Goal: Task Accomplishment & Management: Manage account settings

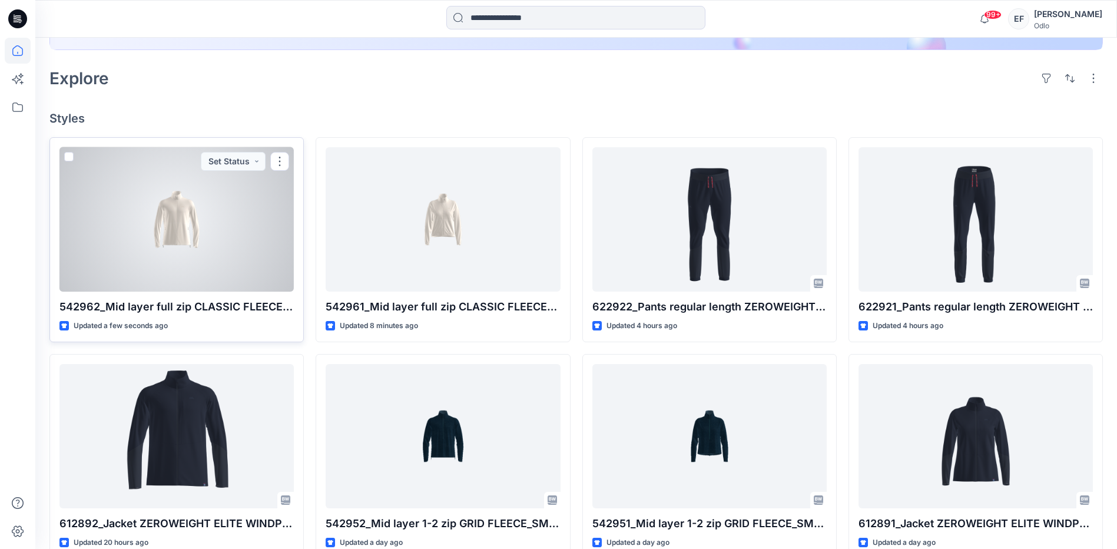
scroll to position [294, 0]
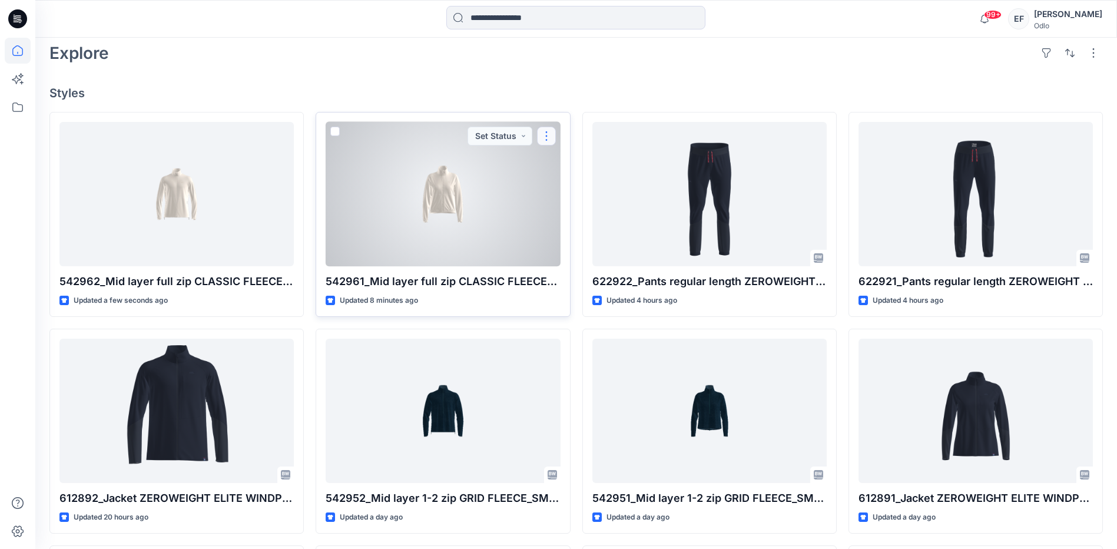
click at [549, 137] on button "button" at bounding box center [546, 136] width 19 height 19
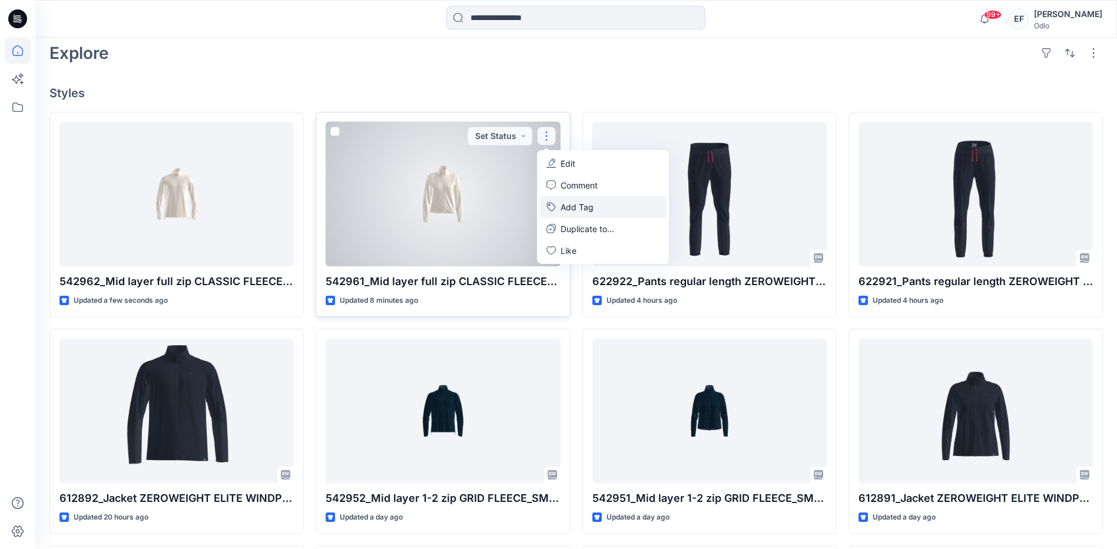
click at [568, 203] on button "Add Tag" at bounding box center [602, 207] width 127 height 22
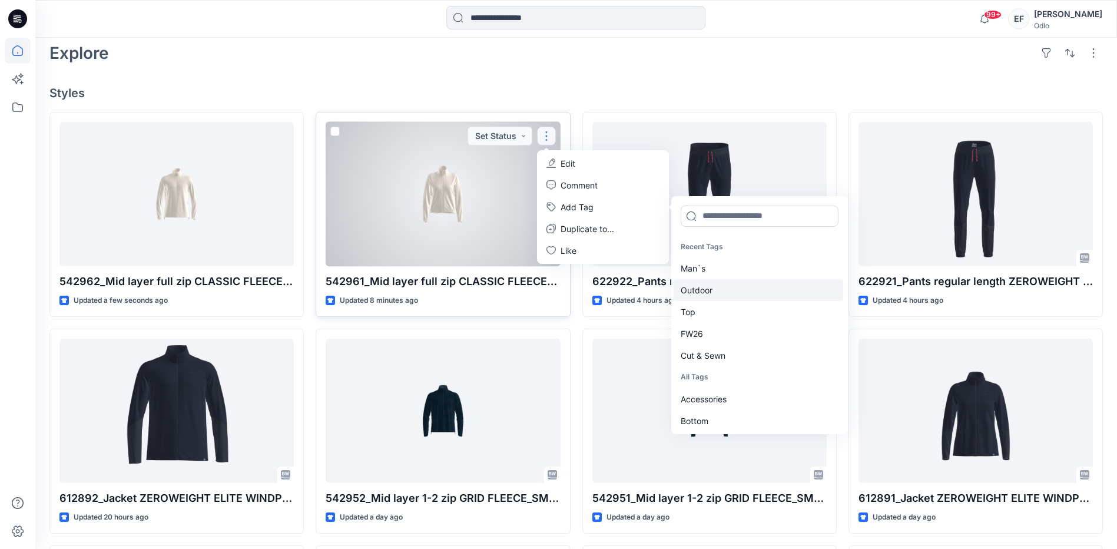
click at [709, 291] on div "Outdoor" at bounding box center [759, 290] width 170 height 22
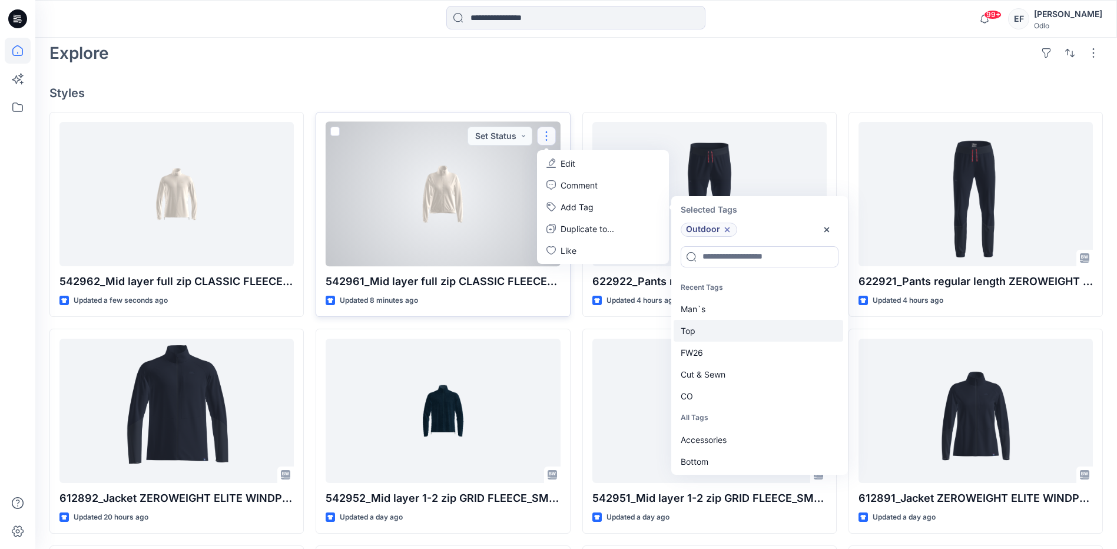
click at [711, 333] on div "Top" at bounding box center [759, 331] width 170 height 22
click at [711, 334] on div "FW26" at bounding box center [759, 331] width 170 height 22
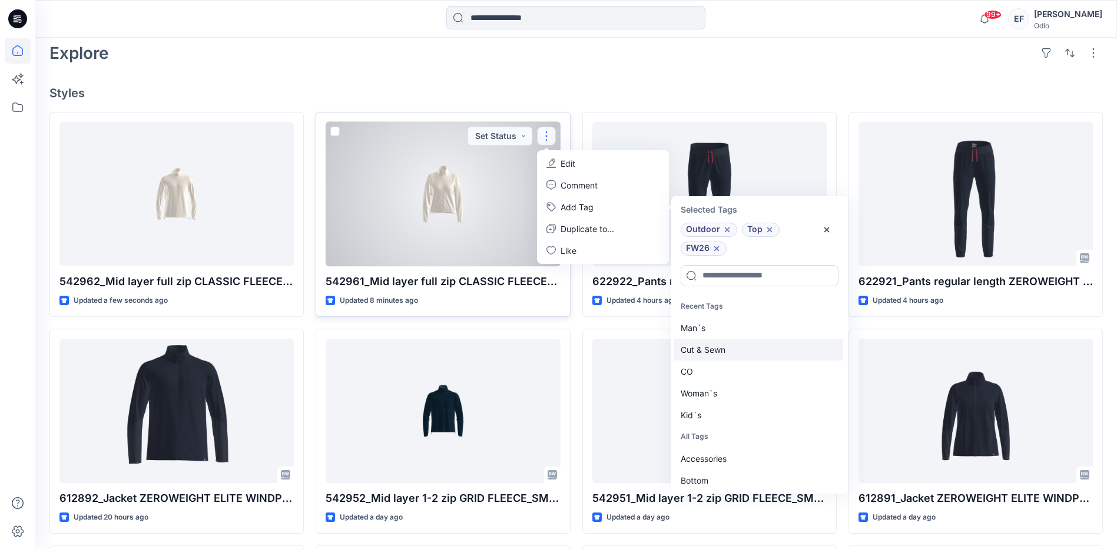
click at [710, 349] on div "Cut & Sewn" at bounding box center [759, 350] width 170 height 22
click at [708, 354] on div "CO" at bounding box center [759, 350] width 170 height 22
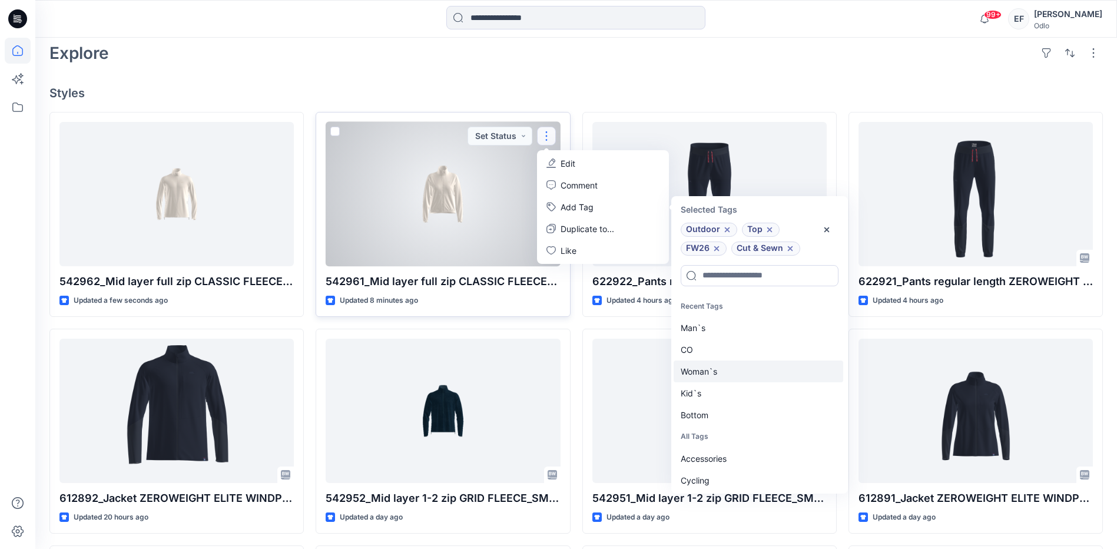
scroll to position [9, 0]
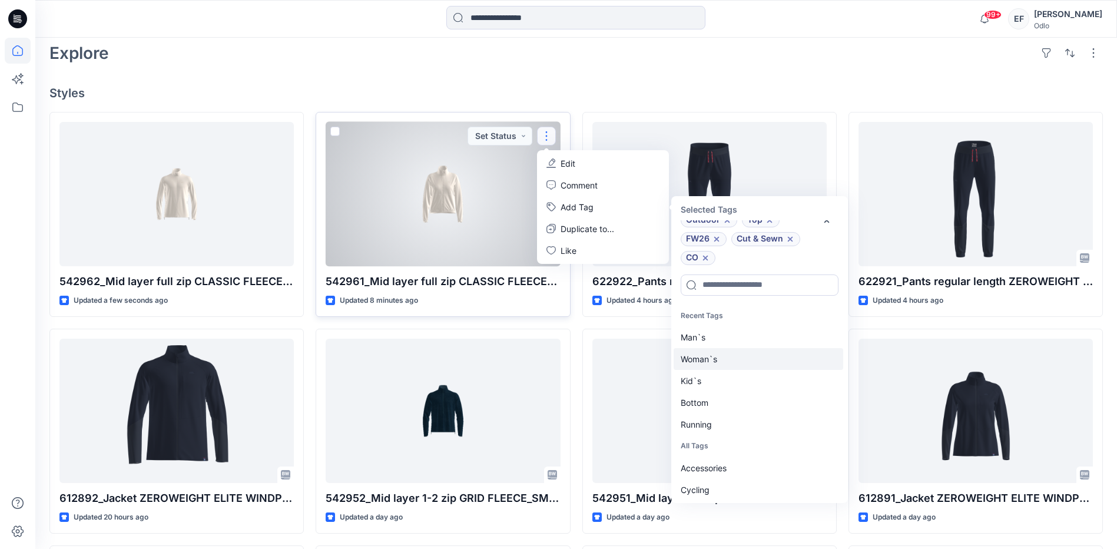
click at [705, 360] on div "Woman`s" at bounding box center [759, 359] width 170 height 22
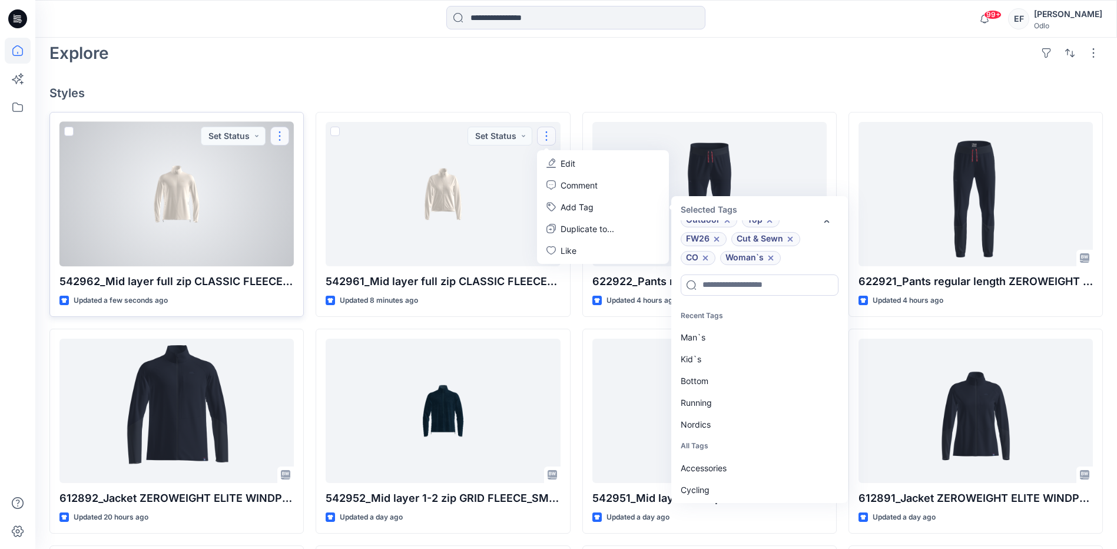
click at [279, 138] on button "button" at bounding box center [279, 136] width 19 height 19
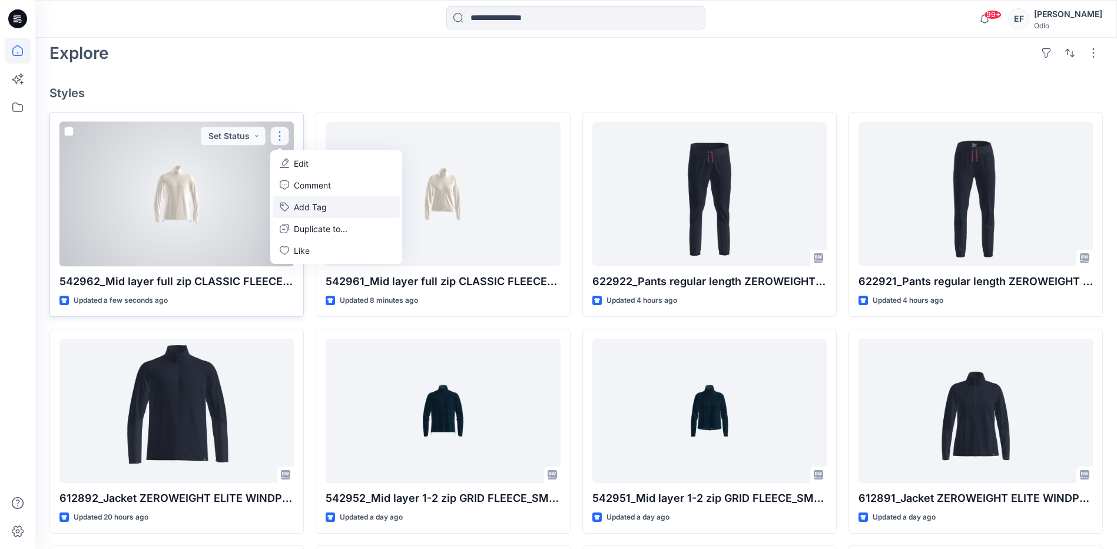
click at [307, 201] on button "Add Tag" at bounding box center [336, 207] width 127 height 22
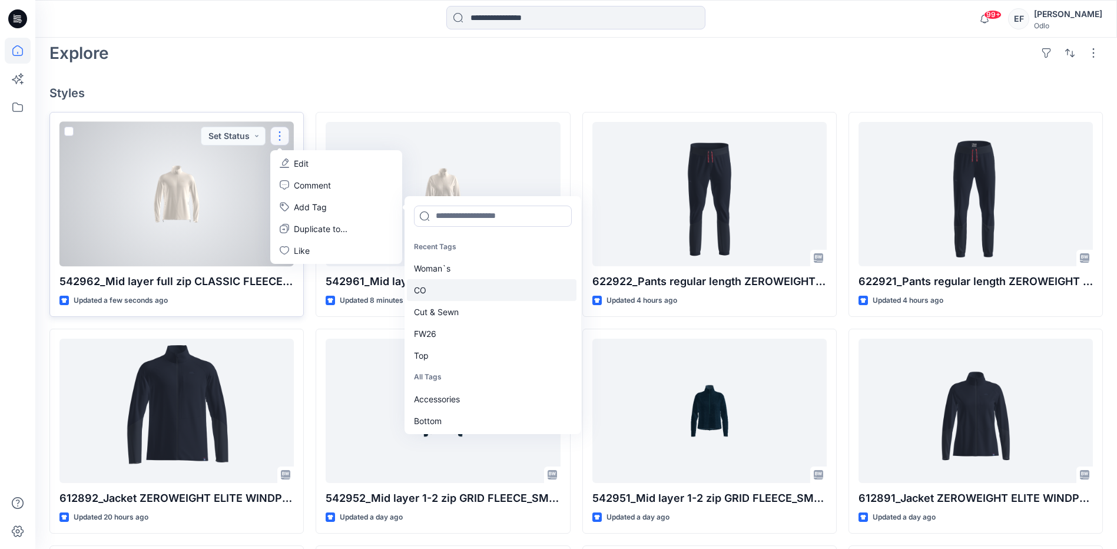
click at [420, 289] on div "CO" at bounding box center [492, 290] width 170 height 22
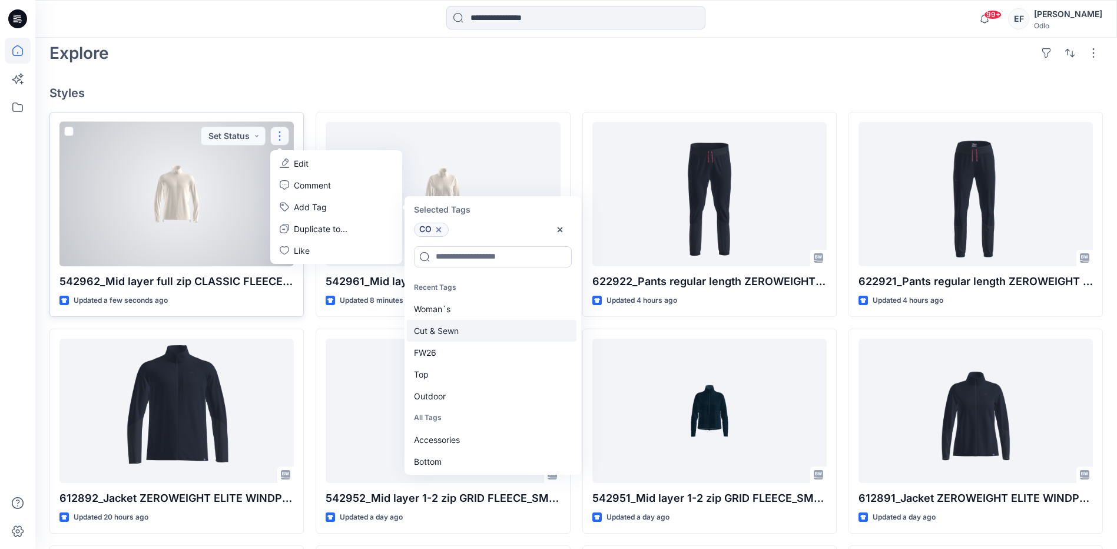
click at [436, 329] on div "Cut & Sewn" at bounding box center [492, 331] width 170 height 22
click at [436, 330] on div "FW26" at bounding box center [492, 331] width 170 height 22
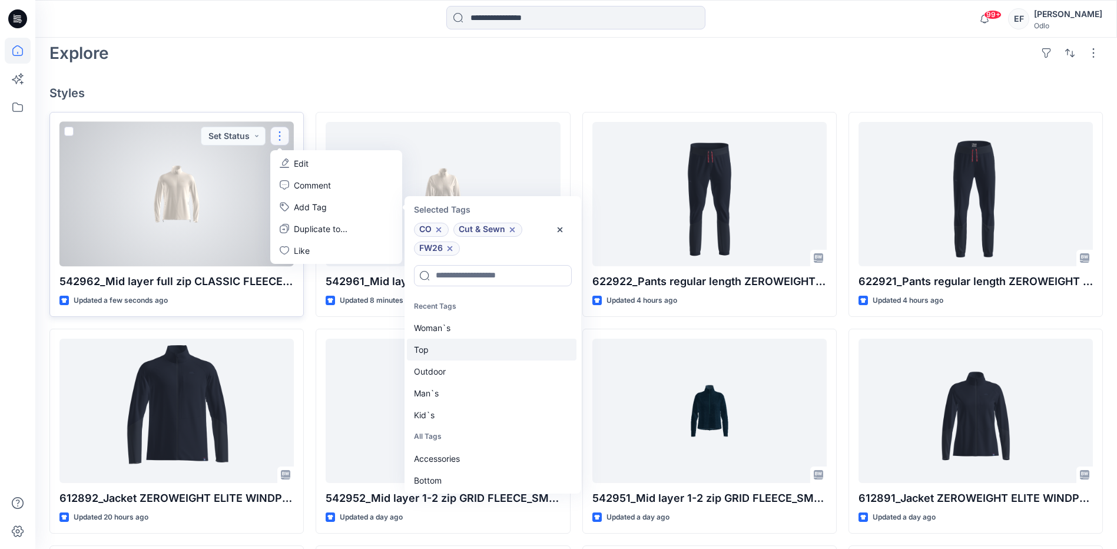
click at [421, 350] on div "Top" at bounding box center [492, 350] width 170 height 22
click at [425, 354] on div "Outdoor" at bounding box center [492, 350] width 170 height 22
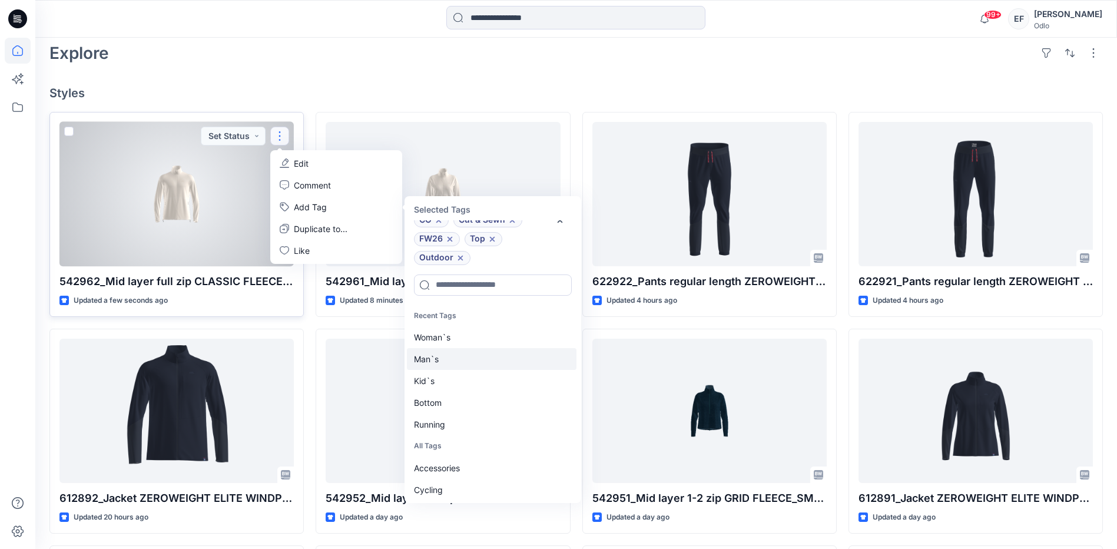
click at [425, 357] on div "Man`s" at bounding box center [492, 359] width 170 height 22
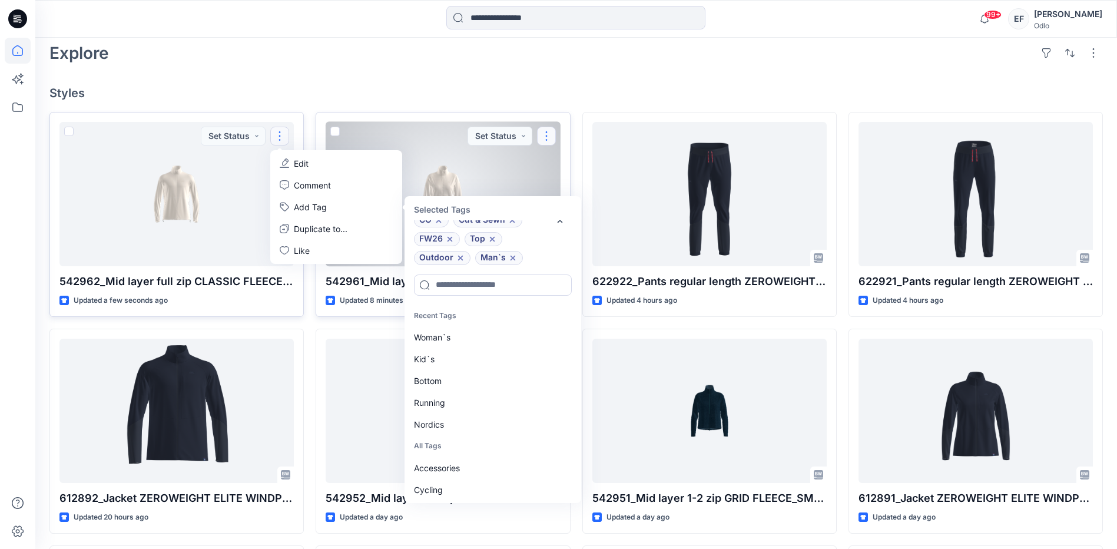
click at [551, 137] on button "button" at bounding box center [546, 136] width 19 height 19
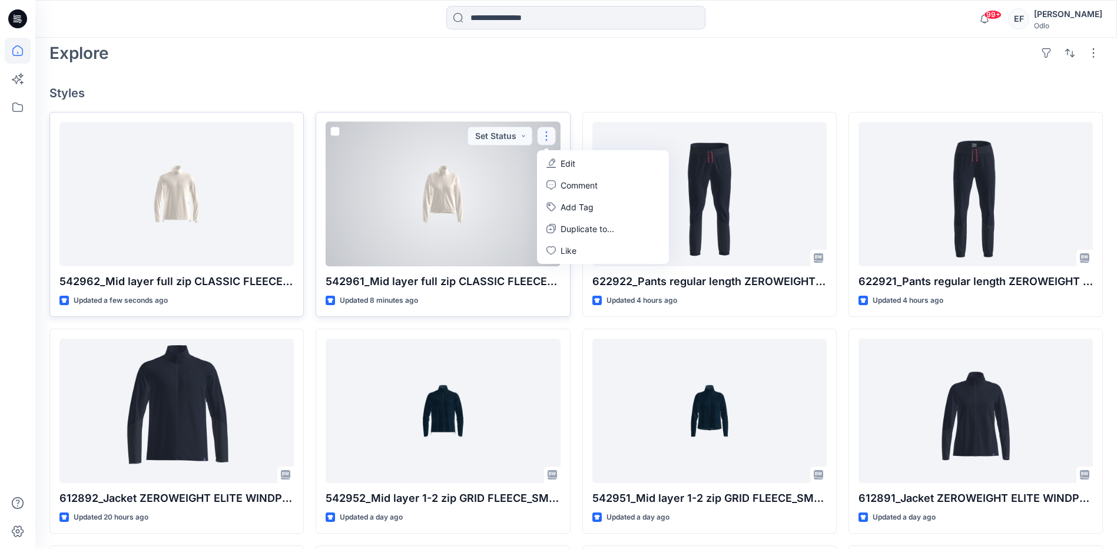
click at [479, 174] on div at bounding box center [443, 194] width 234 height 144
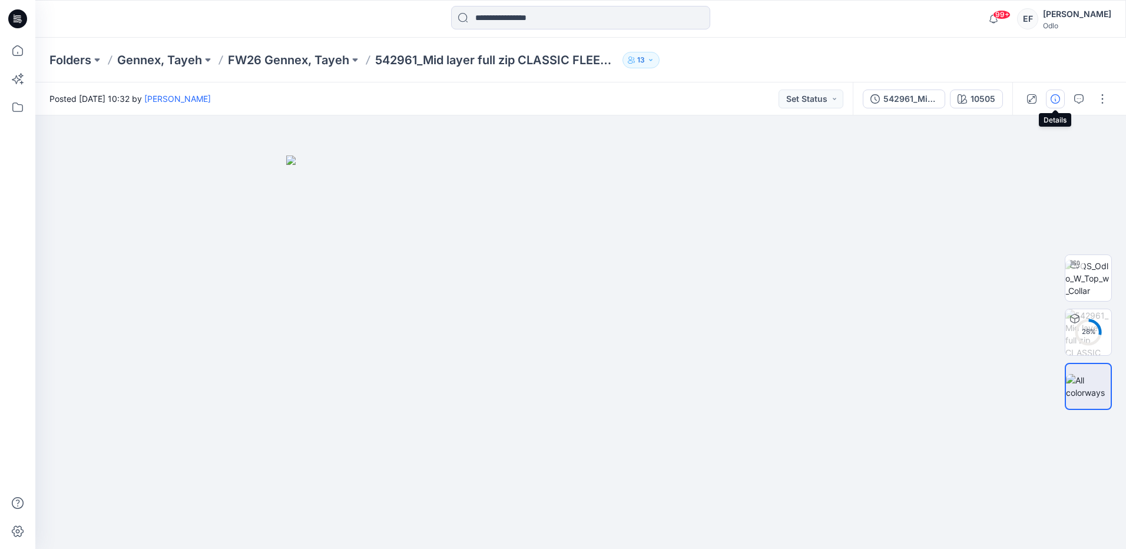
click at [1053, 96] on icon "button" at bounding box center [1054, 98] width 9 height 9
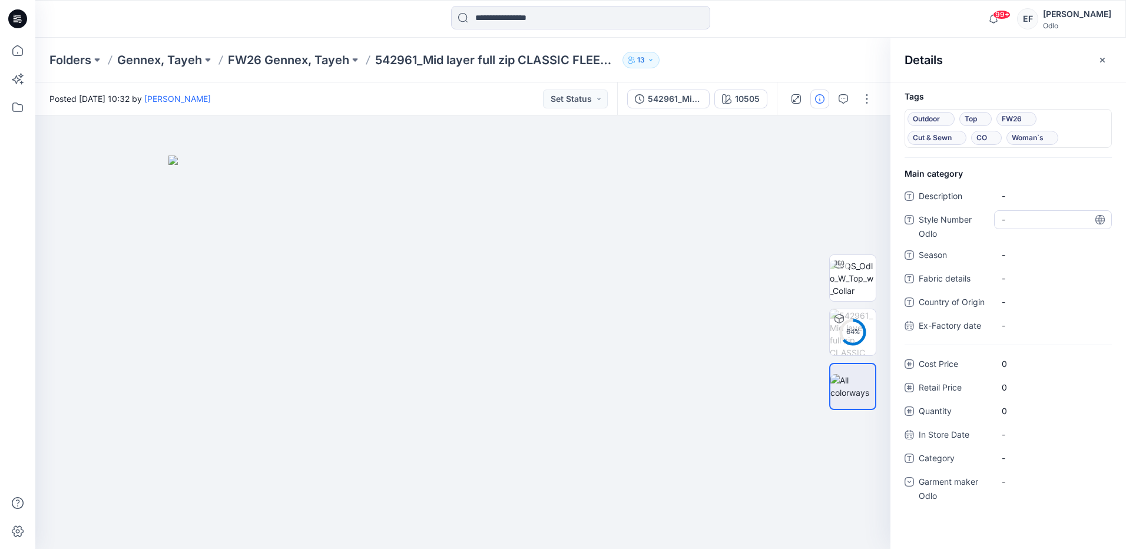
click at [1018, 218] on Odlo "-" at bounding box center [1053, 219] width 102 height 12
type textarea "******"
click at [1039, 246] on div "-" at bounding box center [1053, 255] width 118 height 19
type textarea "****"
click at [1009, 456] on span "-" at bounding box center [1053, 458] width 102 height 12
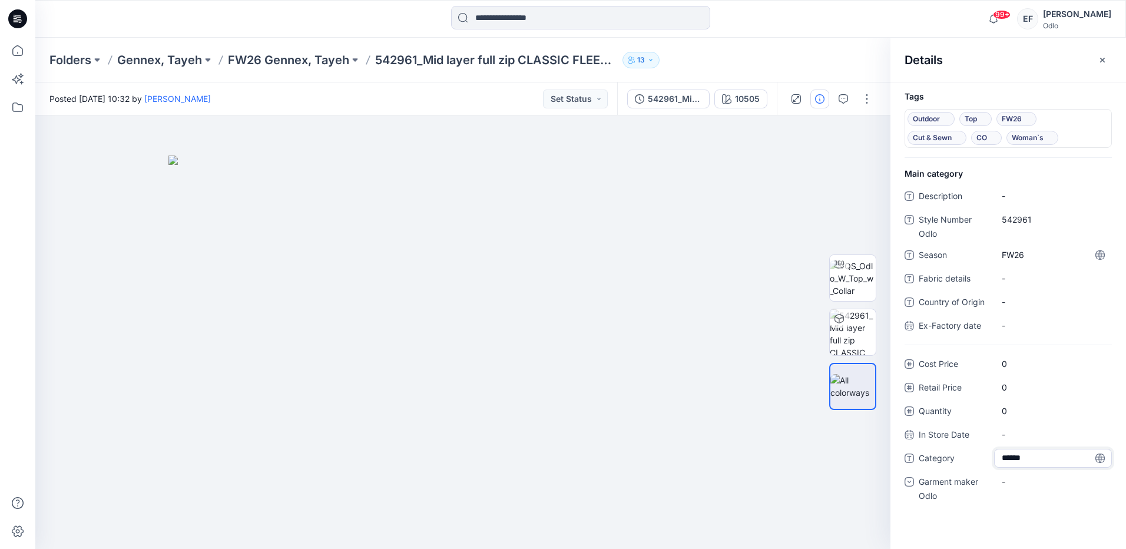
type textarea "*******"
click at [1016, 486] on div "-" at bounding box center [1011, 481] width 18 height 12
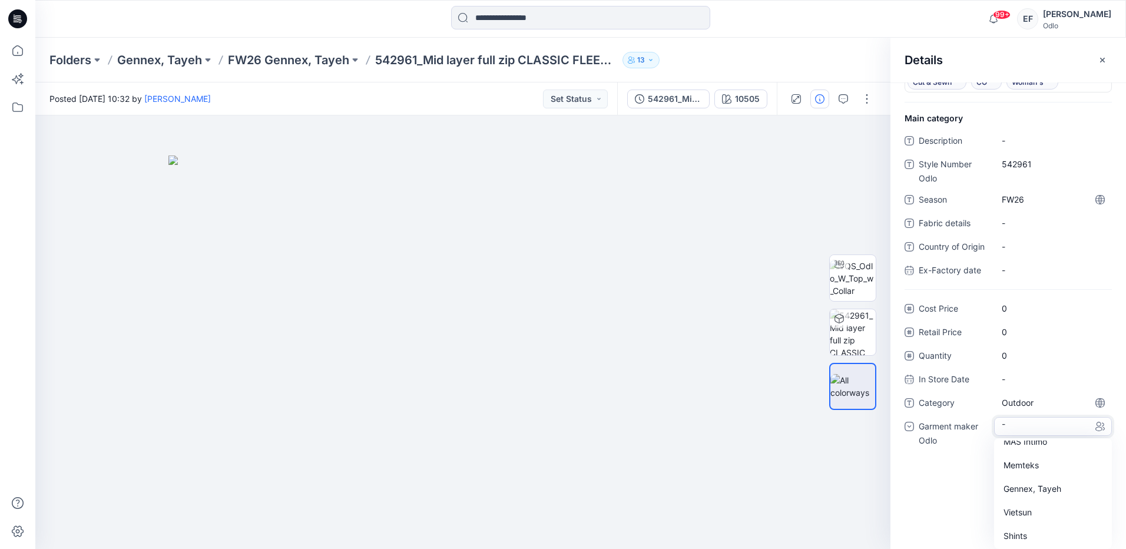
scroll to position [82, 0]
click at [1032, 488] on div "Gennex, Tayeh" at bounding box center [1052, 488] width 113 height 24
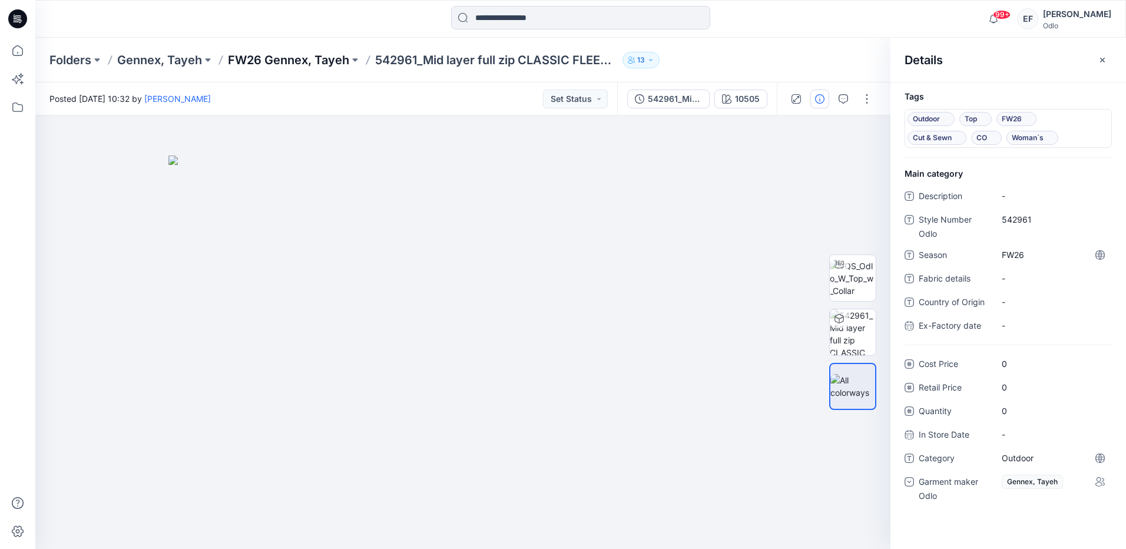
click at [260, 58] on p "FW26 Gennex, Tayeh" at bounding box center [288, 60] width 121 height 16
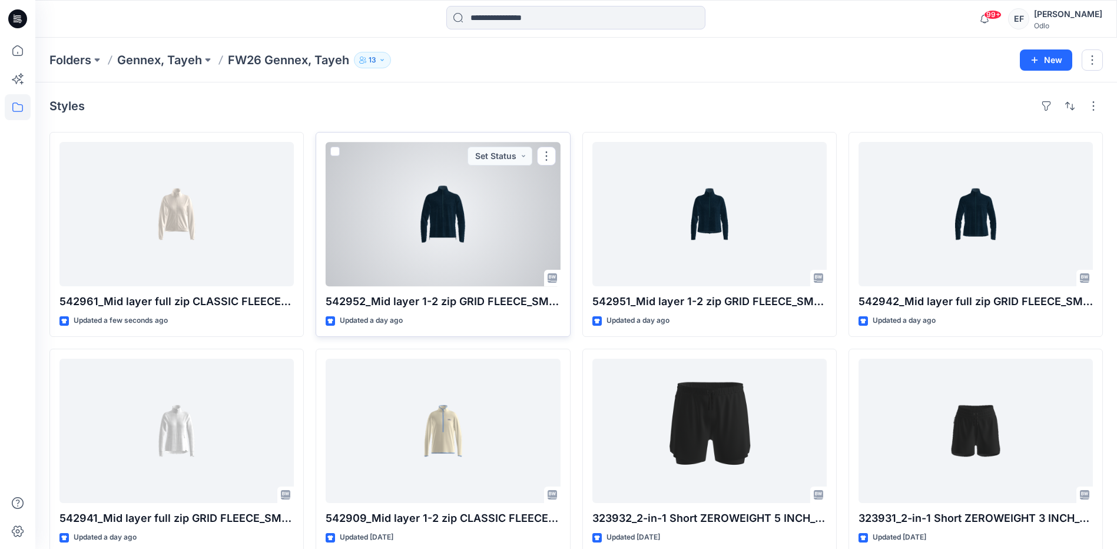
click at [419, 207] on div at bounding box center [443, 214] width 234 height 144
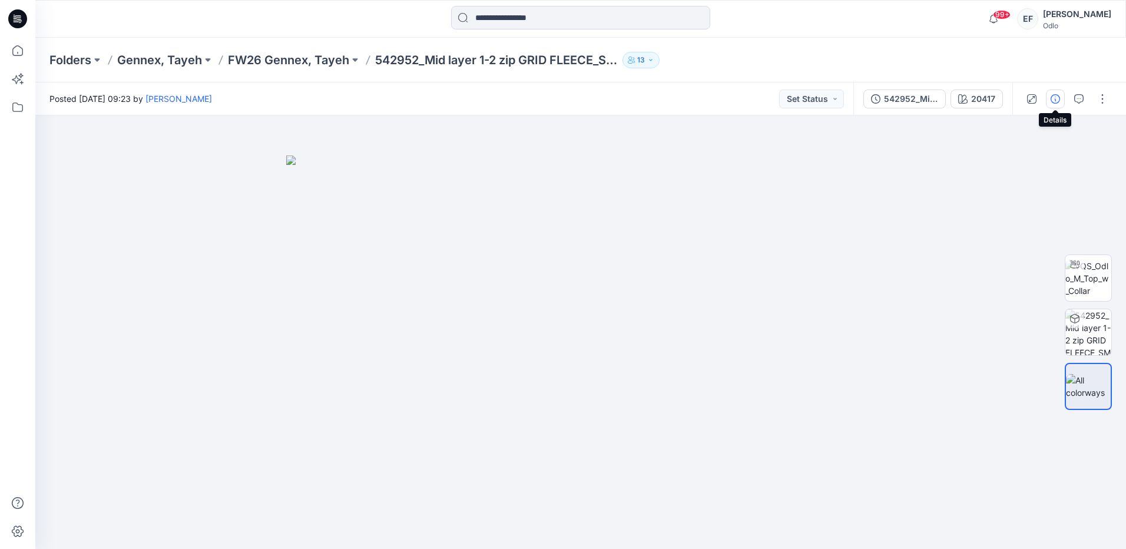
click at [1059, 101] on icon "button" at bounding box center [1054, 98] width 9 height 9
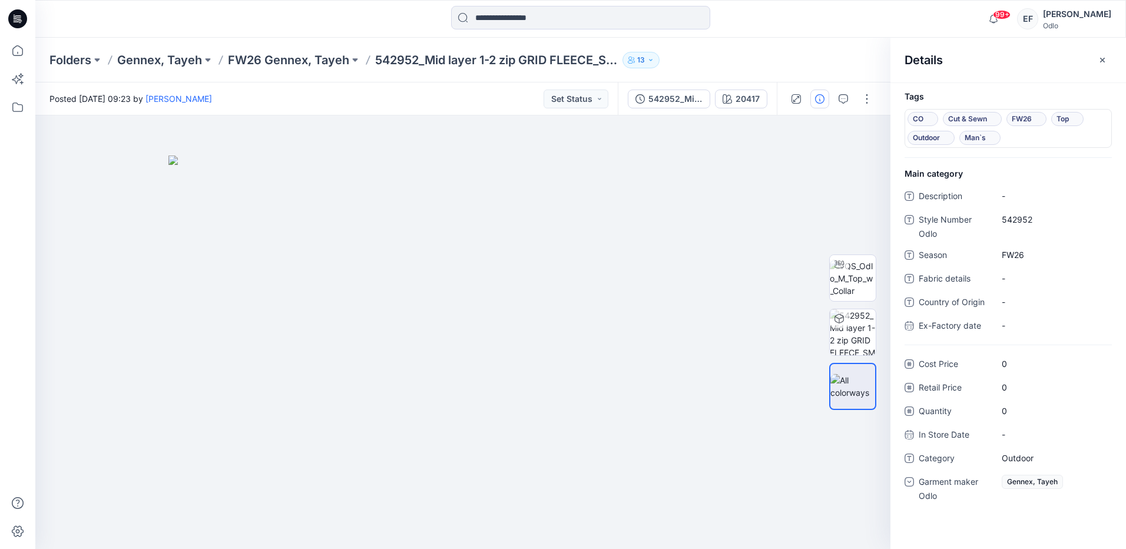
click at [286, 71] on div "Folders Gennex, Tayeh FW26 Gennex, Tayeh 542952_Mid layer 1-2 zip GRID FLEECE_S…" at bounding box center [580, 60] width 1091 height 45
click at [279, 55] on p "FW26 Gennex, Tayeh" at bounding box center [288, 60] width 121 height 16
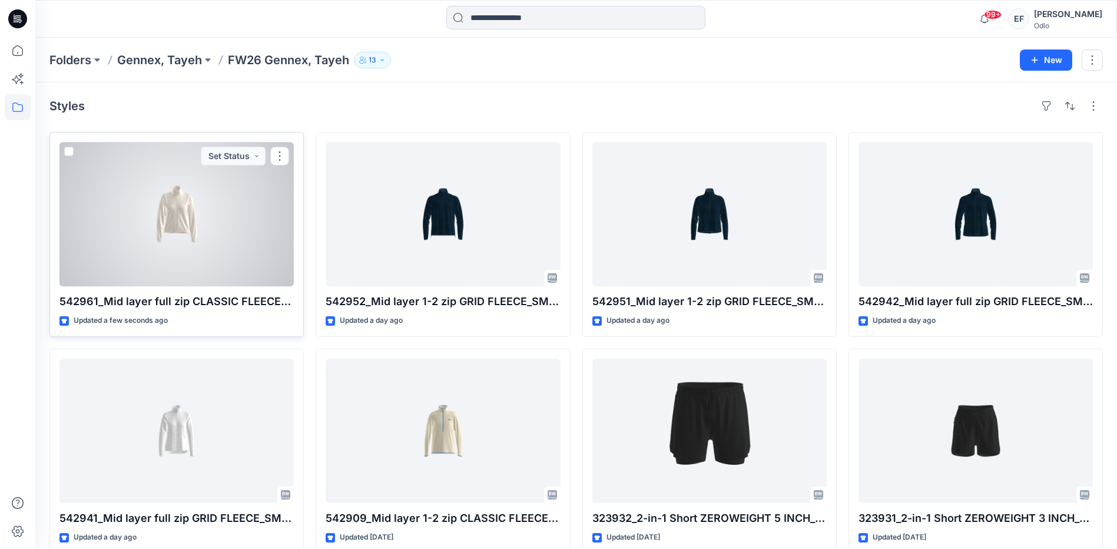
click at [246, 198] on div at bounding box center [176, 214] width 234 height 144
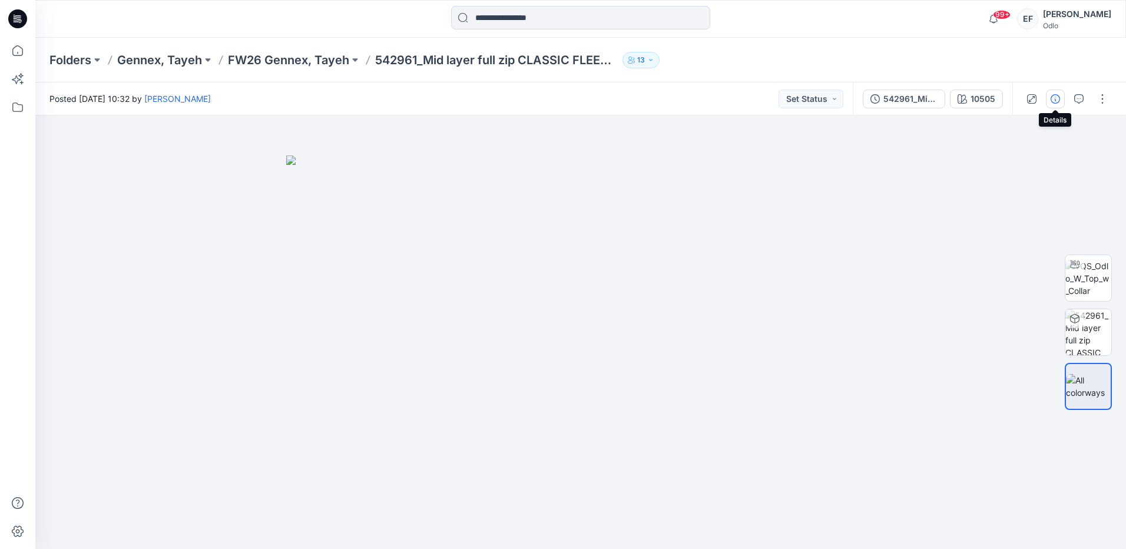
click at [1051, 95] on icon "button" at bounding box center [1054, 98] width 9 height 9
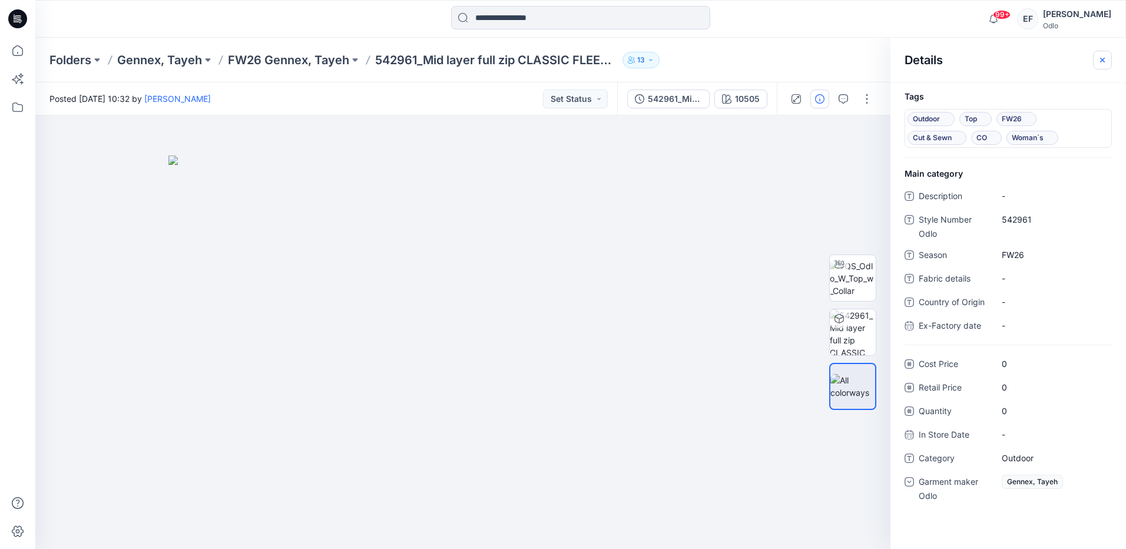
click at [1097, 51] on button "button" at bounding box center [1102, 60] width 19 height 19
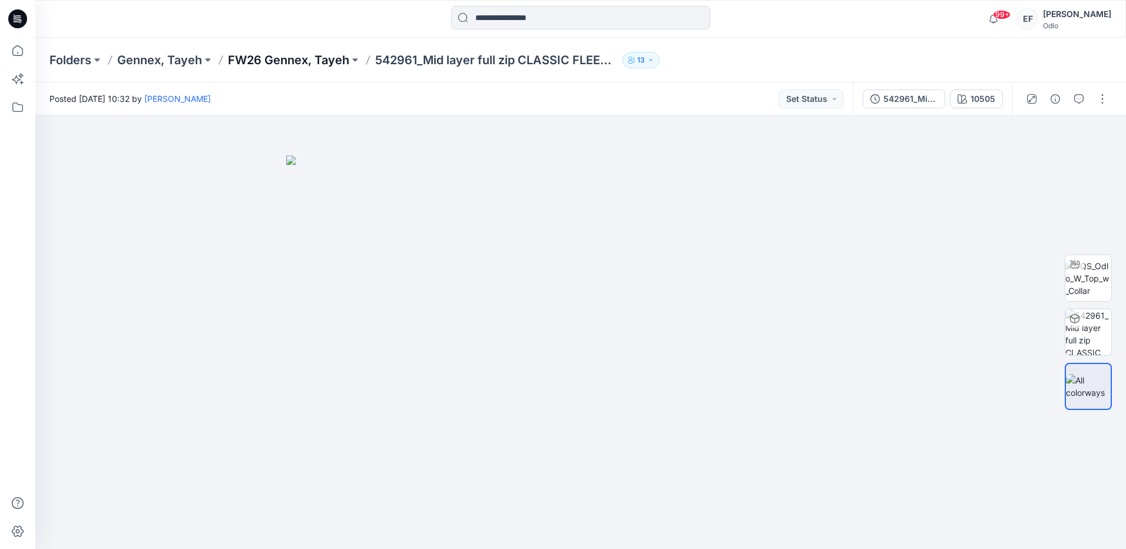
click at [256, 58] on p "FW26 Gennex, Tayeh" at bounding box center [288, 60] width 121 height 16
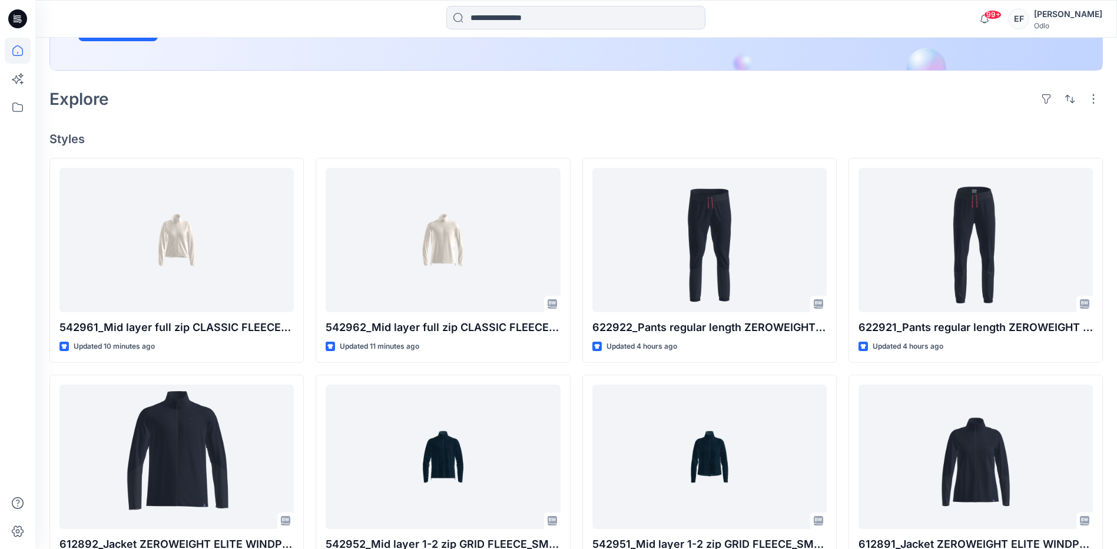
scroll to position [294, 0]
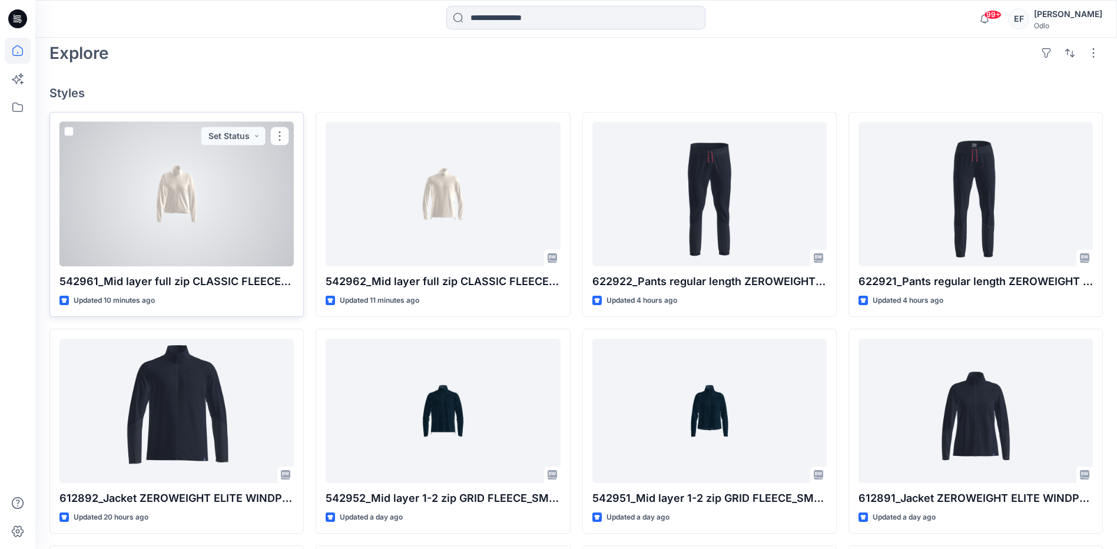
click at [183, 177] on div at bounding box center [176, 194] width 234 height 144
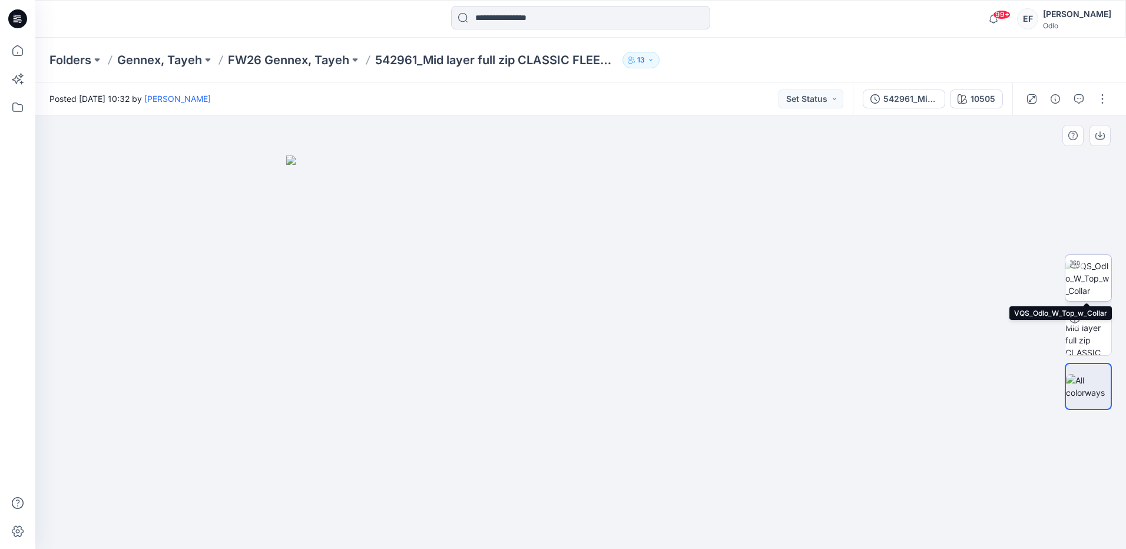
click at [1087, 281] on img at bounding box center [1088, 278] width 46 height 37
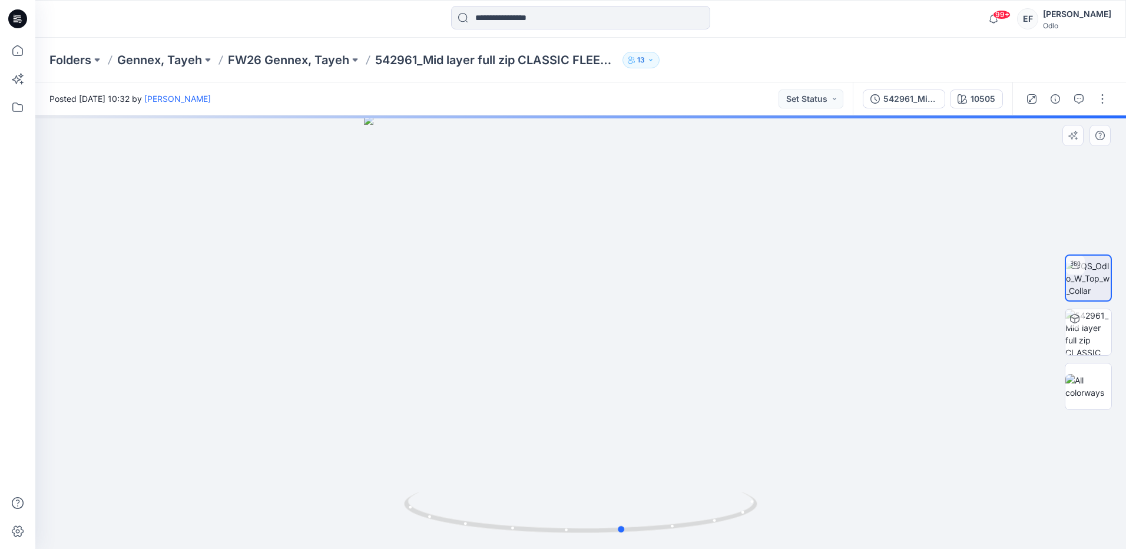
drag, startPoint x: 628, startPoint y: 379, endPoint x: 671, endPoint y: 390, distance: 44.0
click at [671, 390] on div at bounding box center [580, 331] width 1091 height 433
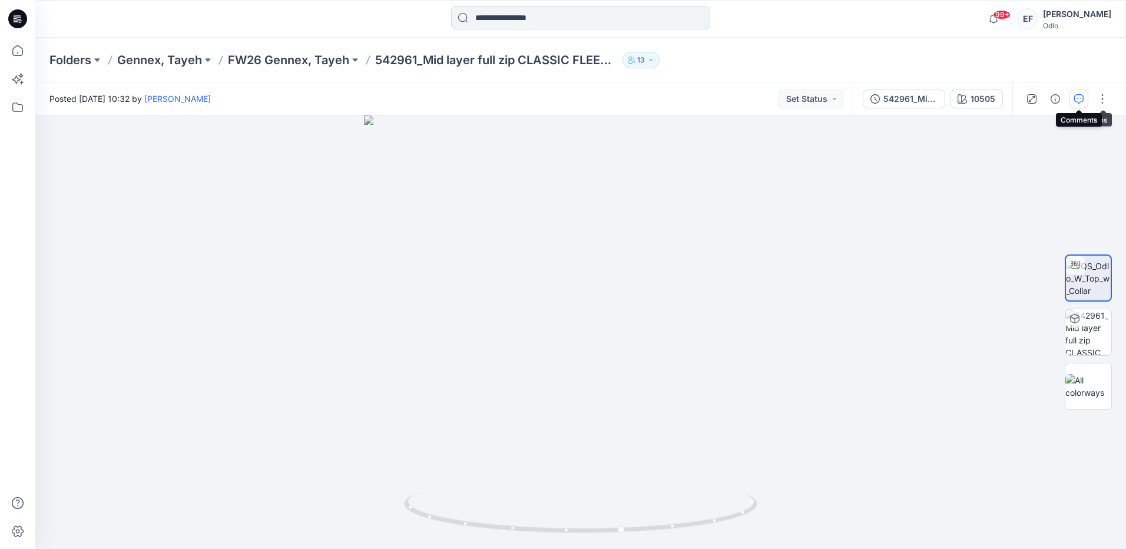
click at [1078, 100] on icon "button" at bounding box center [1078, 98] width 9 height 9
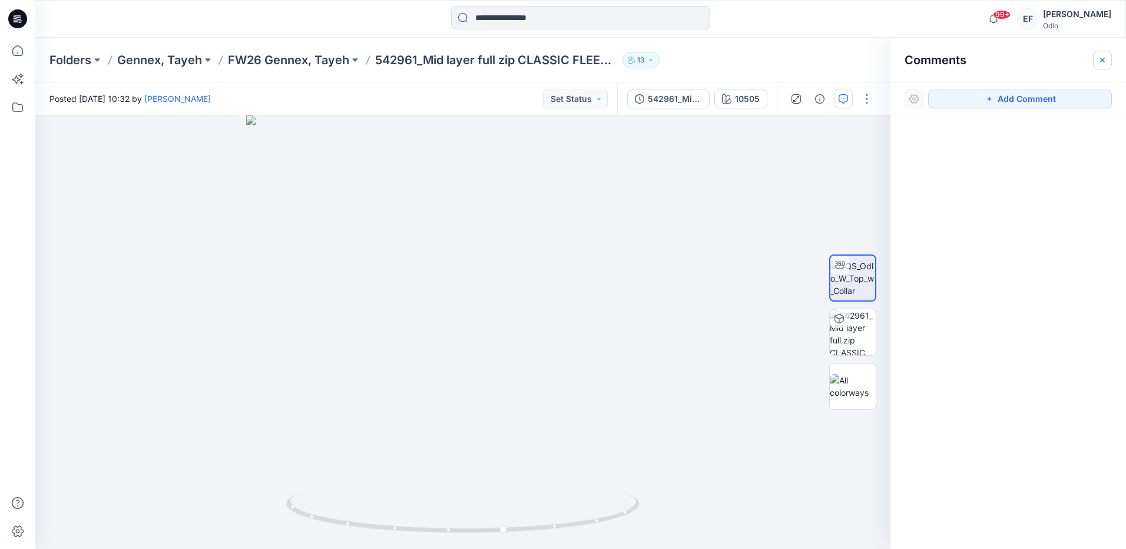
click at [1097, 58] on button "button" at bounding box center [1102, 60] width 19 height 19
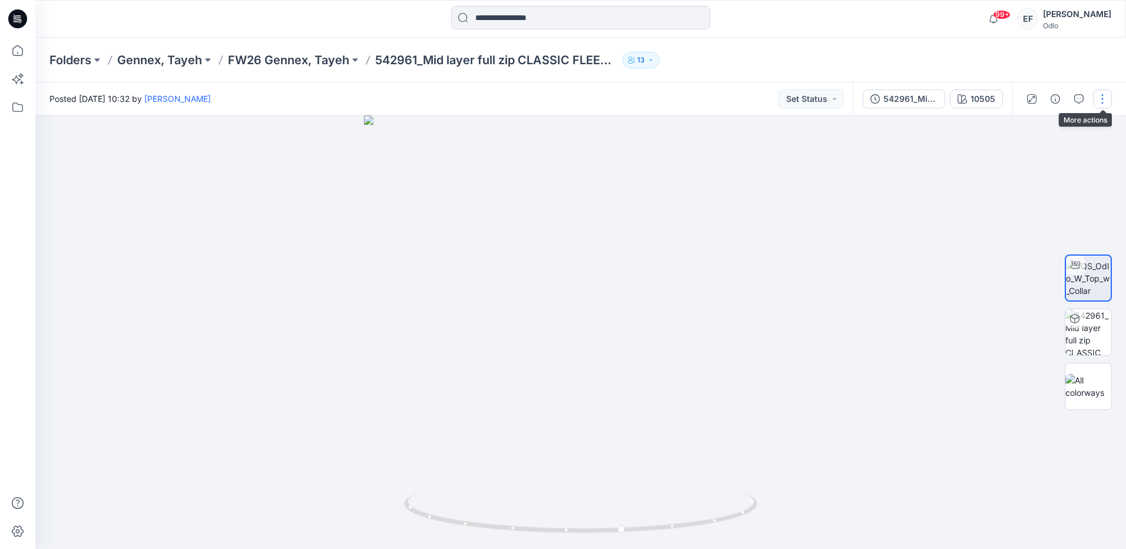
click at [1102, 96] on button "button" at bounding box center [1102, 99] width 19 height 19
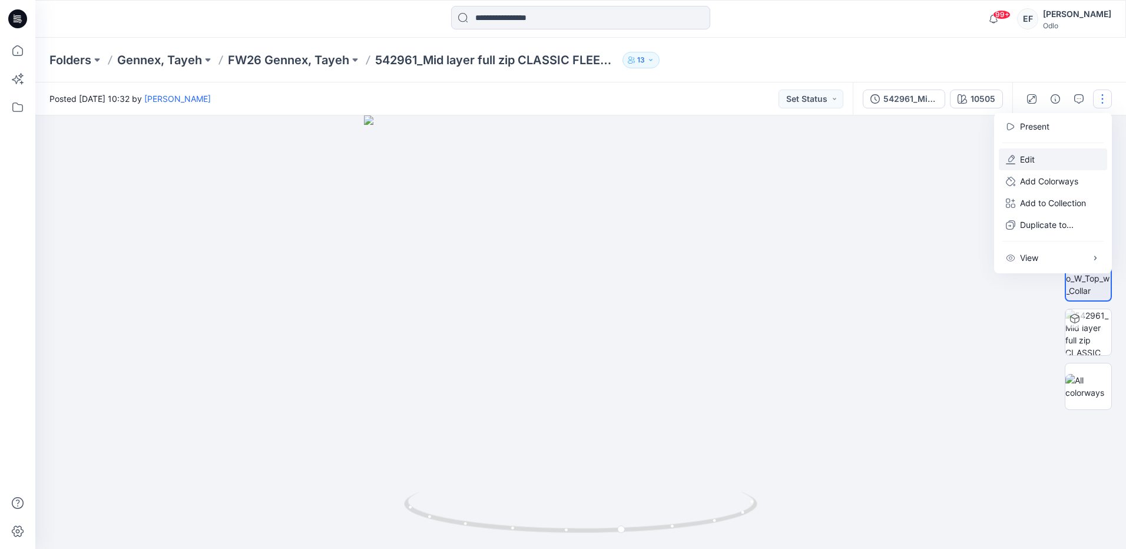
click at [1050, 157] on button "Edit" at bounding box center [1053, 159] width 108 height 22
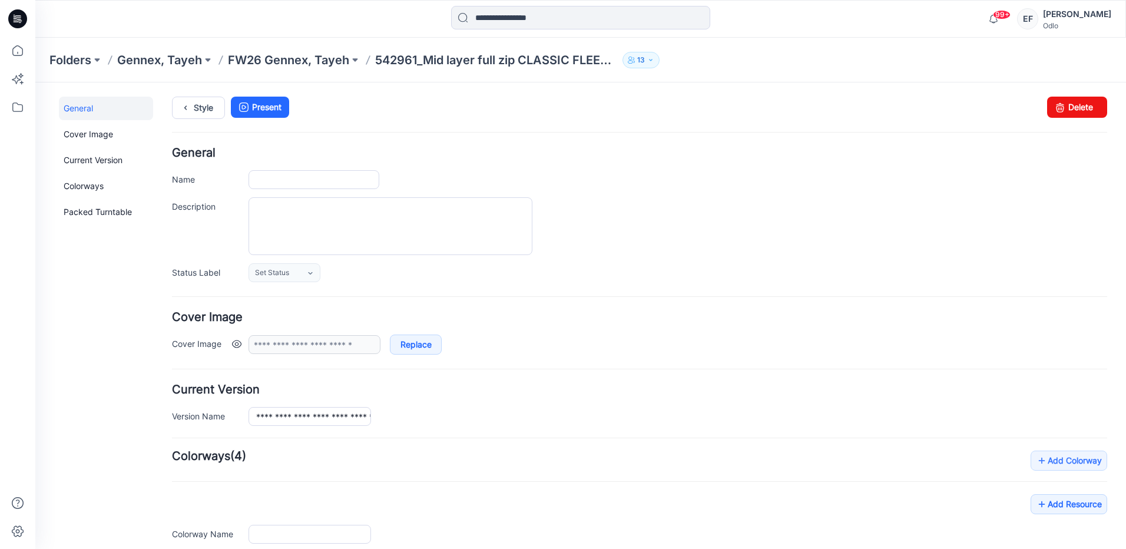
type input "**********"
type input "*****"
type input "**********"
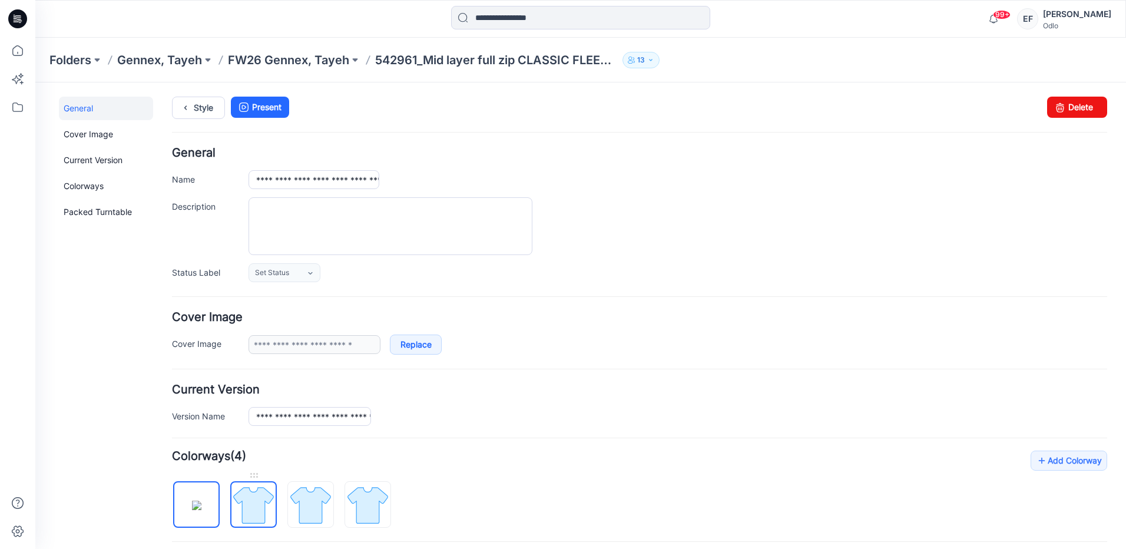
click at [254, 511] on img at bounding box center [253, 505] width 44 height 44
type input "*****"
type input "**********"
click at [1059, 99] on icon at bounding box center [1060, 107] width 16 height 21
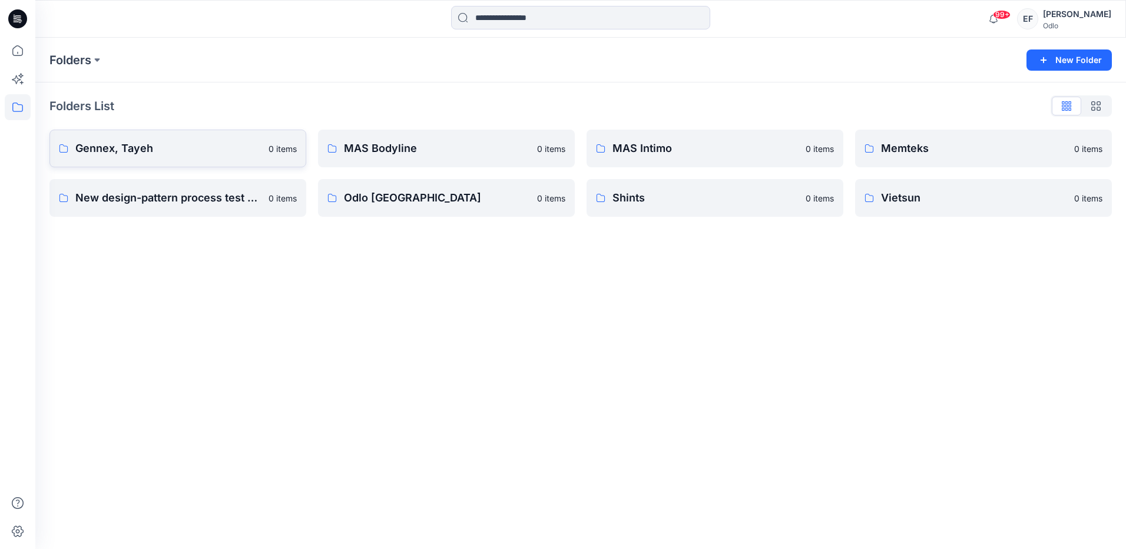
click at [128, 150] on p "Gennex, Tayeh" at bounding box center [168, 148] width 186 height 16
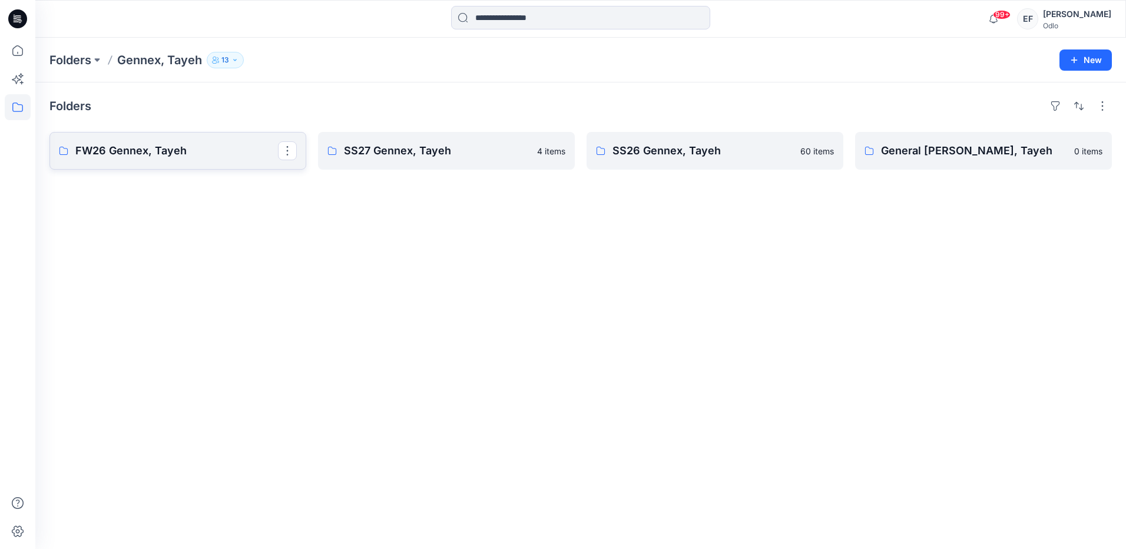
click at [190, 156] on p "FW26 Gennex, Tayeh" at bounding box center [176, 151] width 203 height 16
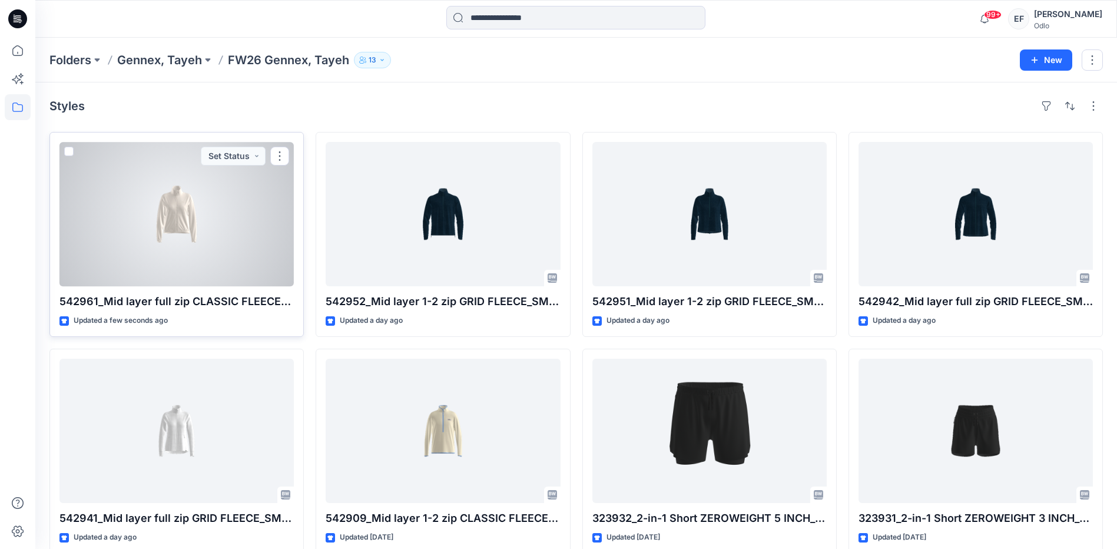
click at [190, 237] on div at bounding box center [176, 214] width 234 height 144
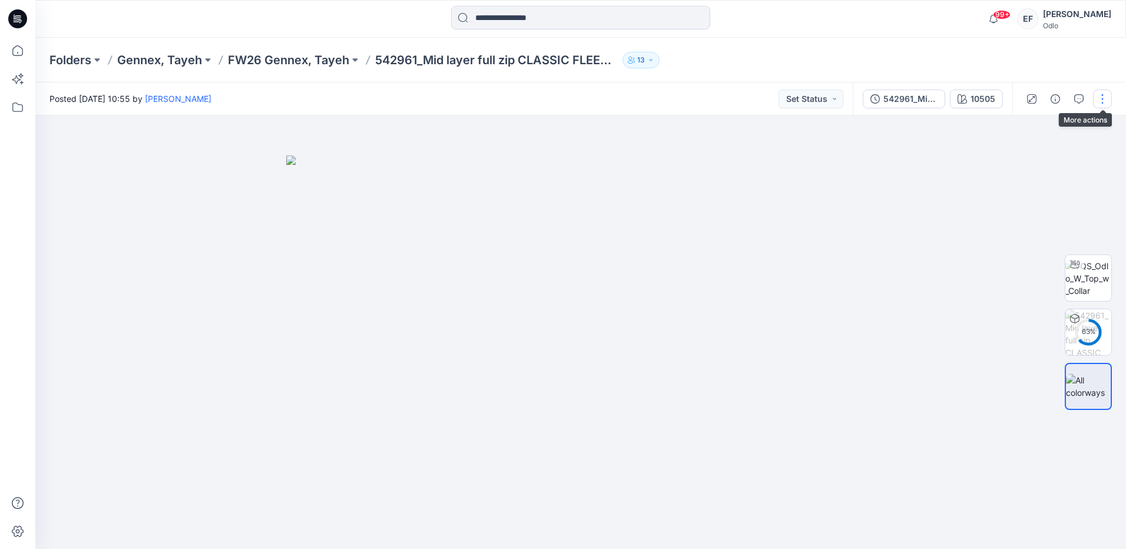
click at [1095, 105] on button "button" at bounding box center [1102, 99] width 19 height 19
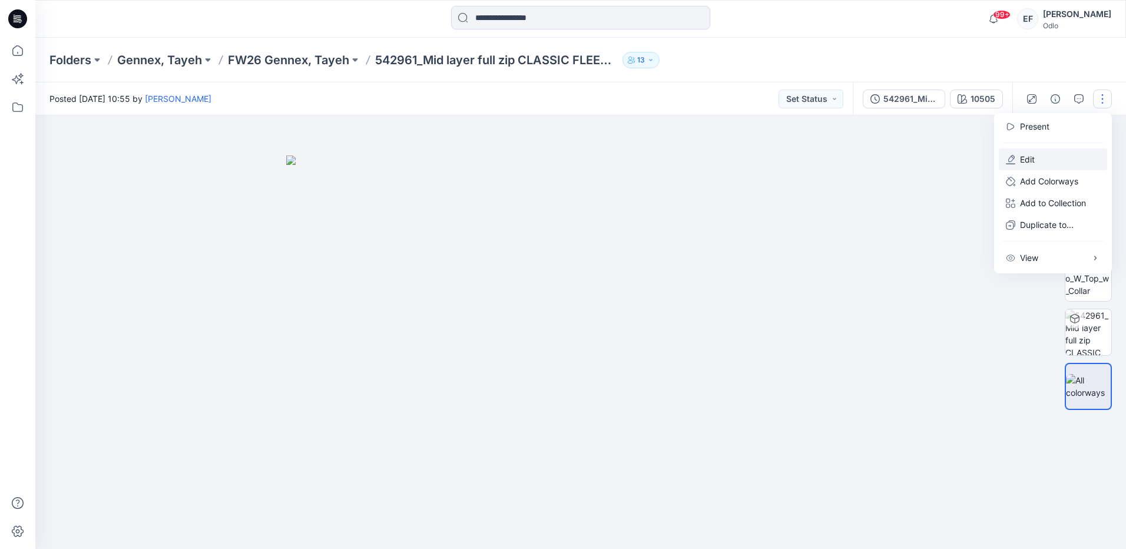
click at [1021, 164] on p "Edit" at bounding box center [1027, 159] width 15 height 12
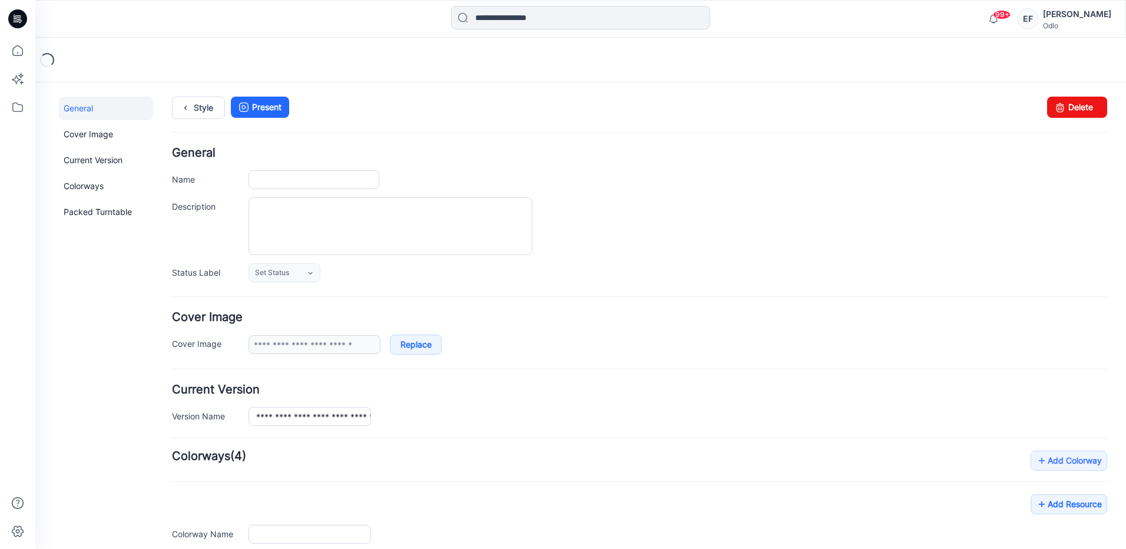
type input "**********"
type input "*****"
type input "**********"
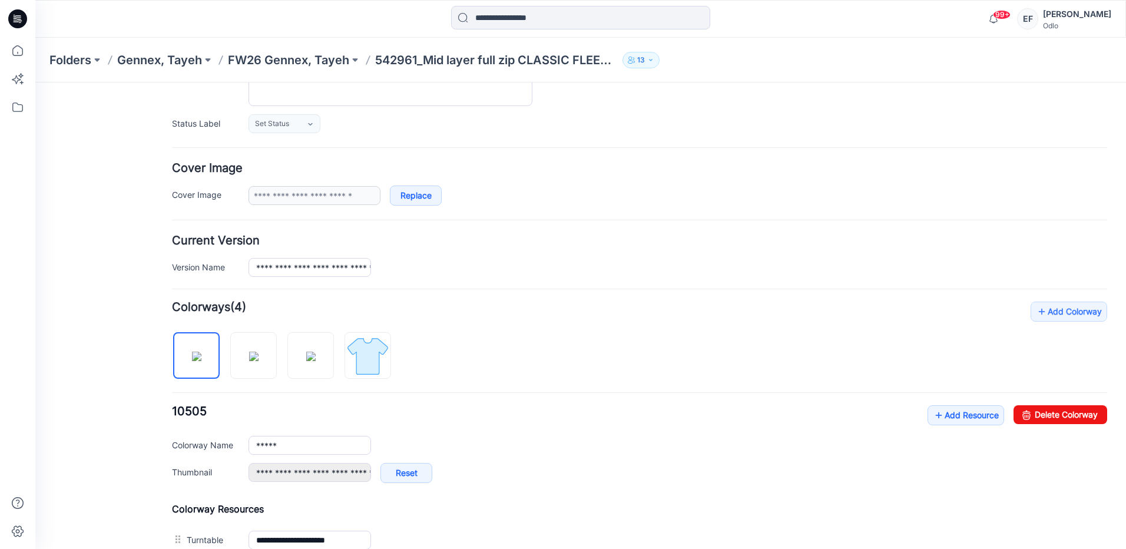
scroll to position [59, 0]
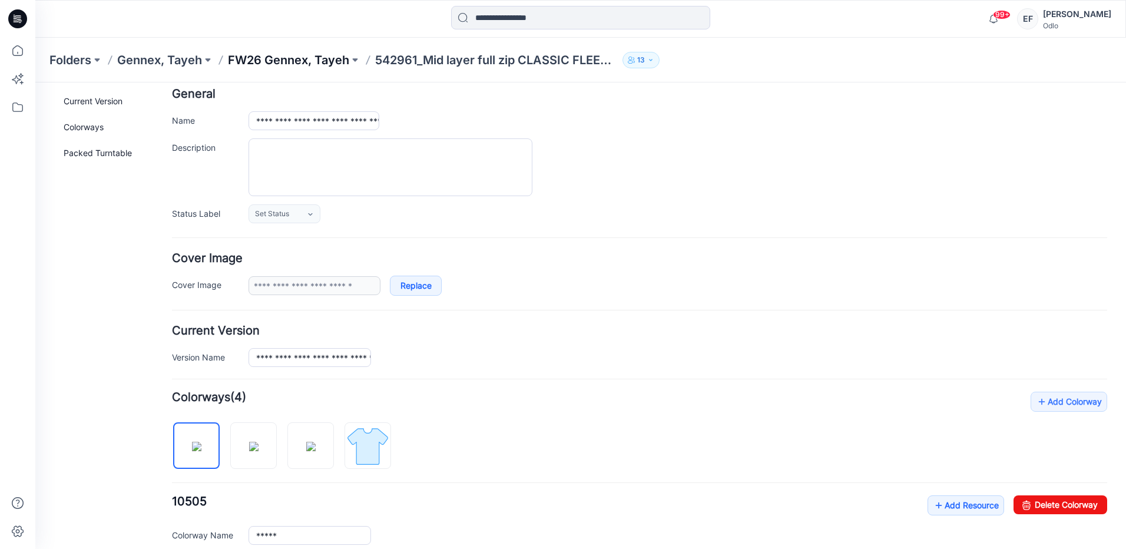
click at [243, 57] on p "FW26 Gennex, Tayeh" at bounding box center [288, 60] width 121 height 16
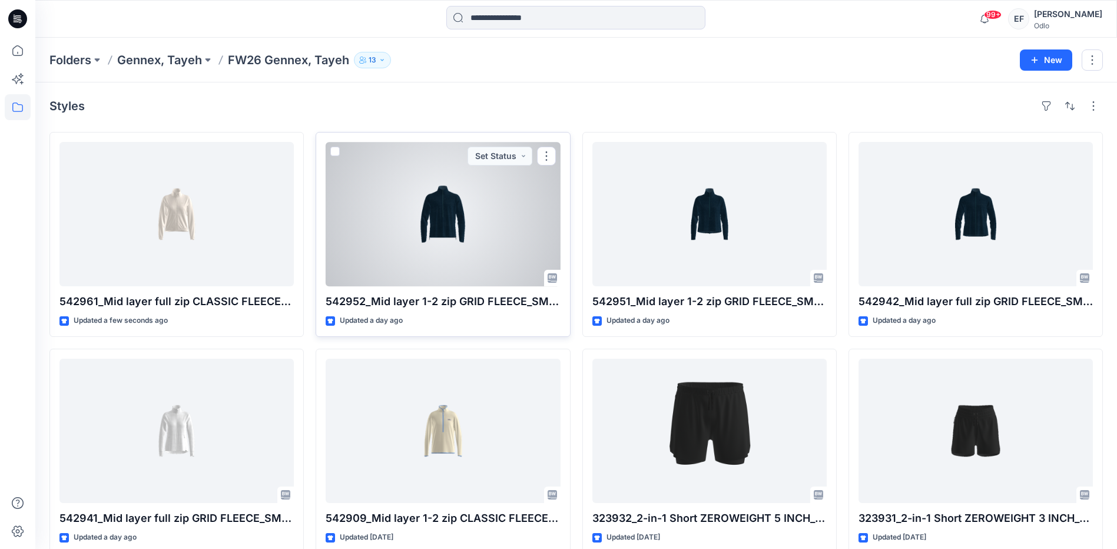
click at [479, 211] on div at bounding box center [443, 214] width 234 height 144
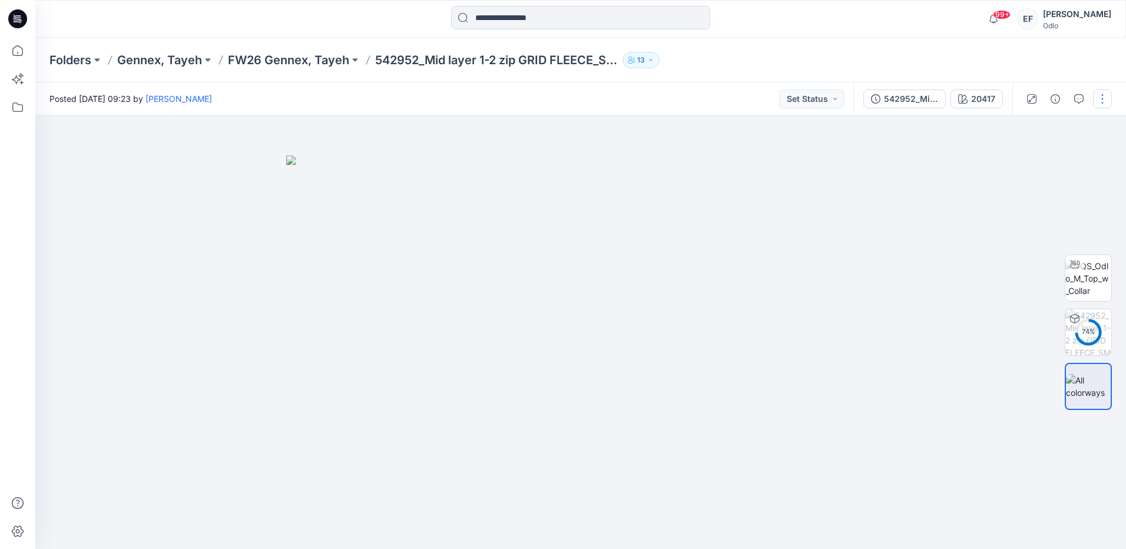
click at [1098, 93] on button "button" at bounding box center [1102, 99] width 19 height 19
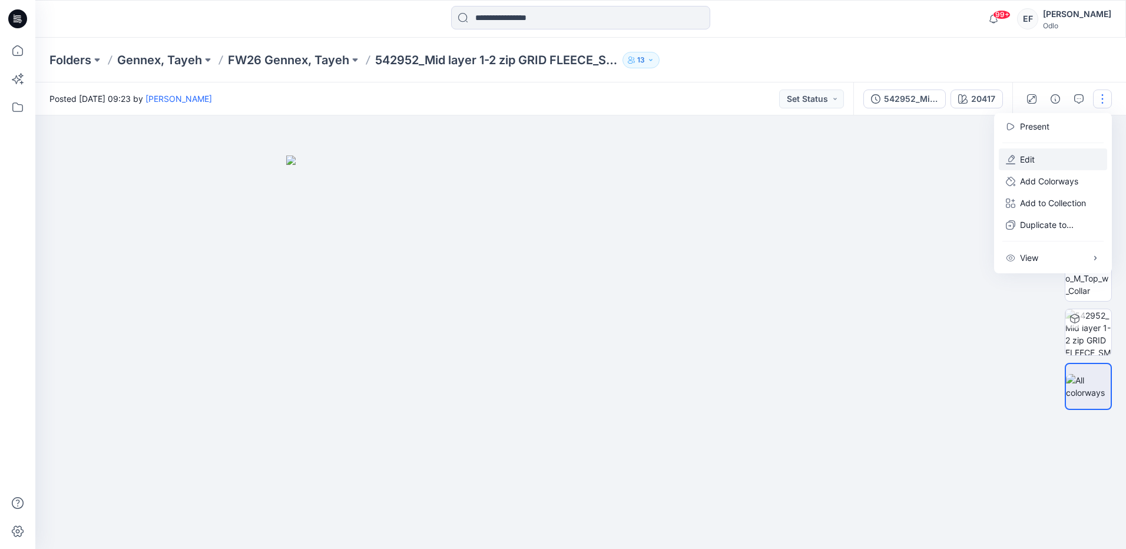
click at [1012, 160] on icon "button" at bounding box center [1011, 158] width 6 height 7
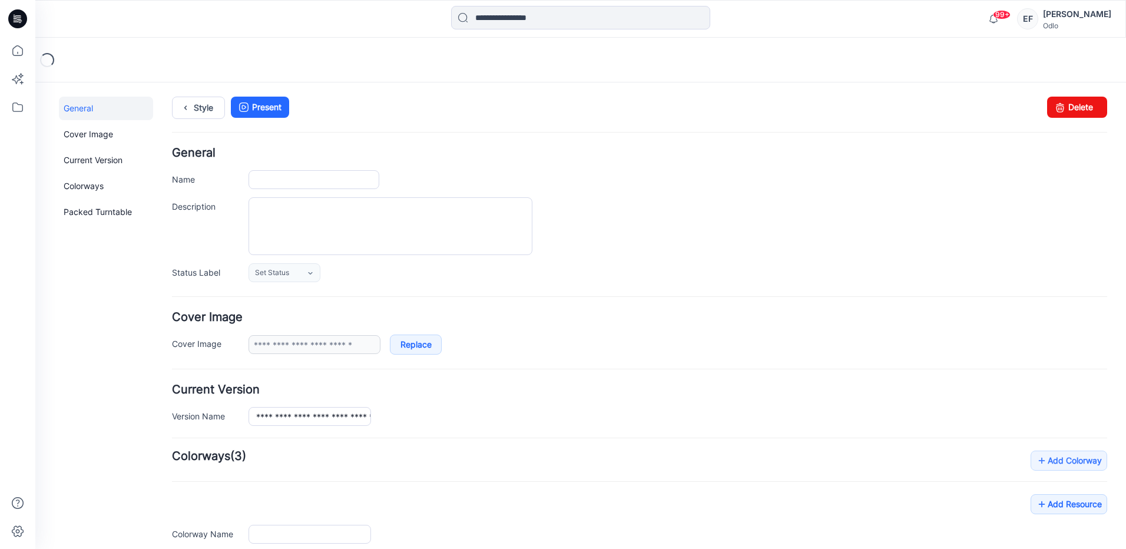
type input "**********"
type input "*****"
type input "**********"
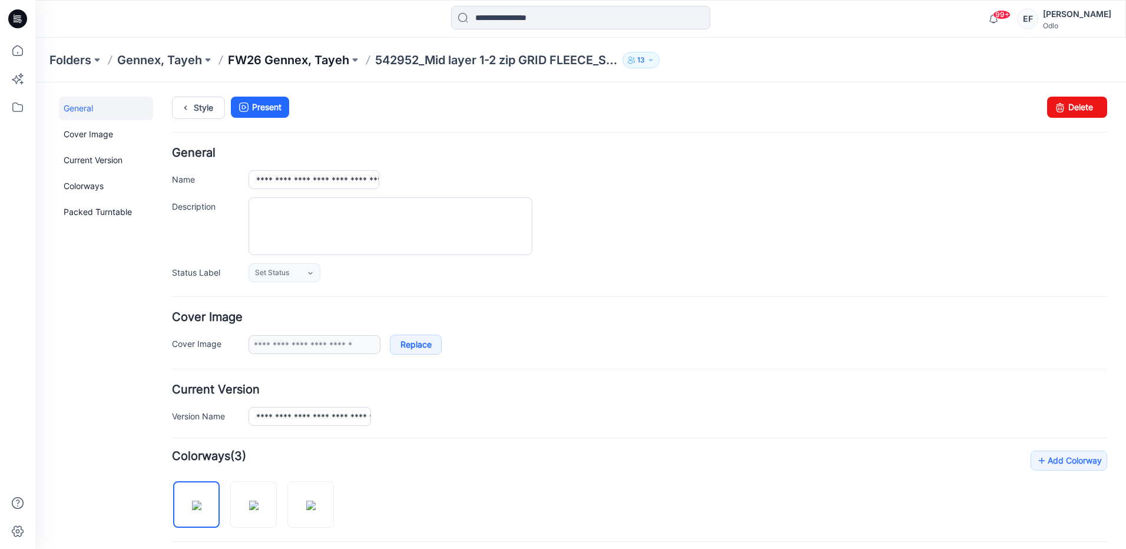
click at [327, 57] on p "FW26 Gennex, Tayeh" at bounding box center [288, 60] width 121 height 16
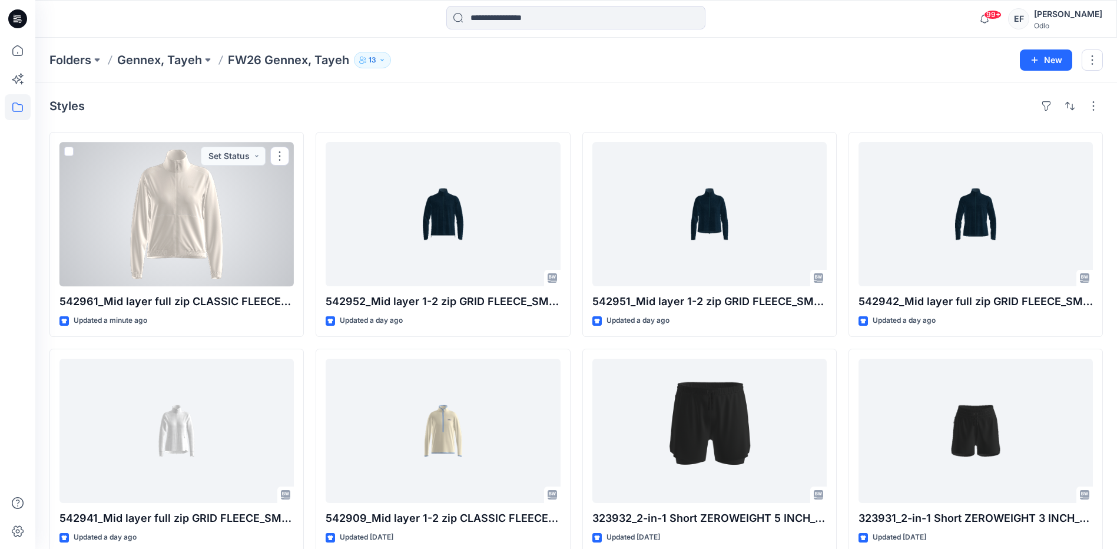
click at [251, 235] on div at bounding box center [176, 214] width 234 height 144
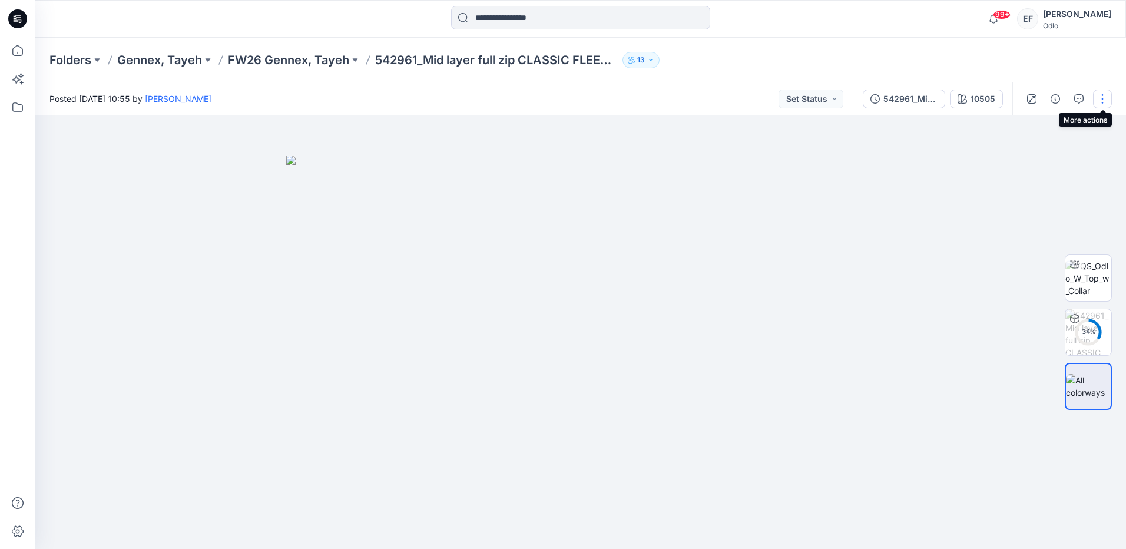
click at [1104, 100] on button "button" at bounding box center [1102, 99] width 19 height 19
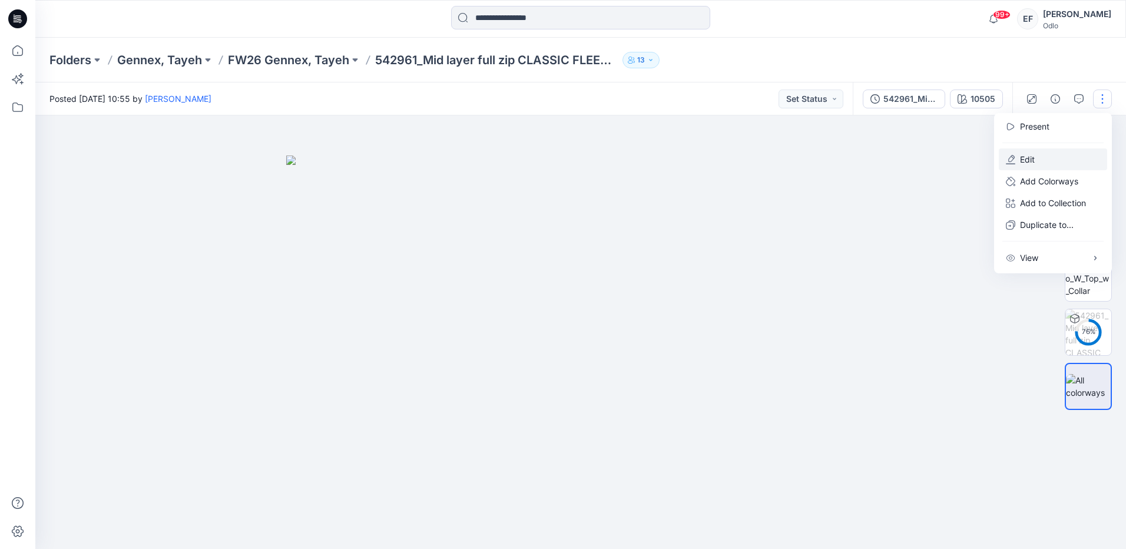
click at [1041, 162] on button "Edit" at bounding box center [1053, 159] width 108 height 22
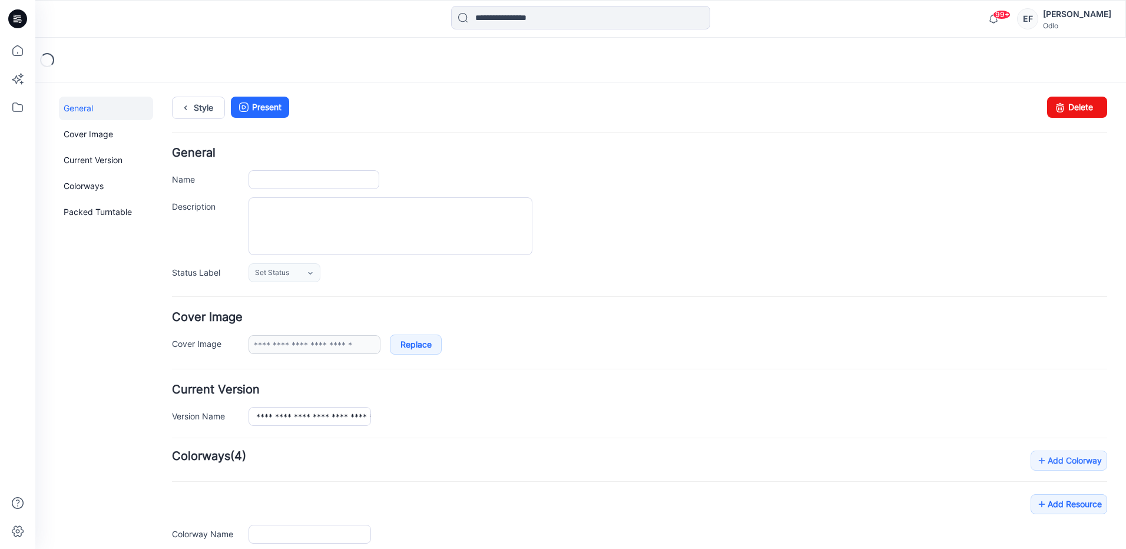
type input "**********"
type input "*****"
type input "**********"
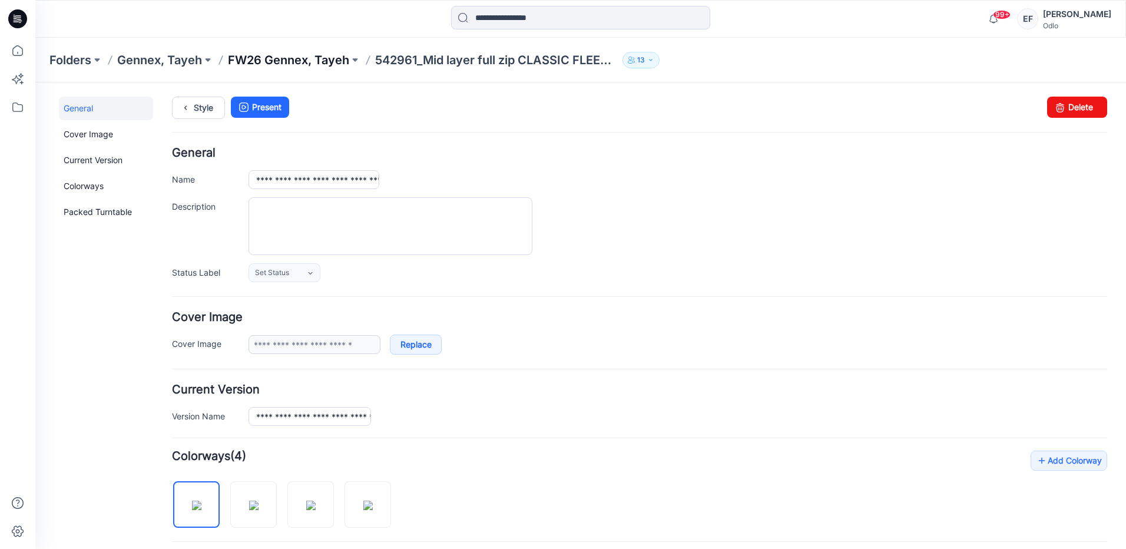
click at [294, 57] on p "FW26 Gennex, Tayeh" at bounding box center [288, 60] width 121 height 16
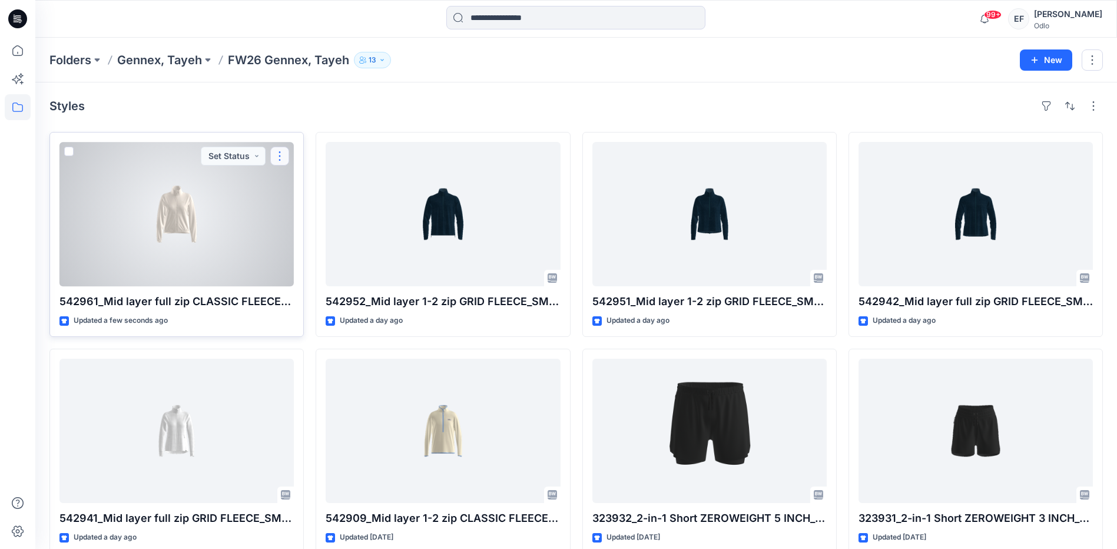
click at [280, 160] on button "button" at bounding box center [279, 156] width 19 height 19
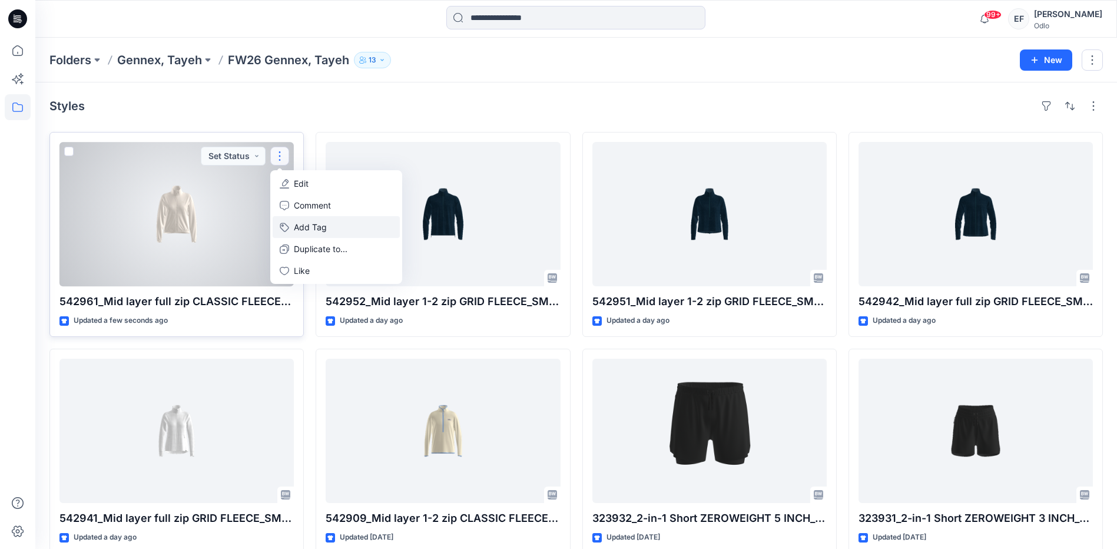
click at [313, 223] on button "Add Tag" at bounding box center [336, 227] width 127 height 22
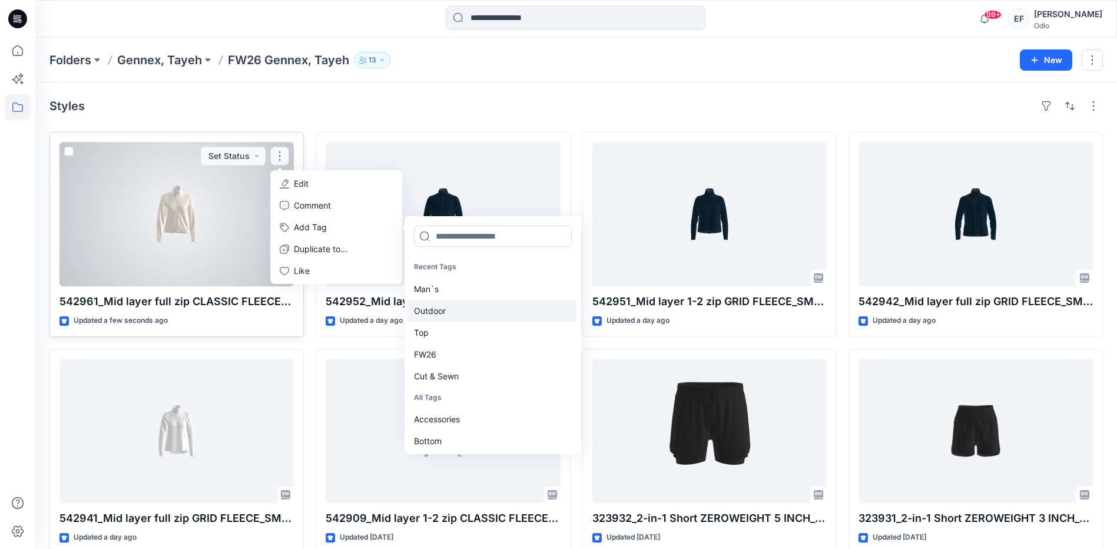
click at [464, 319] on div "Outdoor" at bounding box center [492, 311] width 170 height 22
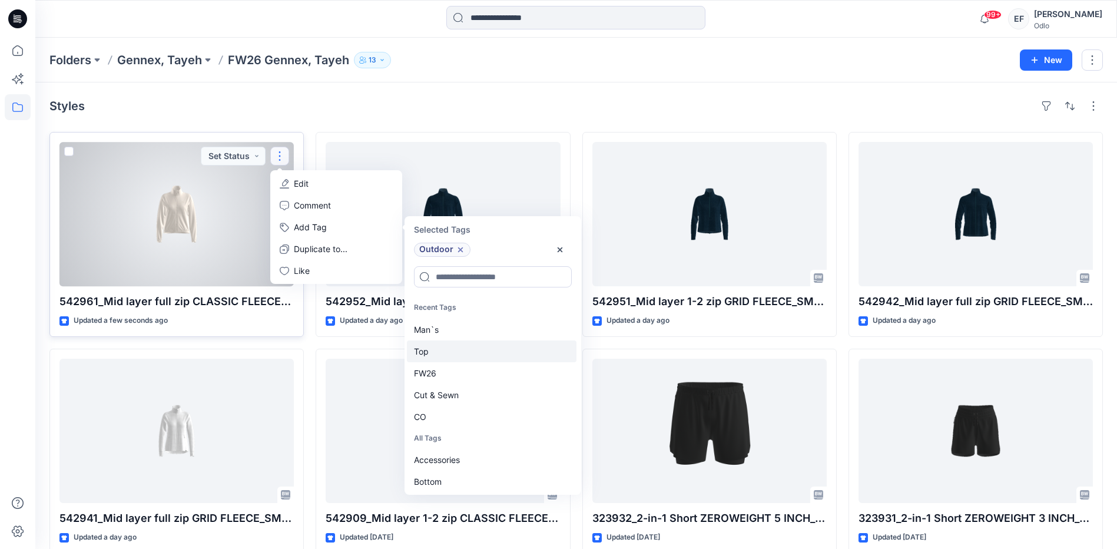
click at [452, 356] on div "Top" at bounding box center [492, 351] width 170 height 22
click at [452, 356] on div "FW26" at bounding box center [492, 351] width 170 height 22
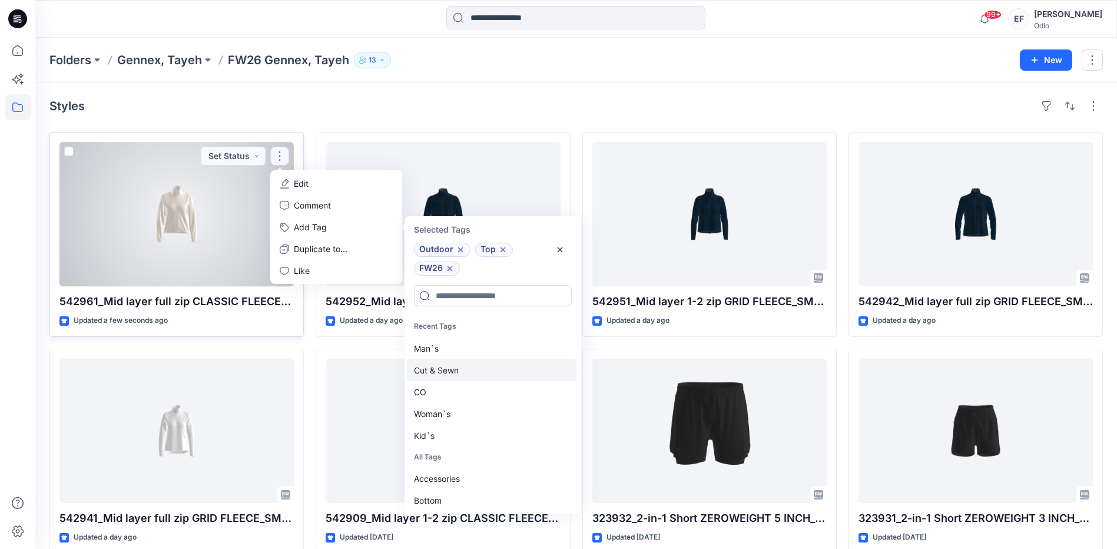
click at [452, 372] on div "Cut & Sewn" at bounding box center [492, 370] width 170 height 22
click at [451, 366] on div "CO" at bounding box center [492, 370] width 170 height 22
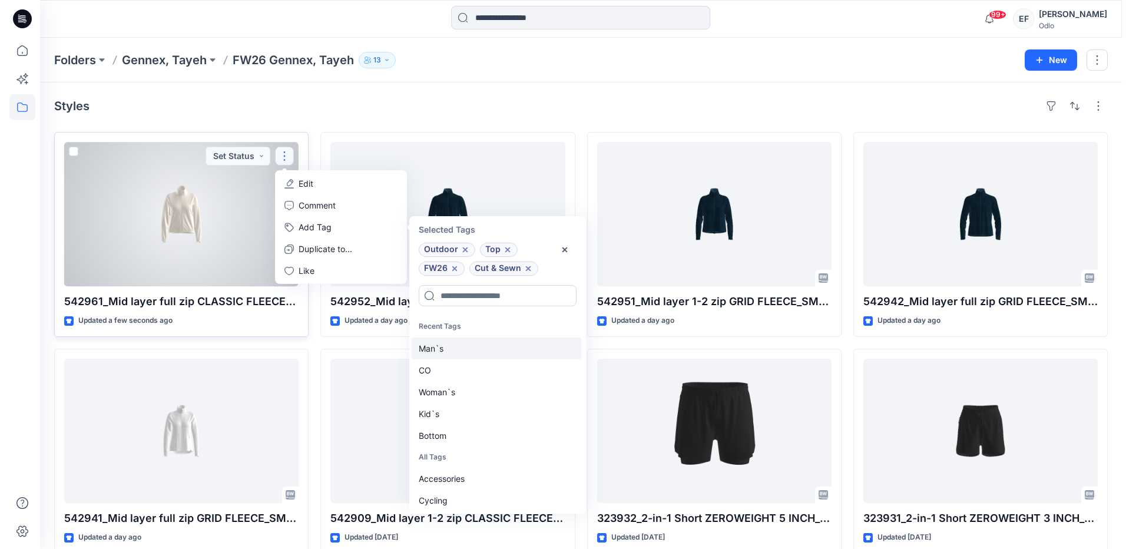
scroll to position [9, 0]
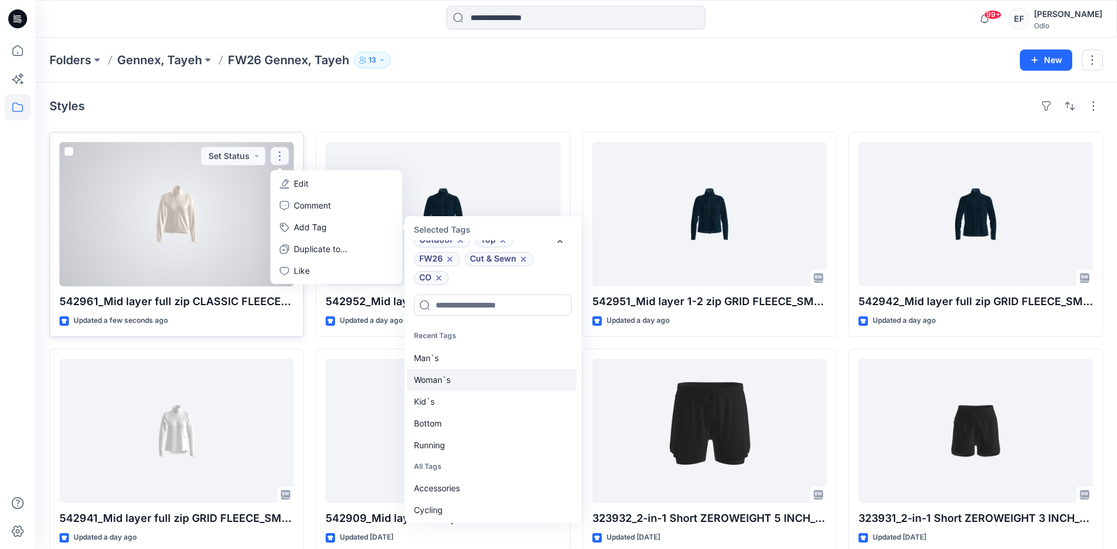
click at [451, 377] on div "Woman`s" at bounding box center [492, 380] width 170 height 22
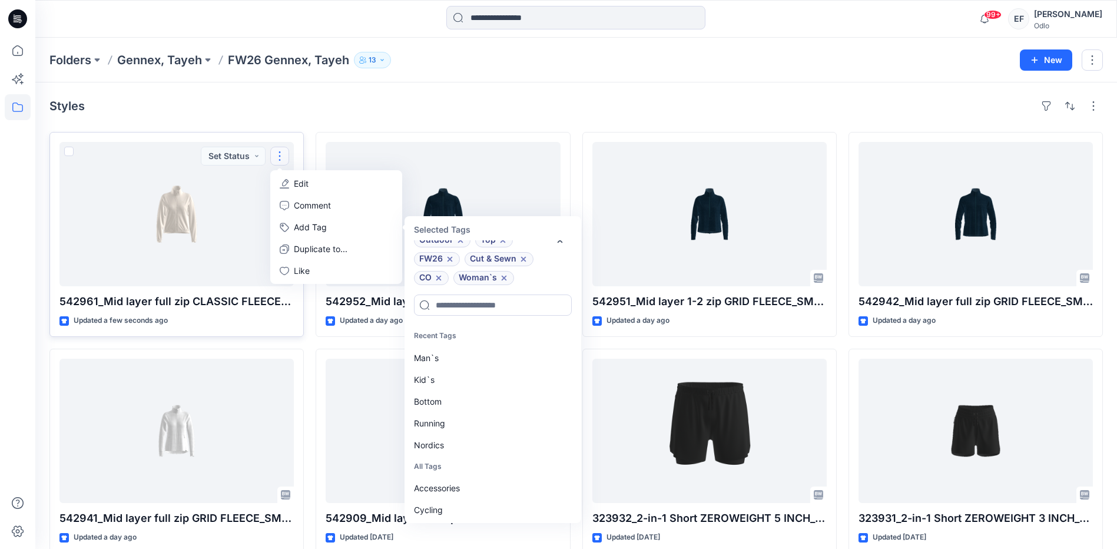
click at [271, 108] on div "Styles" at bounding box center [575, 106] width 1053 height 19
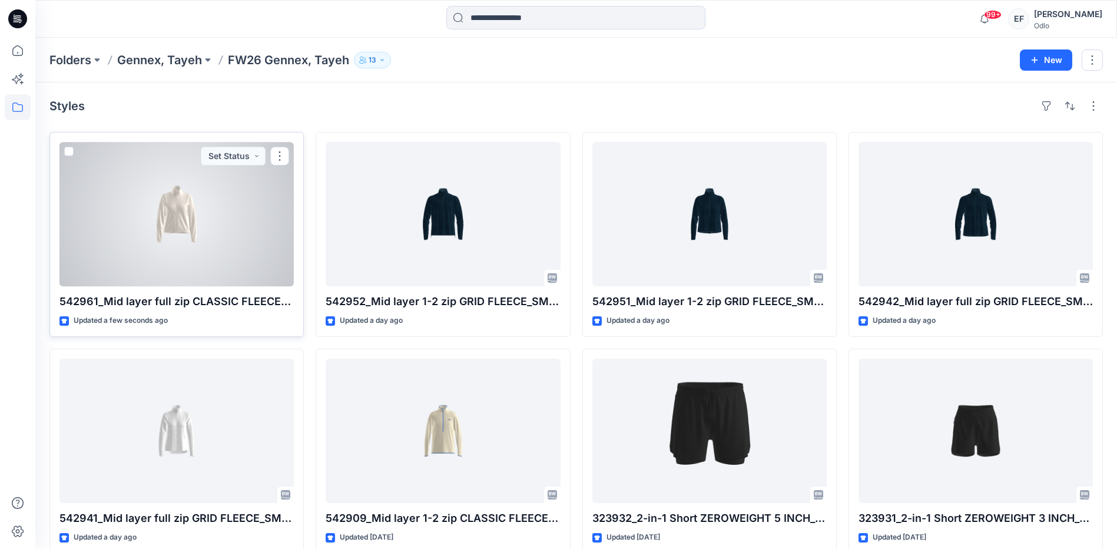
click at [247, 230] on div at bounding box center [176, 214] width 234 height 144
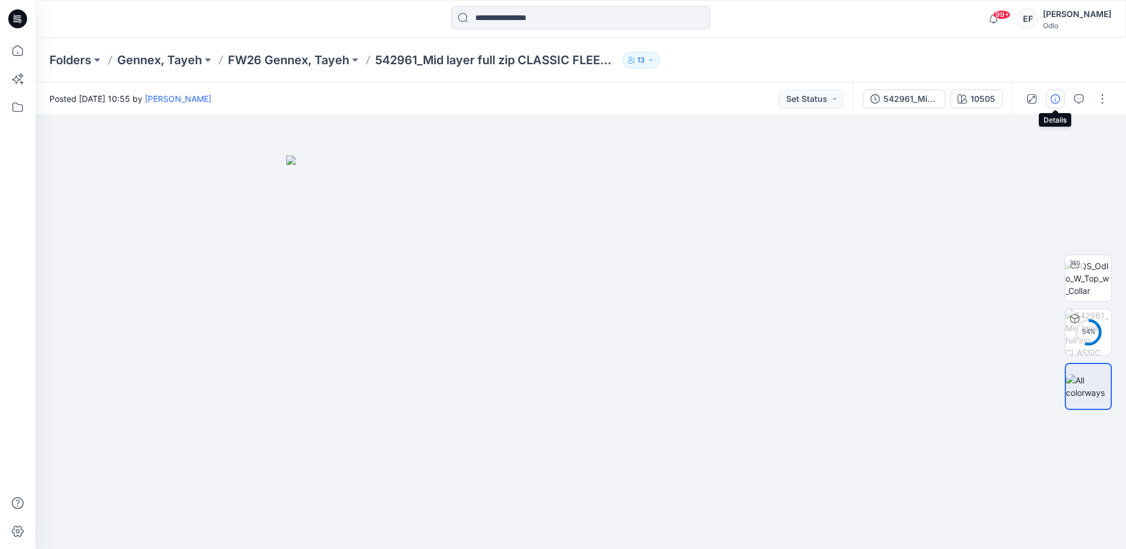
click at [1055, 100] on icon "button" at bounding box center [1054, 98] width 9 height 9
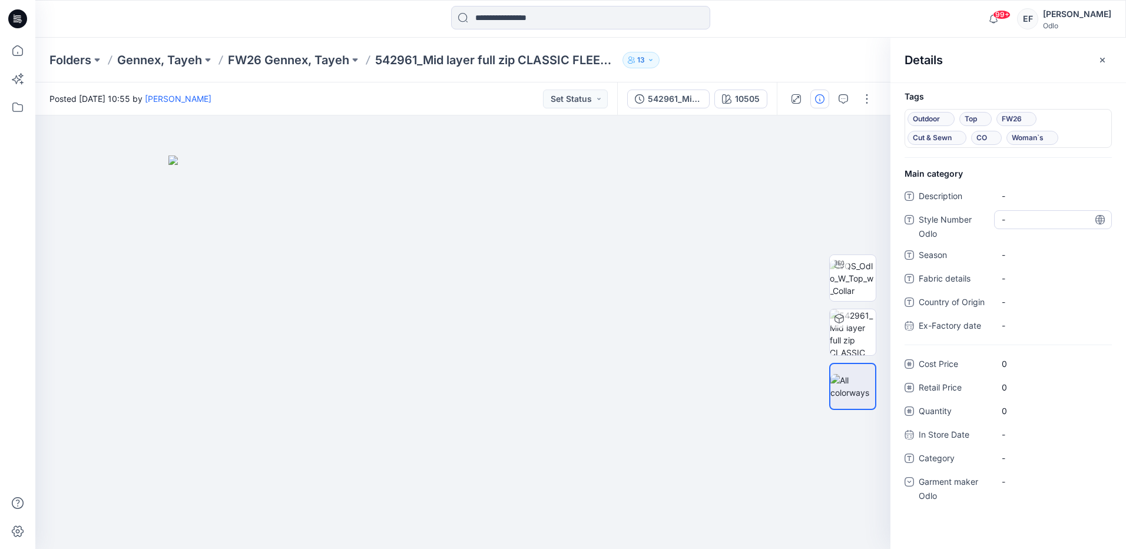
click at [1019, 223] on Odlo "-" at bounding box center [1053, 219] width 102 height 12
type textarea "******"
click at [1023, 251] on span "-" at bounding box center [1053, 254] width 102 height 12
type textarea "****"
click at [1039, 459] on span "-" at bounding box center [1053, 458] width 102 height 12
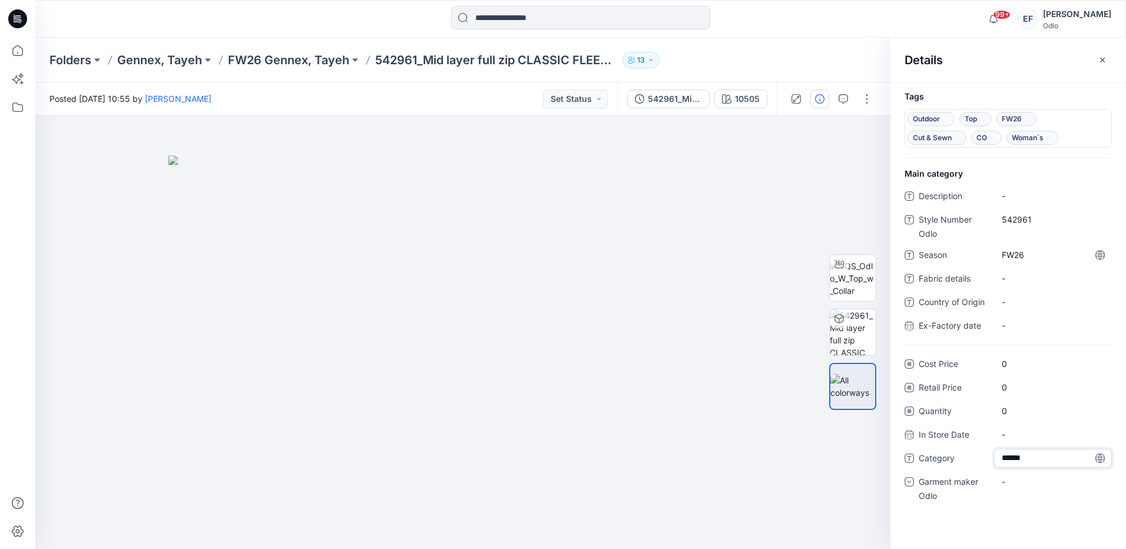
type textarea "*******"
click at [1028, 475] on div "-" at bounding box center [1053, 481] width 118 height 19
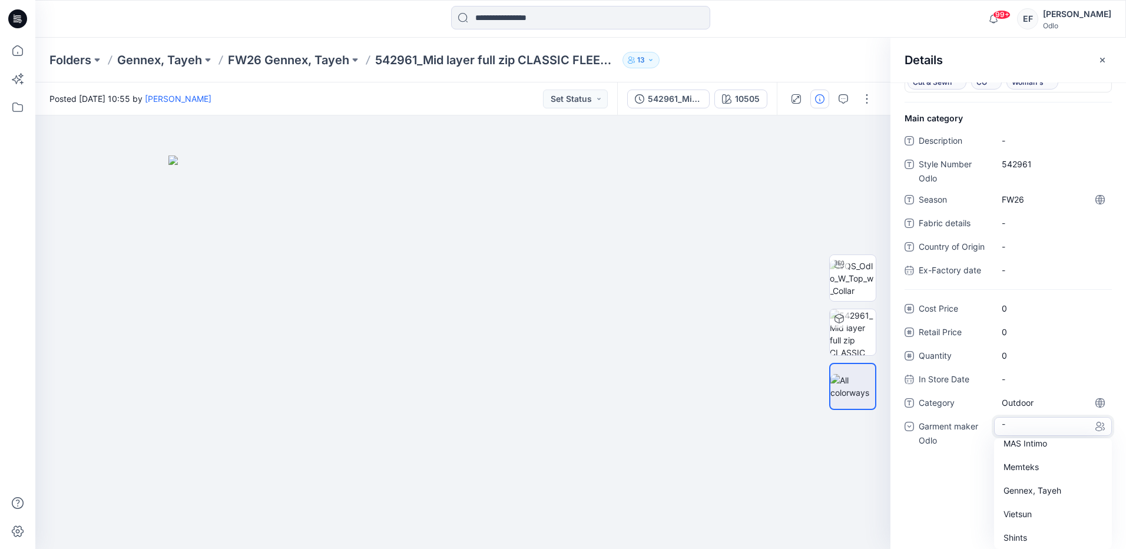
scroll to position [82, 0]
click at [1039, 486] on div "Gennex, Tayeh" at bounding box center [1052, 488] width 113 height 24
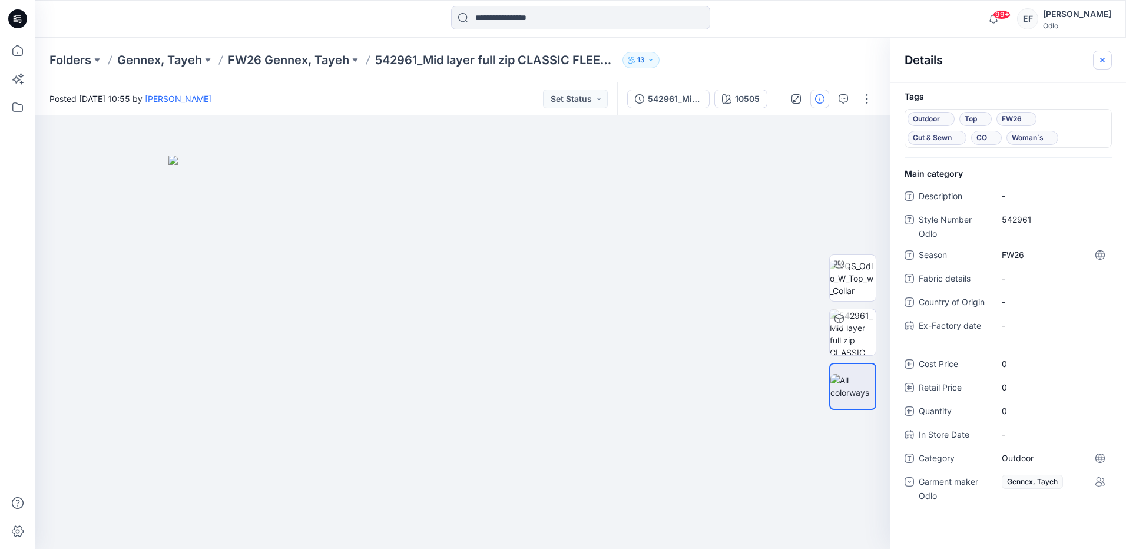
click at [1101, 62] on icon "button" at bounding box center [1102, 59] width 5 height 5
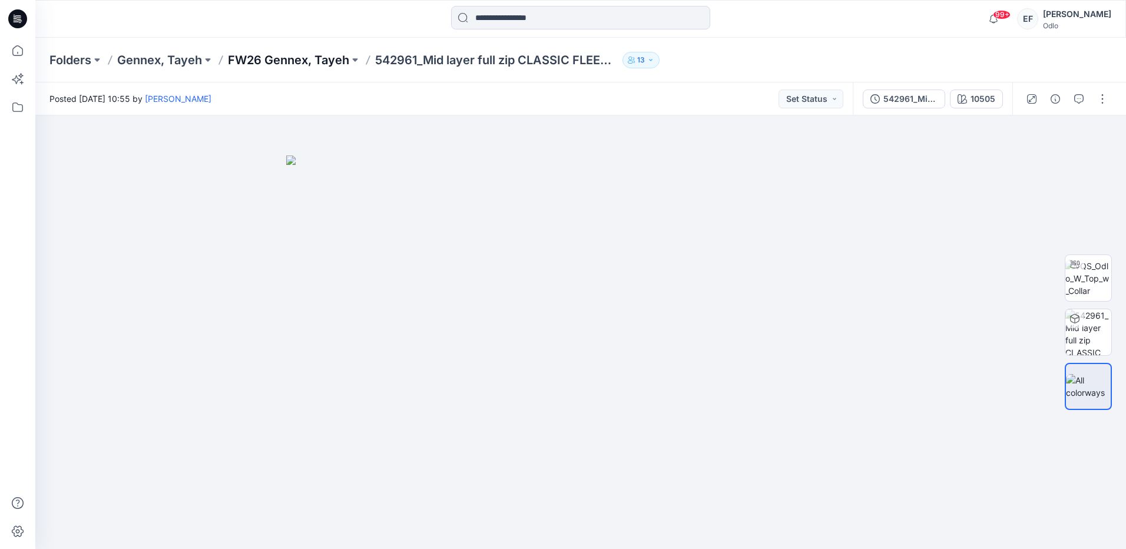
click at [257, 56] on p "FW26 Gennex, Tayeh" at bounding box center [288, 60] width 121 height 16
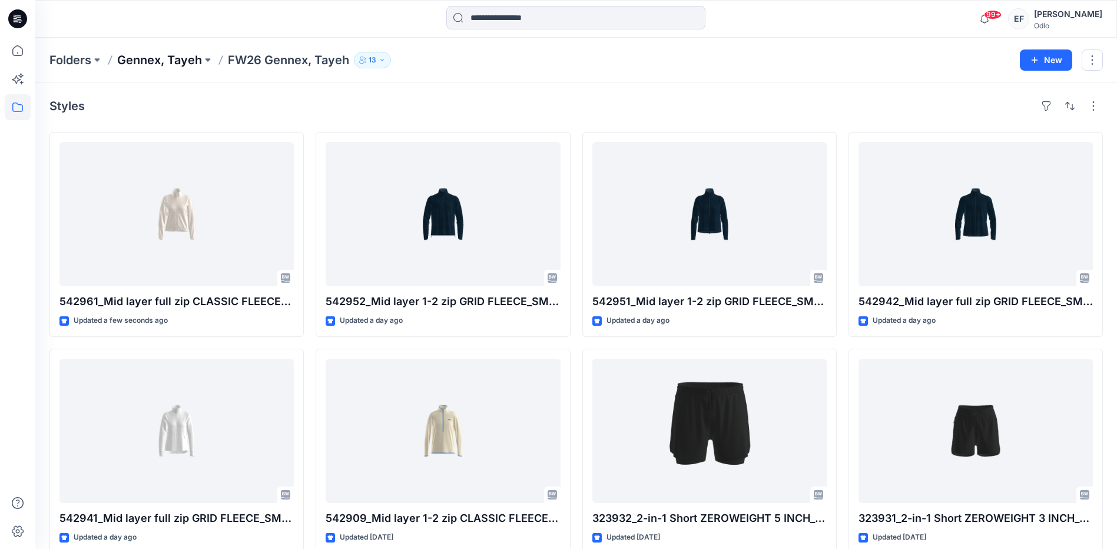
click at [152, 64] on p "Gennex, Tayeh" at bounding box center [159, 60] width 85 height 16
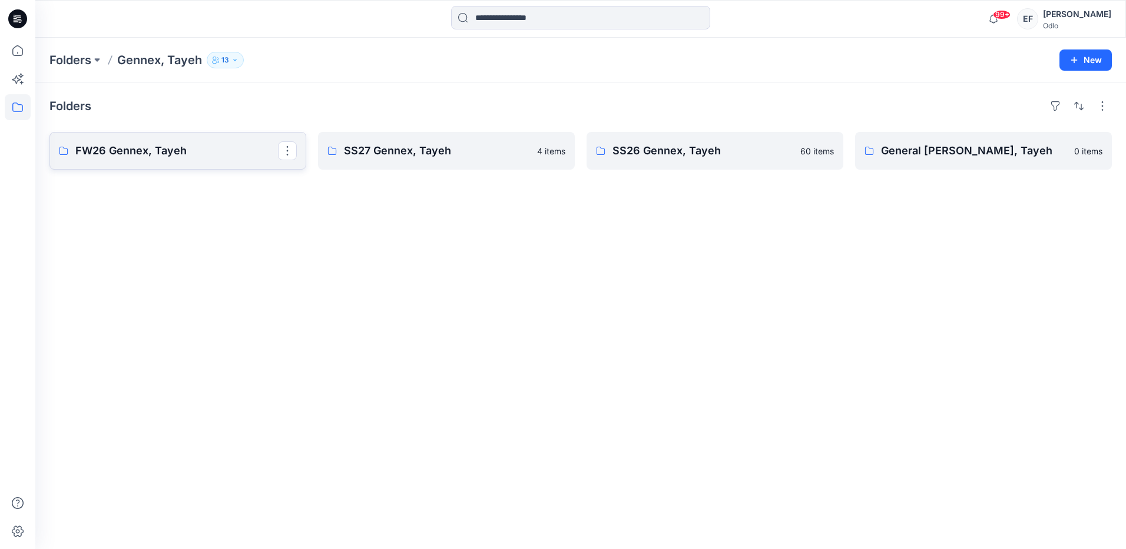
click at [167, 143] on p "FW26 Gennex, Tayeh" at bounding box center [176, 151] width 203 height 16
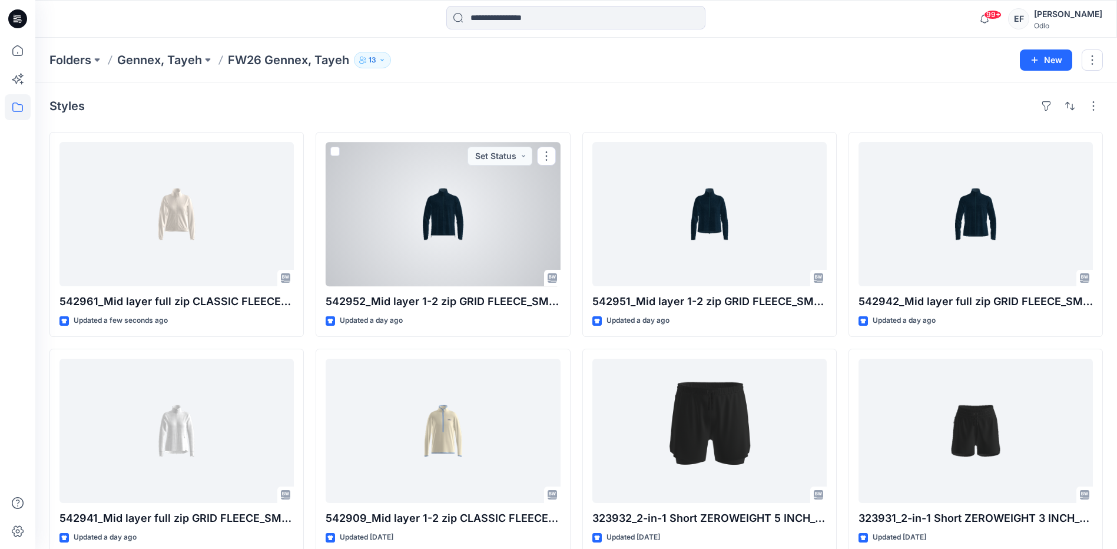
click at [460, 206] on div at bounding box center [443, 214] width 234 height 144
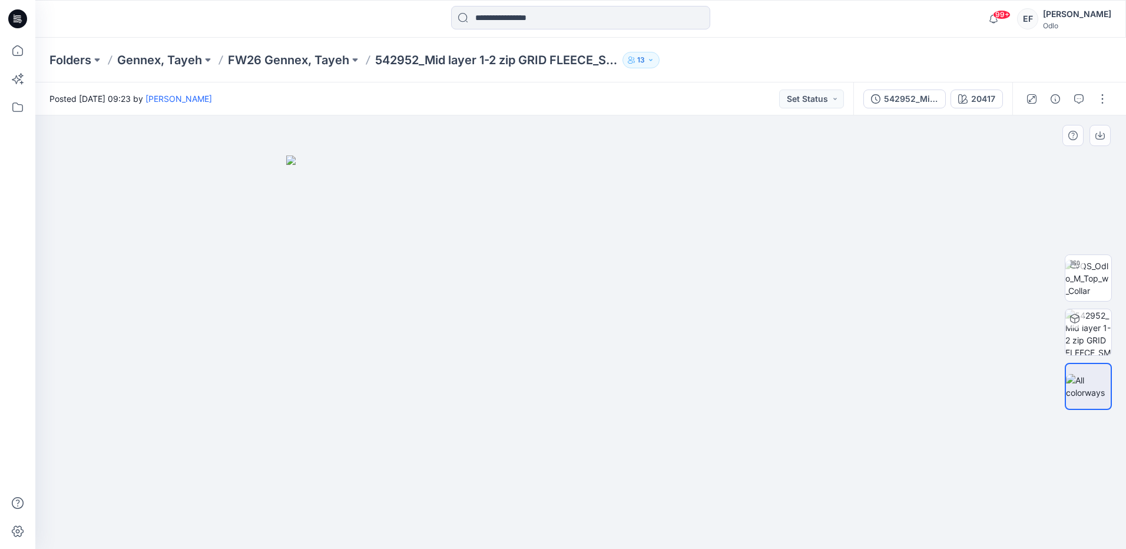
click at [574, 341] on img at bounding box center [580, 351] width 589 height 393
click at [250, 62] on p "FW26 Gennex, Tayeh" at bounding box center [288, 60] width 121 height 16
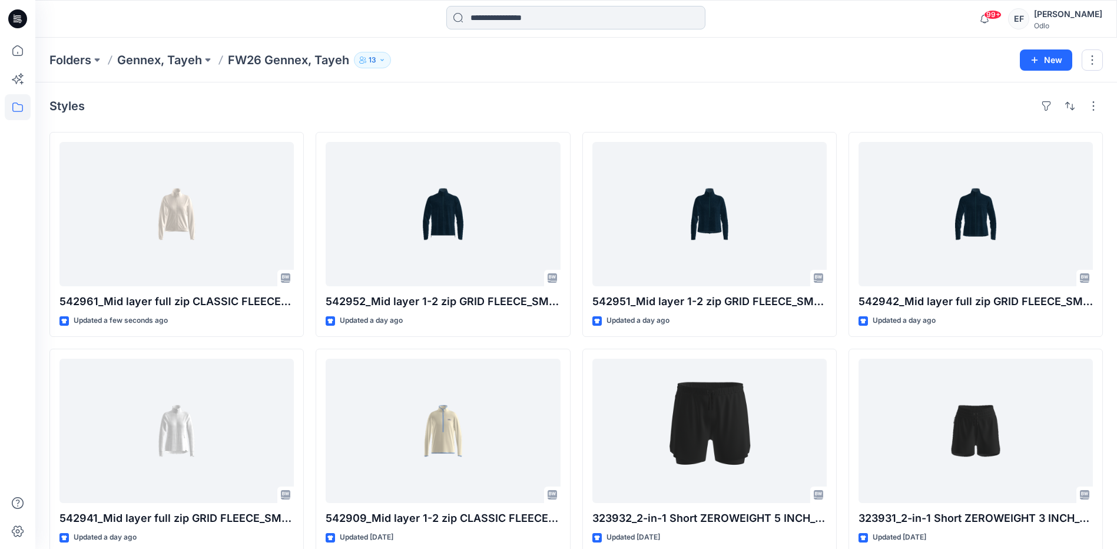
click at [620, 21] on input at bounding box center [575, 18] width 259 height 24
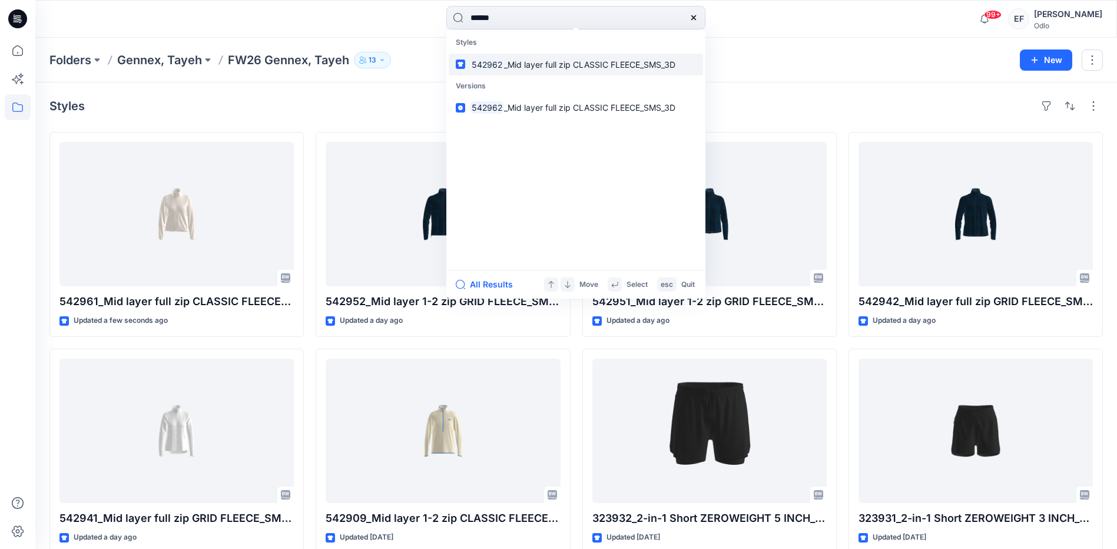
type input "******"
click at [551, 71] on link "542962 _Mid layer full zip CLASSIC FLEECE_SMS_3D" at bounding box center [576, 65] width 254 height 22
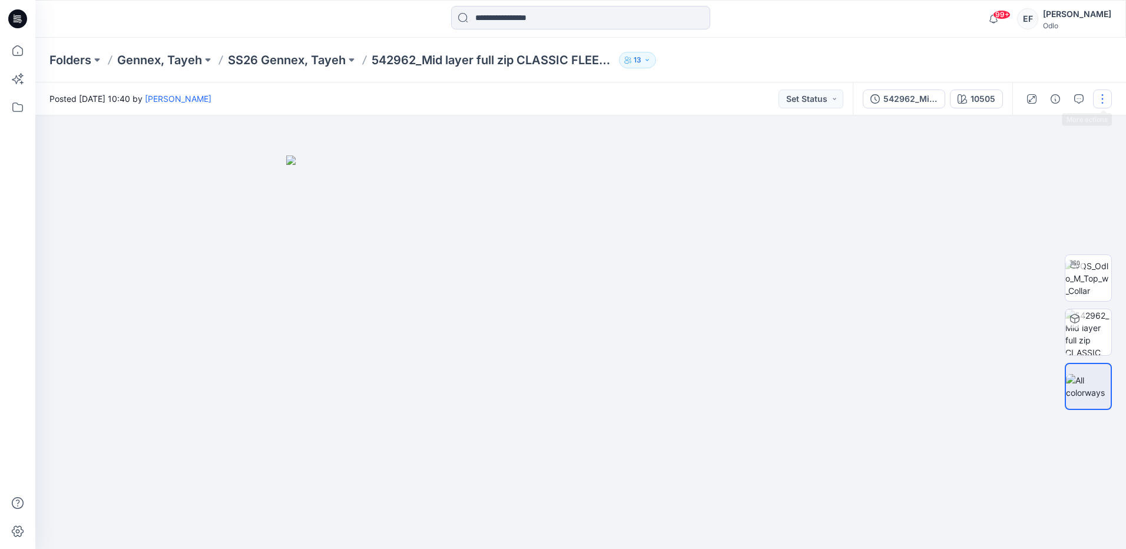
click at [1103, 102] on button "button" at bounding box center [1102, 99] width 19 height 19
click at [1054, 155] on button "Edit" at bounding box center [1053, 159] width 108 height 22
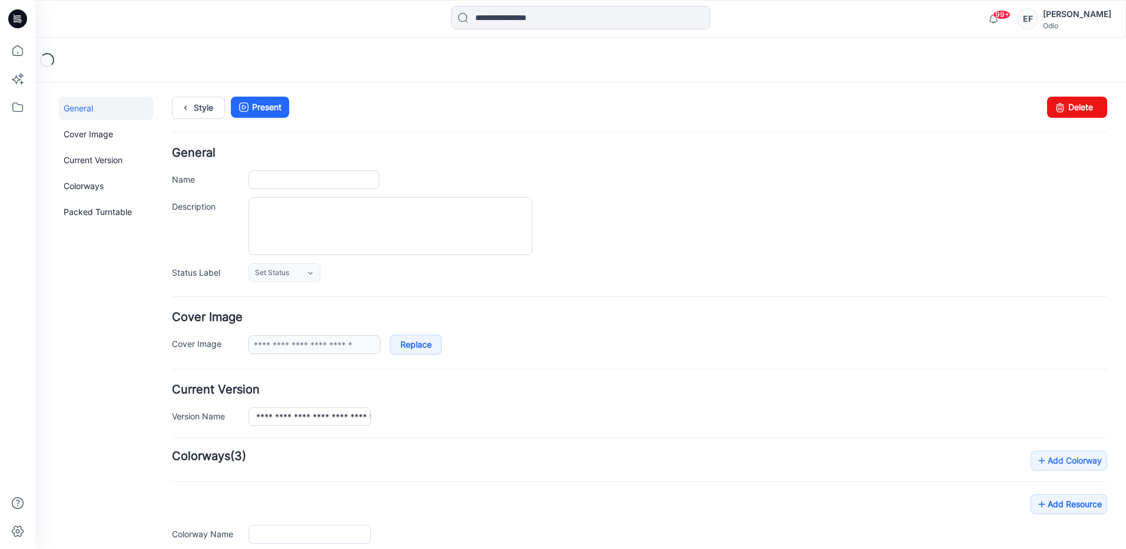
type input "**********"
type input "*****"
type input "**********"
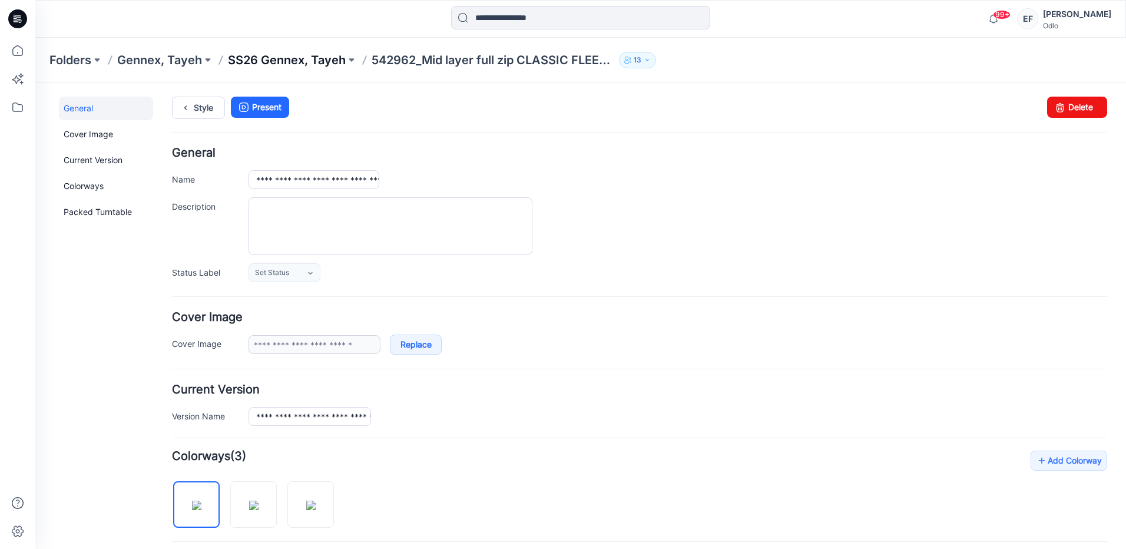
click at [266, 59] on p "SS26 Gennex, Tayeh" at bounding box center [287, 60] width 118 height 16
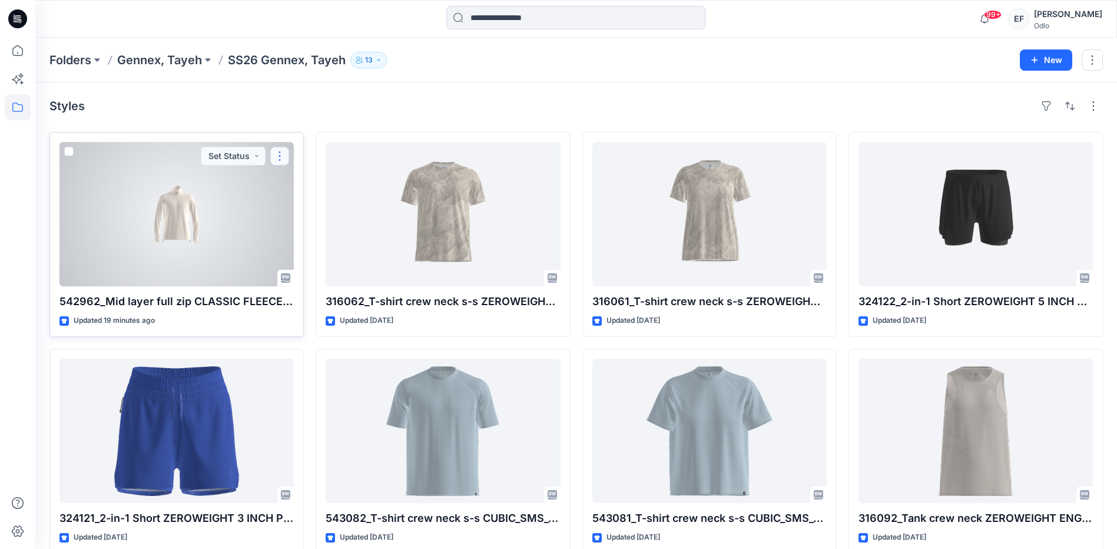
click at [279, 155] on button "button" at bounding box center [279, 156] width 19 height 19
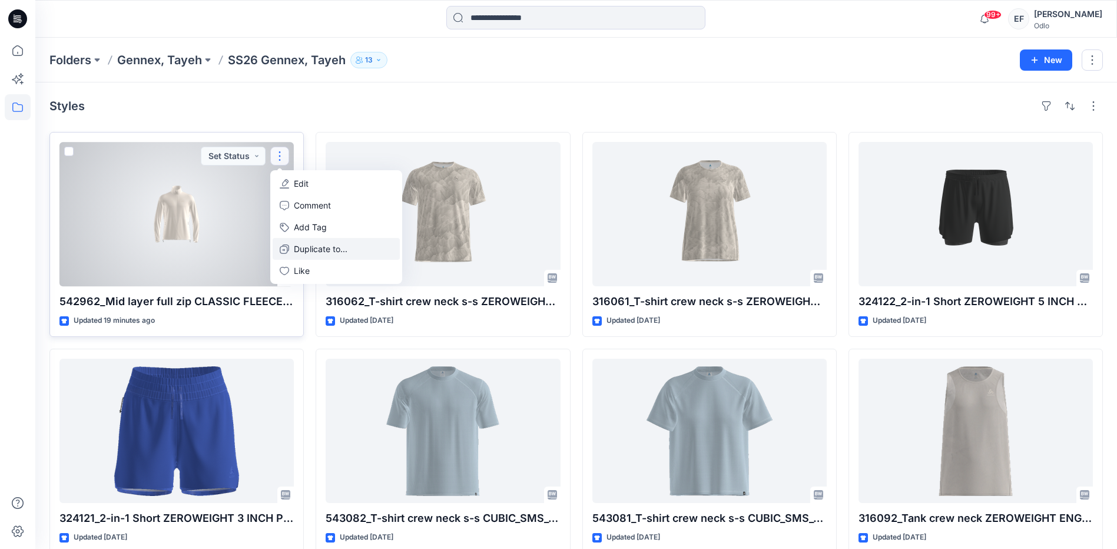
click at [299, 248] on p "Duplicate to..." at bounding box center [321, 249] width 54 height 12
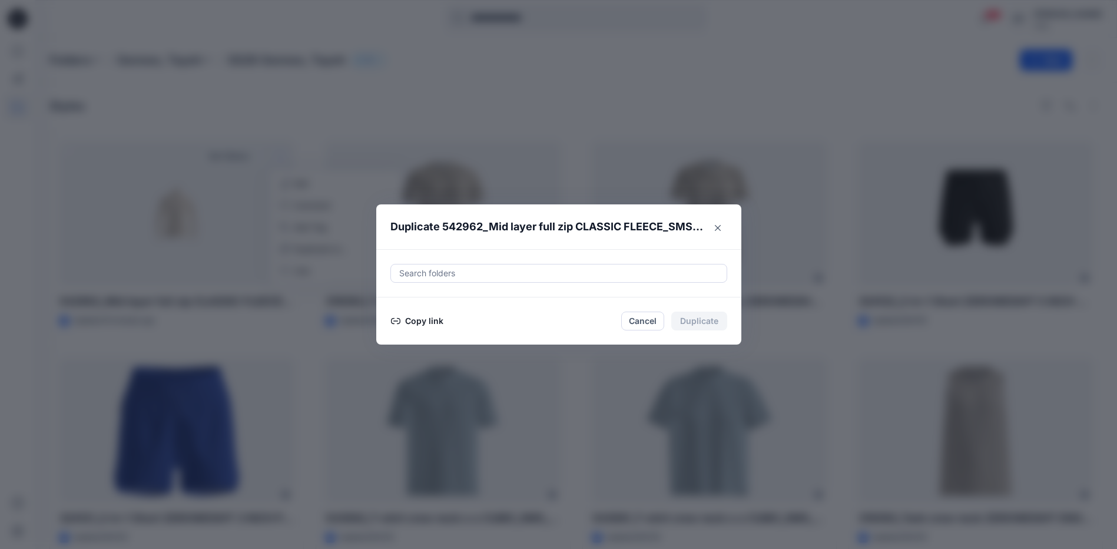
click at [432, 276] on div at bounding box center [559, 273] width 322 height 14
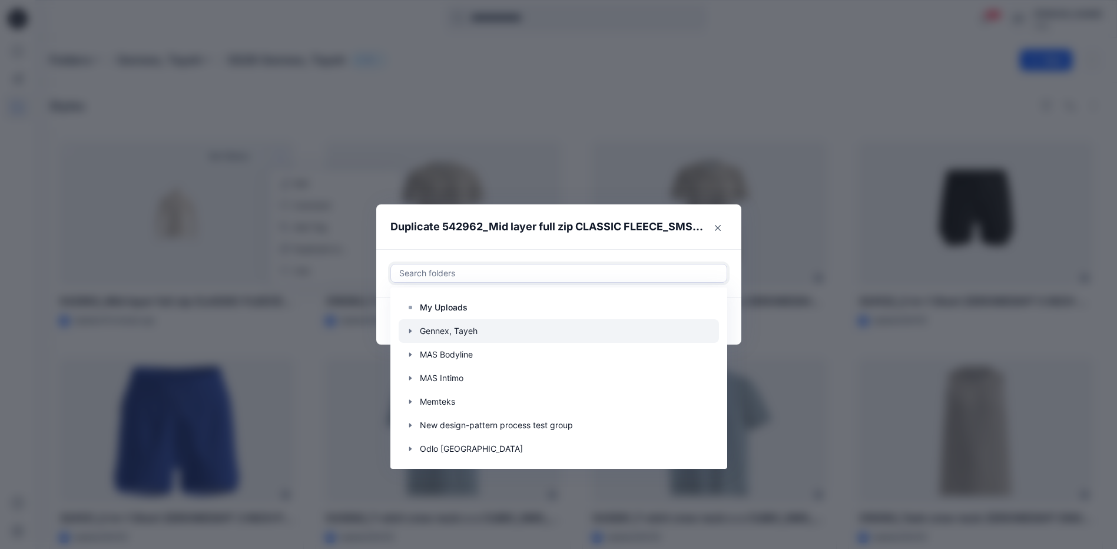
click at [470, 328] on div at bounding box center [559, 331] width 320 height 24
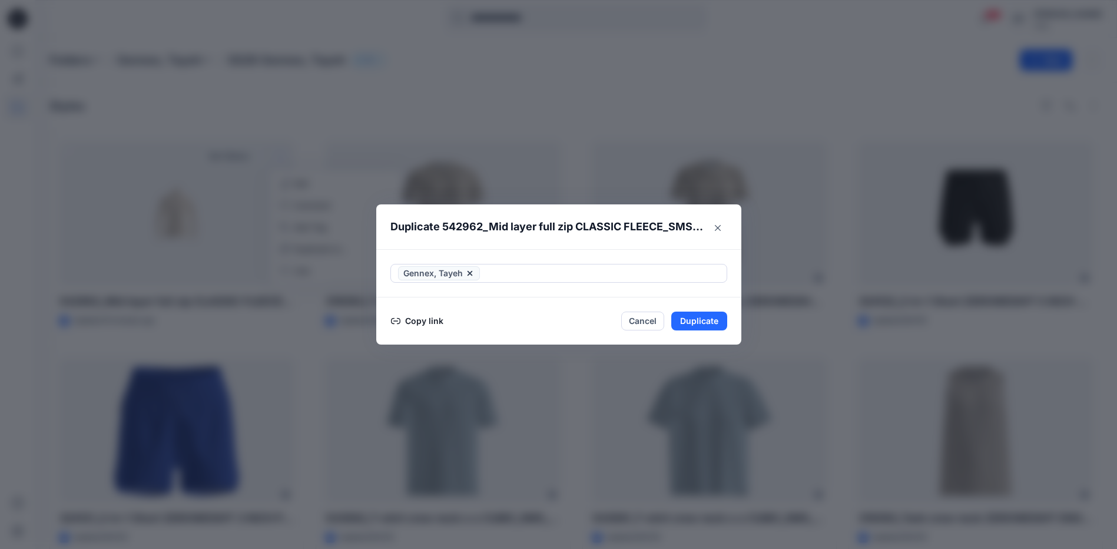
click at [680, 256] on div "Gennex, Tayeh" at bounding box center [558, 273] width 365 height 48
click at [692, 317] on button "Duplicate" at bounding box center [699, 320] width 56 height 19
click at [708, 317] on button "Close" at bounding box center [708, 320] width 38 height 19
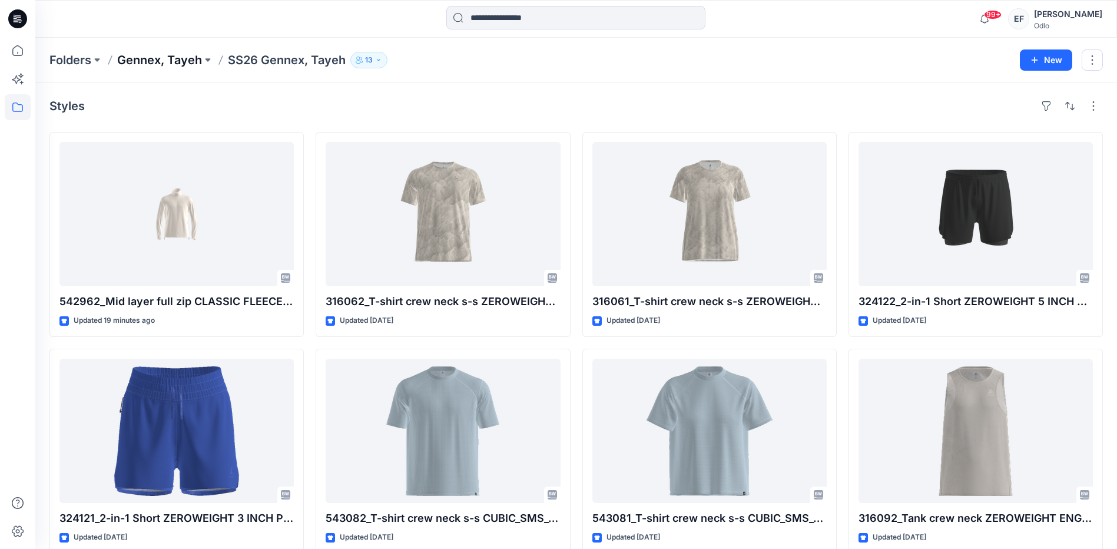
click at [141, 59] on p "Gennex, Tayeh" at bounding box center [159, 60] width 85 height 16
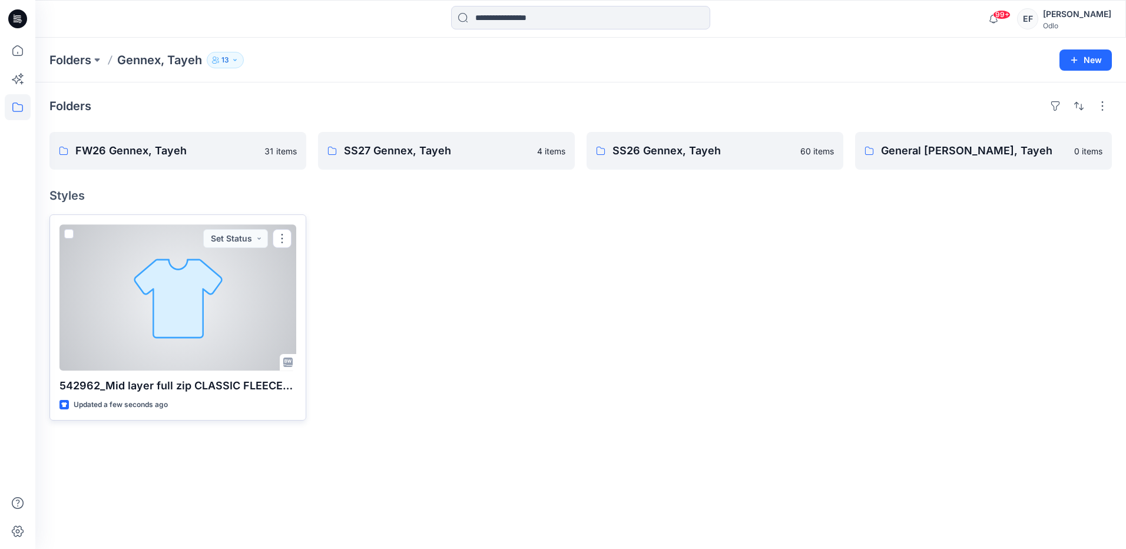
click at [66, 229] on span at bounding box center [68, 233] width 9 height 9
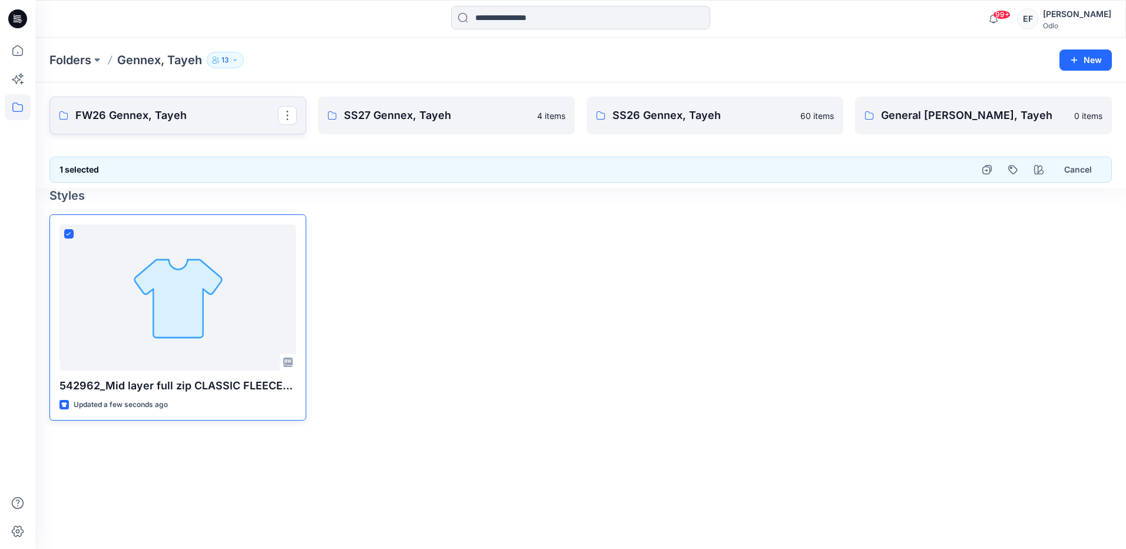
drag, startPoint x: 92, startPoint y: 289, endPoint x: 120, endPoint y: 131, distance: 160.2
drag, startPoint x: 266, startPoint y: 286, endPoint x: 984, endPoint y: 169, distance: 727.3
click at [984, 169] on icon "button" at bounding box center [986, 169] width 9 height 9
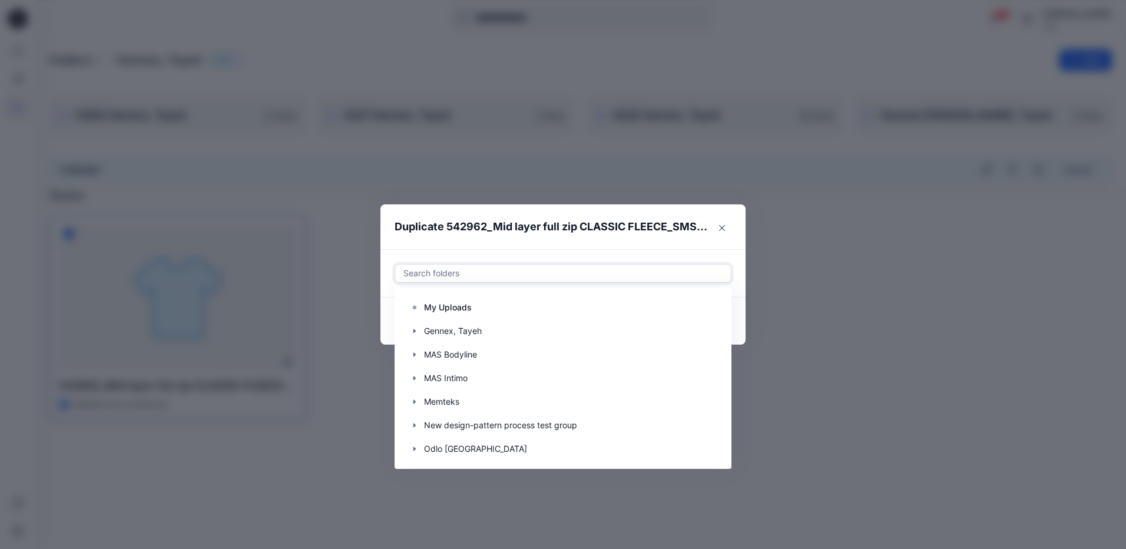
click at [475, 274] on div at bounding box center [563, 273] width 322 height 14
click at [722, 228] on icon "Close" at bounding box center [722, 228] width 6 height 6
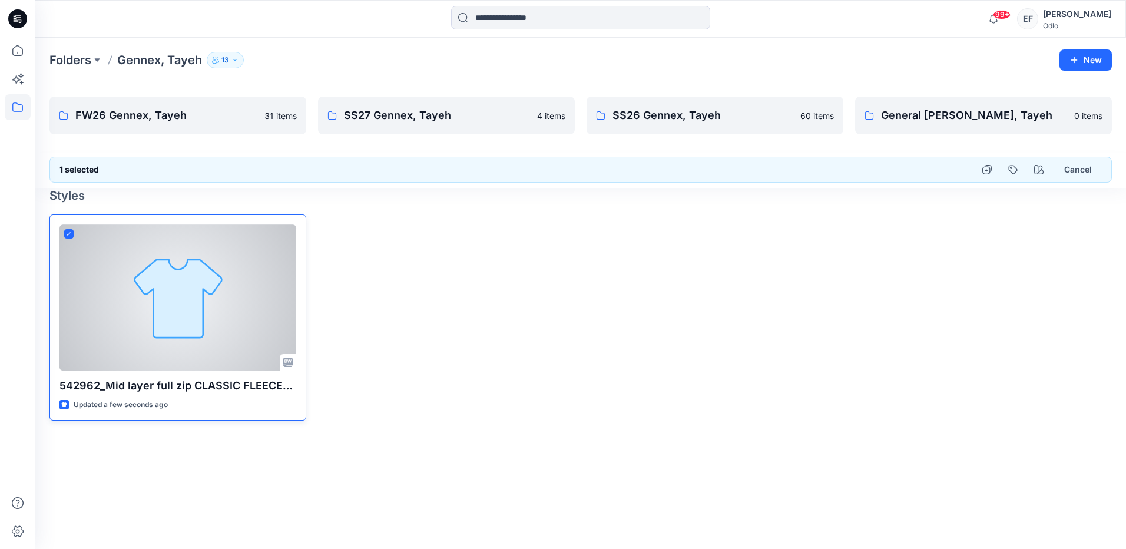
drag, startPoint x: 294, startPoint y: 320, endPoint x: 235, endPoint y: 311, distance: 59.5
click at [235, 311] on div at bounding box center [177, 297] width 237 height 146
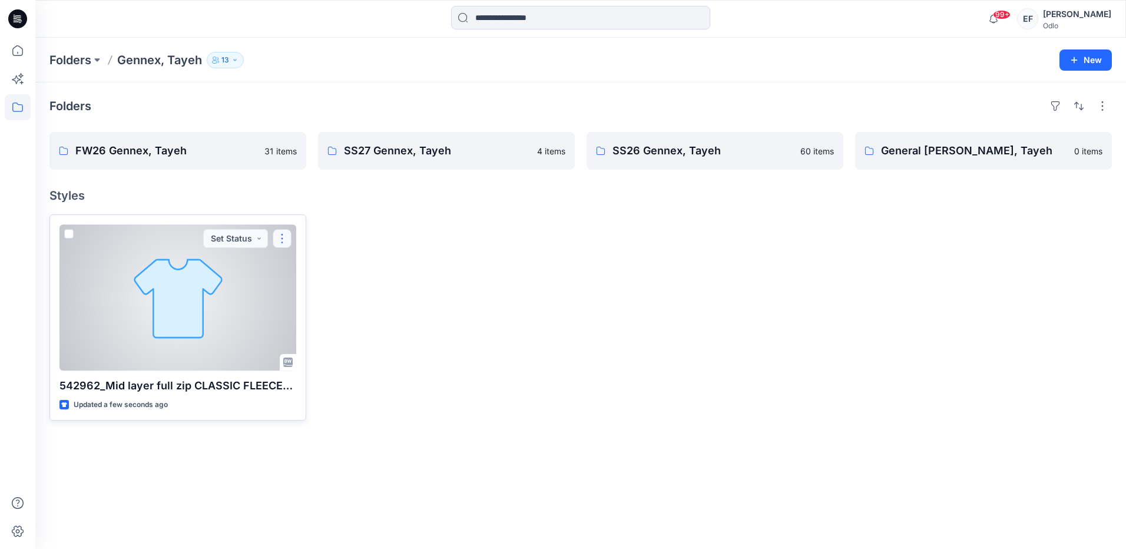
click at [278, 241] on button "button" at bounding box center [282, 238] width 19 height 19
click at [320, 330] on p "Duplicate to..." at bounding box center [323, 331] width 54 height 12
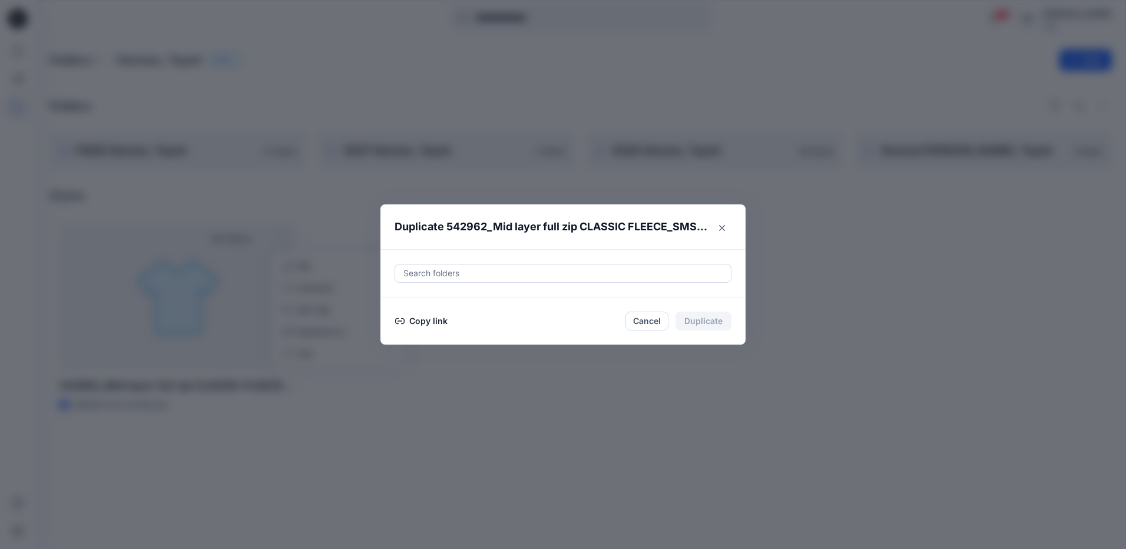
click at [426, 274] on div at bounding box center [563, 273] width 322 height 14
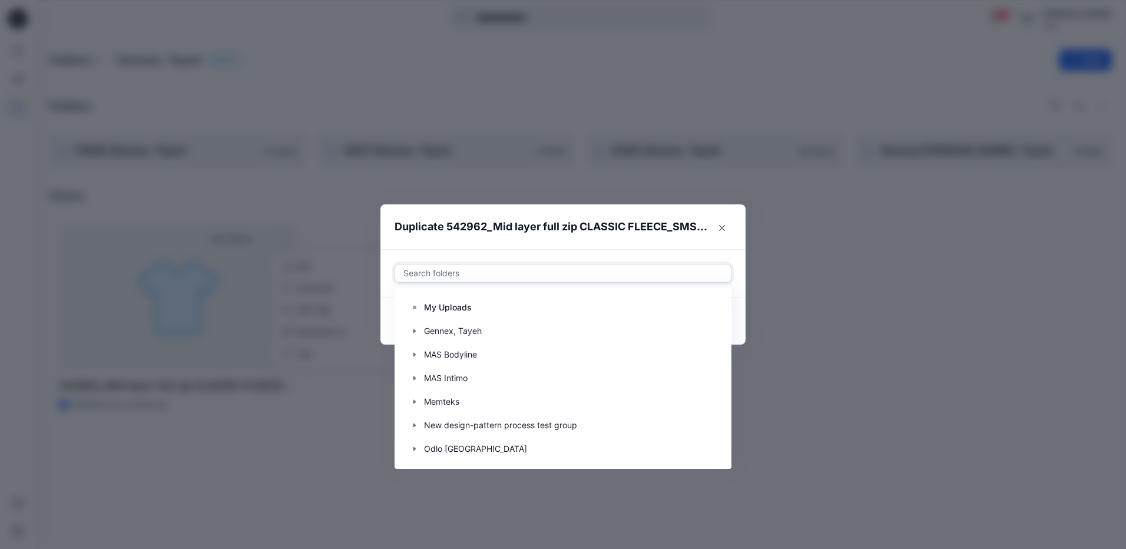
drag, startPoint x: 937, startPoint y: 229, endPoint x: 936, endPoint y: 235, distance: 5.9
click at [937, 231] on div "Duplicate 542962_Mid layer full zip CLASSIC FLEECE_SMS_3D Use Up and Down to ch…" at bounding box center [563, 274] width 1126 height 549
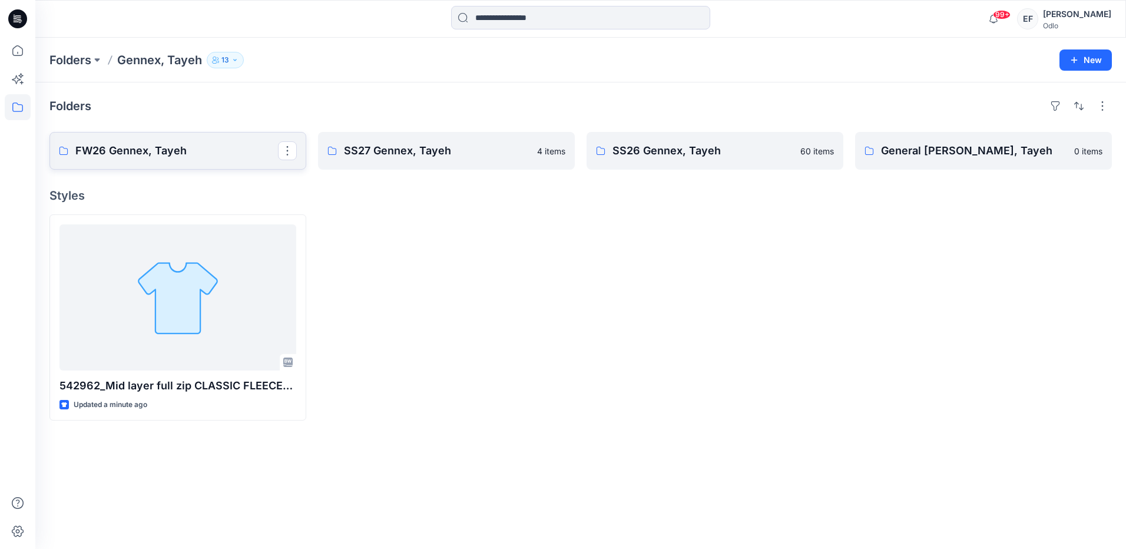
click at [118, 146] on p "FW26 Gennex, Tayeh" at bounding box center [176, 151] width 203 height 16
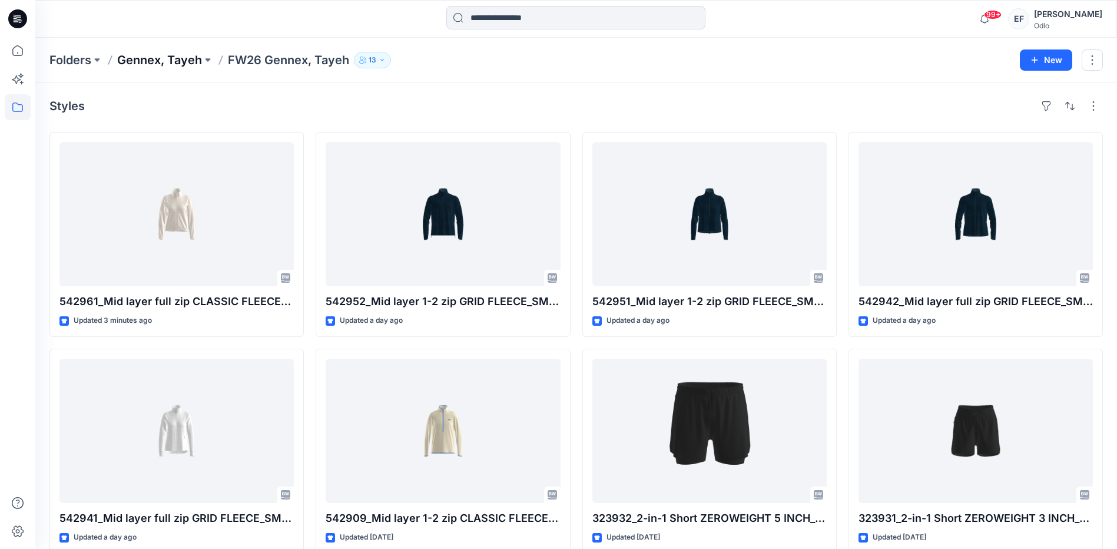
click at [132, 55] on p "Gennex, Tayeh" at bounding box center [159, 60] width 85 height 16
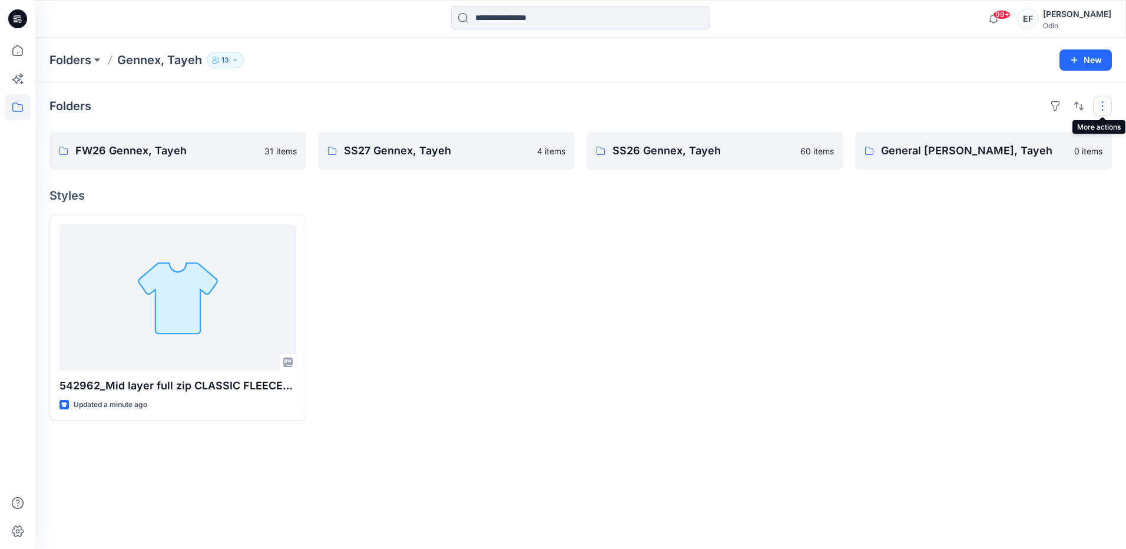
click at [1095, 108] on button "button" at bounding box center [1102, 106] width 19 height 19
click at [290, 439] on div "Folders Layout Grid Large Grid Folder View Compact Card Card View Card Info Tag…" at bounding box center [580, 315] width 1091 height 466
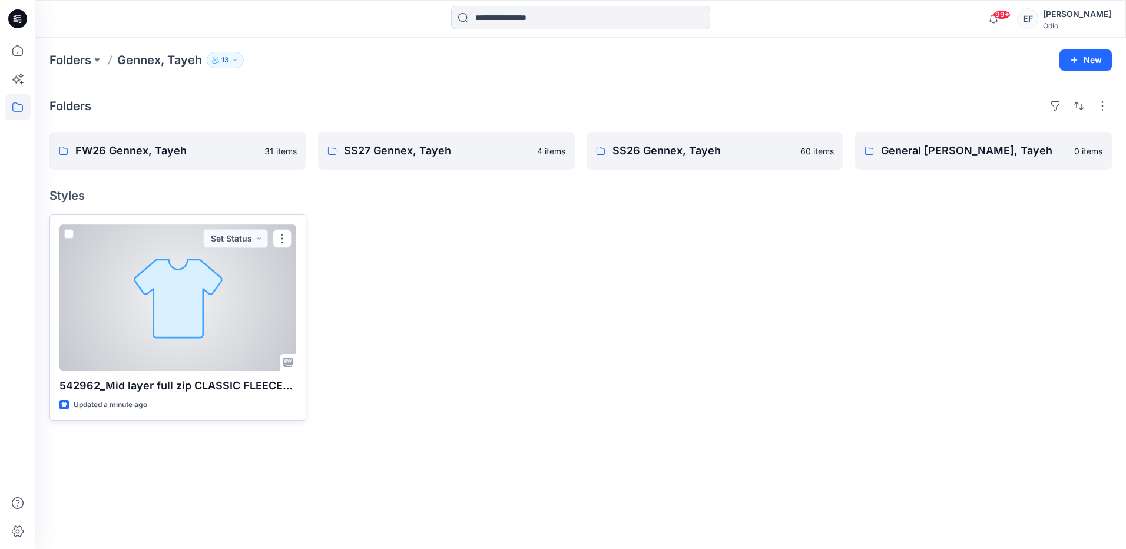
click at [67, 231] on span at bounding box center [68, 233] width 9 height 9
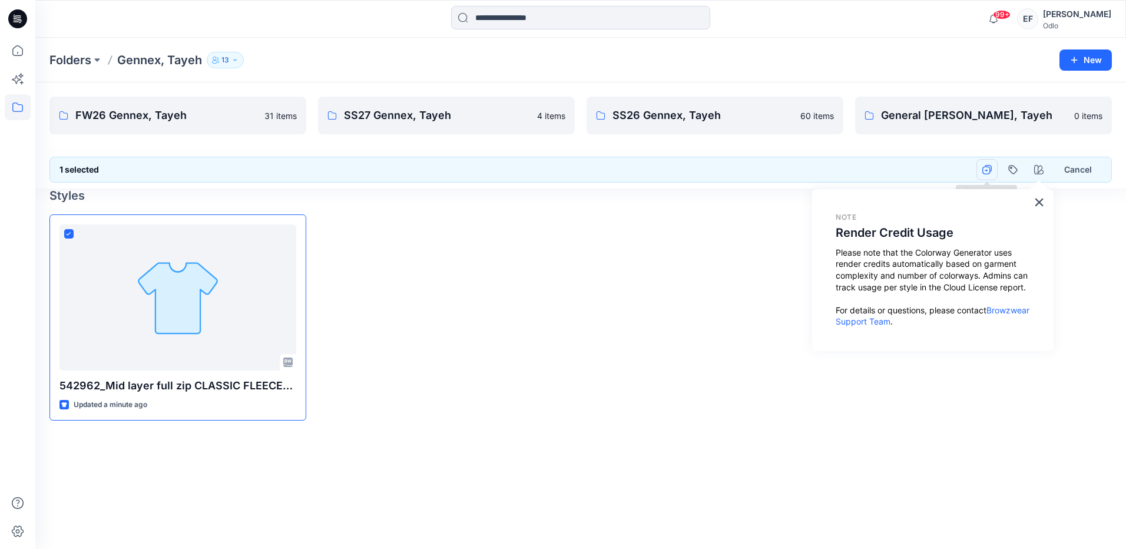
click at [982, 173] on icon "button" at bounding box center [986, 169] width 9 height 9
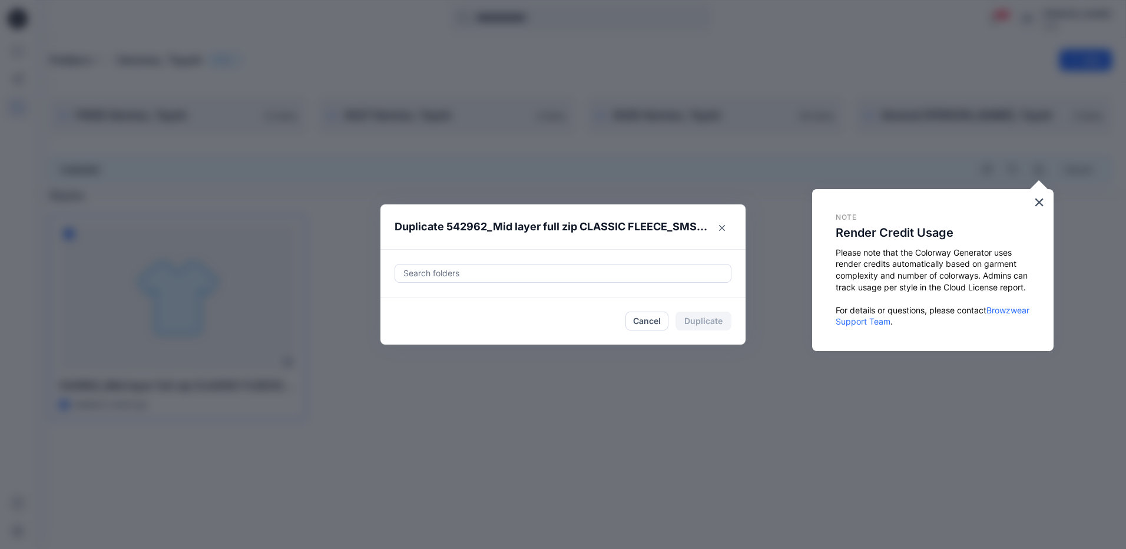
click at [629, 268] on div at bounding box center [563, 273] width 322 height 14
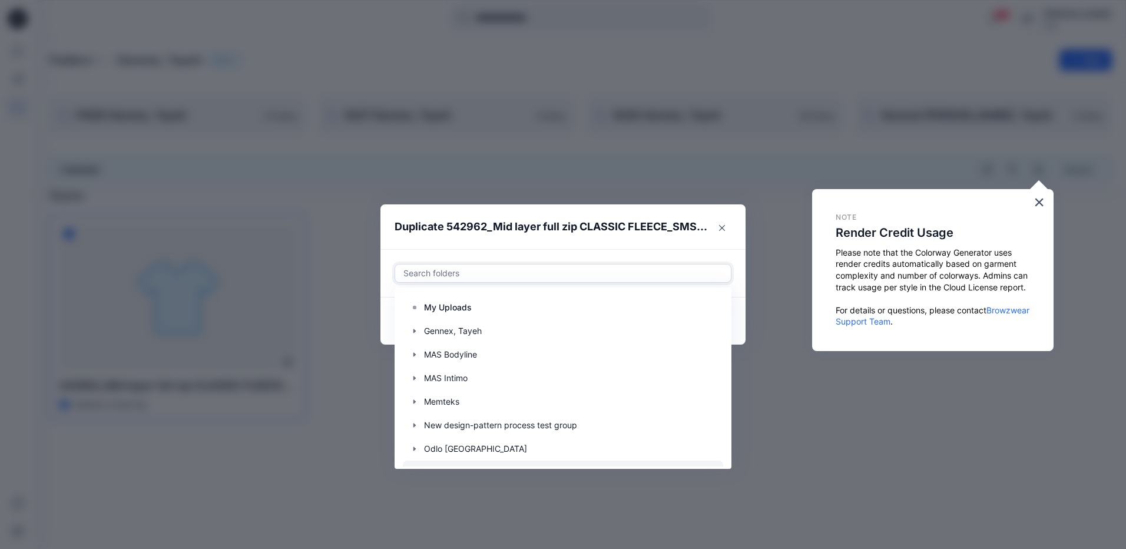
scroll to position [47, 0]
click at [724, 226] on icon "Close" at bounding box center [722, 228] width 6 height 6
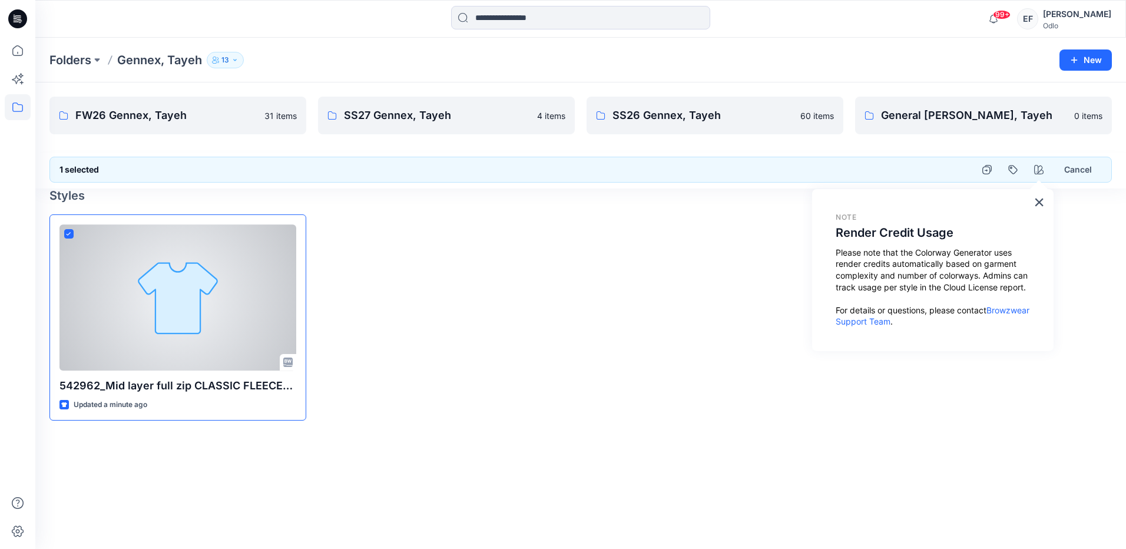
drag, startPoint x: 174, startPoint y: 278, endPoint x: 621, endPoint y: 336, distance: 450.1
click at [621, 336] on div at bounding box center [714, 317] width 257 height 206
click at [240, 269] on div at bounding box center [177, 297] width 237 height 146
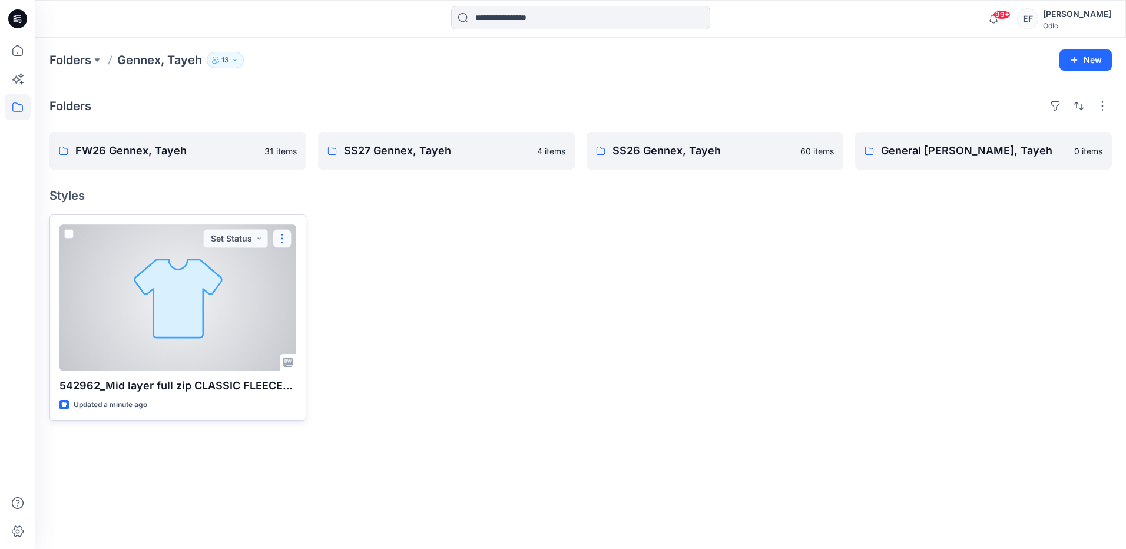
click at [285, 237] on button "button" at bounding box center [282, 238] width 19 height 19
click at [304, 335] on p "Duplicate to..." at bounding box center [323, 331] width 54 height 12
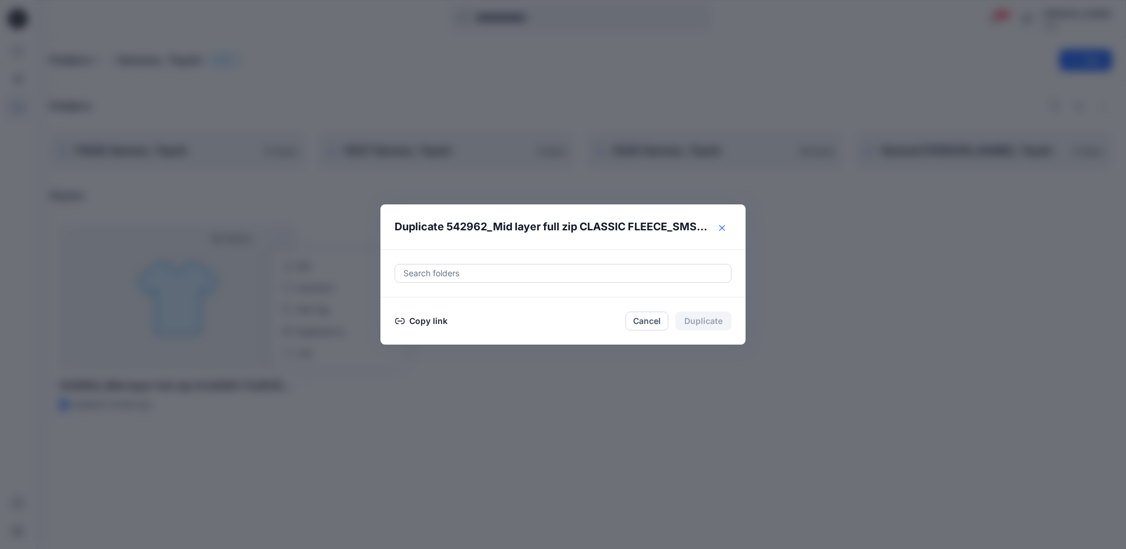
click at [724, 224] on button "Close" at bounding box center [722, 227] width 19 height 19
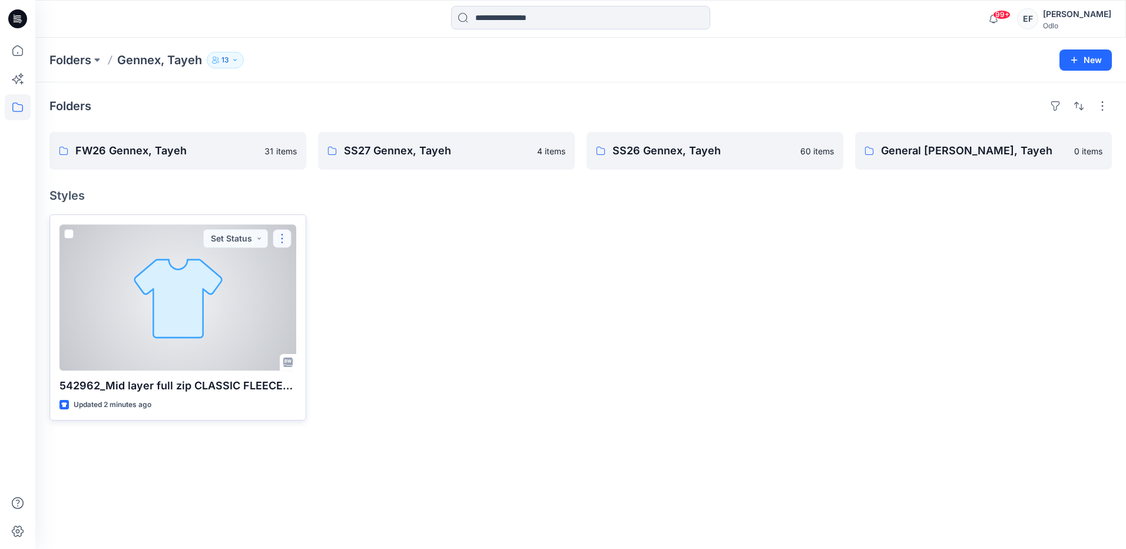
click at [279, 241] on button "button" at bounding box center [282, 238] width 19 height 19
click at [301, 261] on p "Edit" at bounding box center [303, 266] width 15 height 12
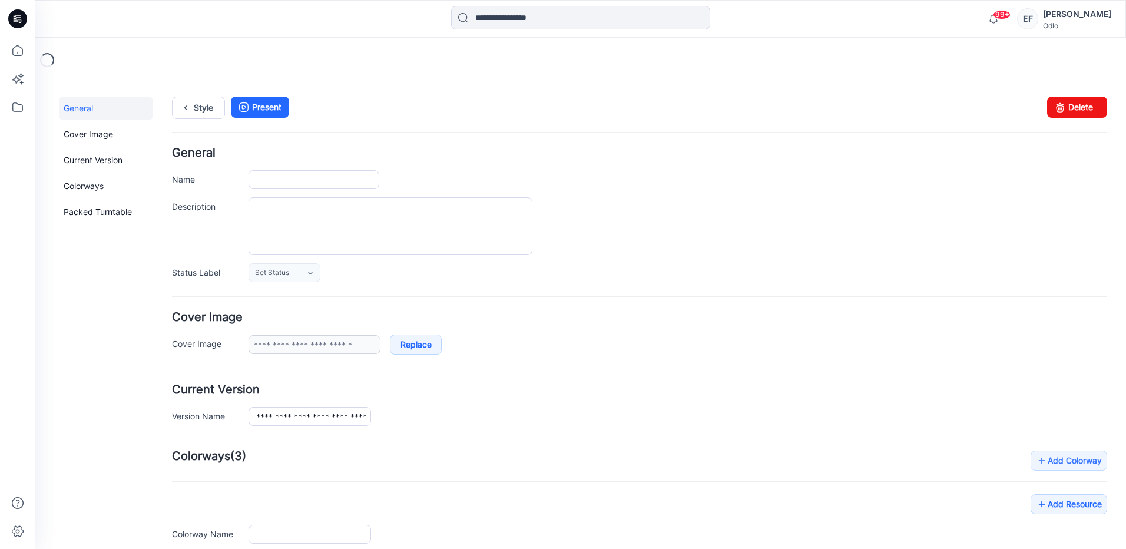
type input "**********"
type input "*****"
type input "**********"
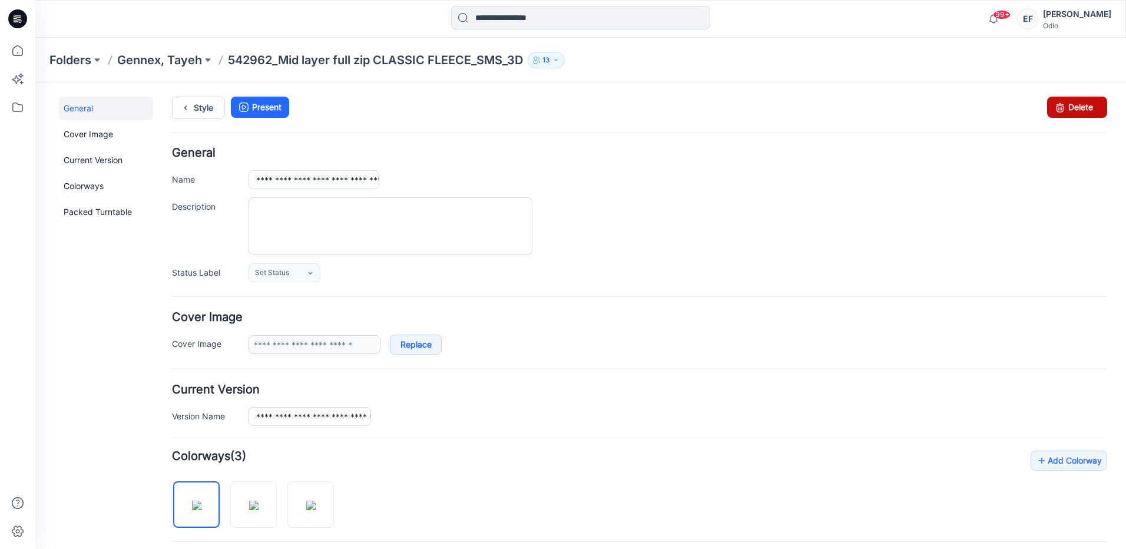
click at [1061, 104] on link "Delete" at bounding box center [1077, 107] width 60 height 21
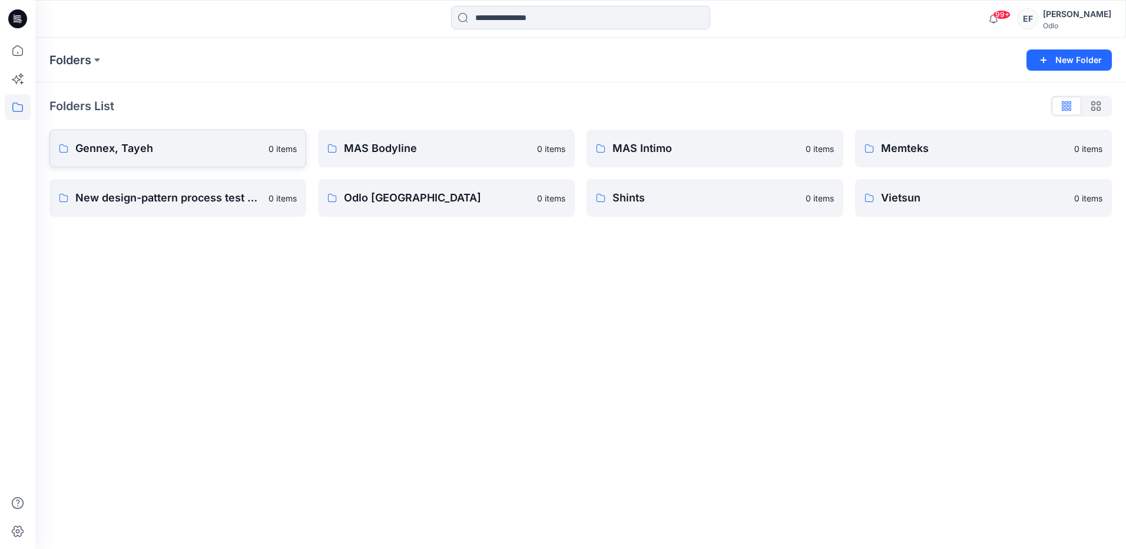
click at [146, 145] on p "Gennex, Tayeh" at bounding box center [168, 148] width 186 height 16
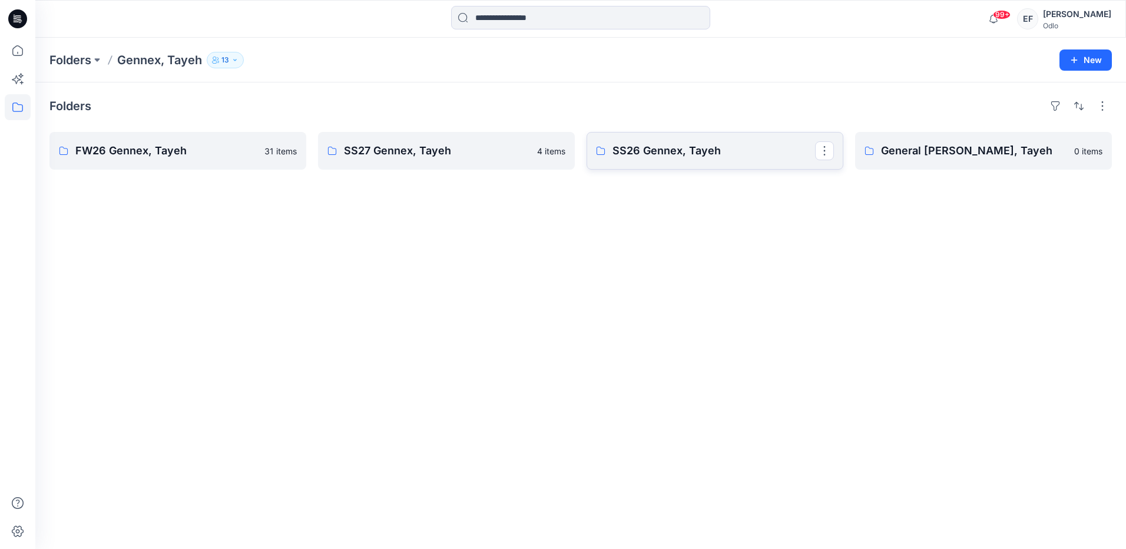
click at [697, 155] on p "SS26 Gennex, Tayeh" at bounding box center [713, 151] width 203 height 16
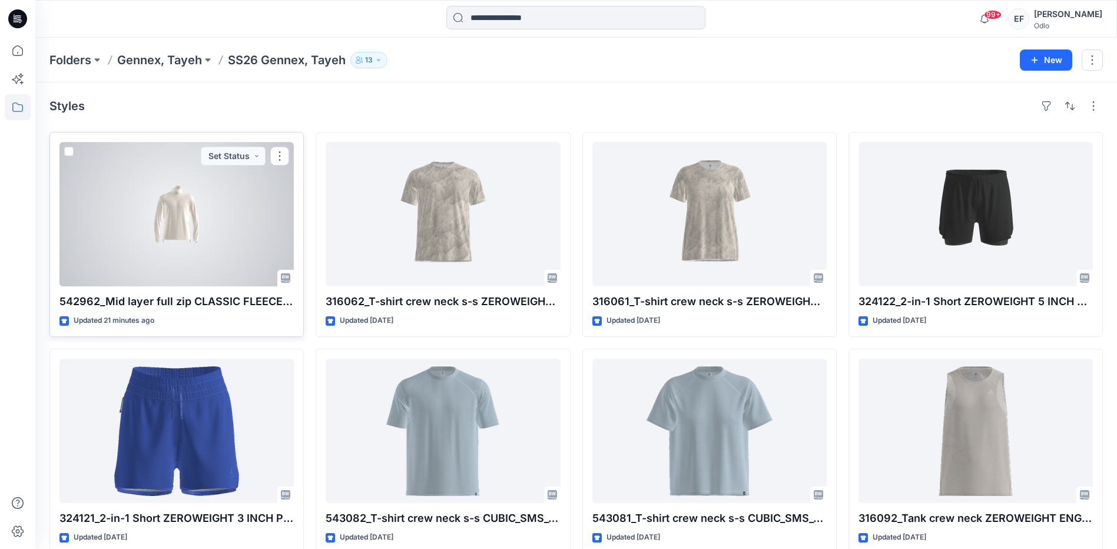
click at [69, 152] on span at bounding box center [68, 151] width 9 height 9
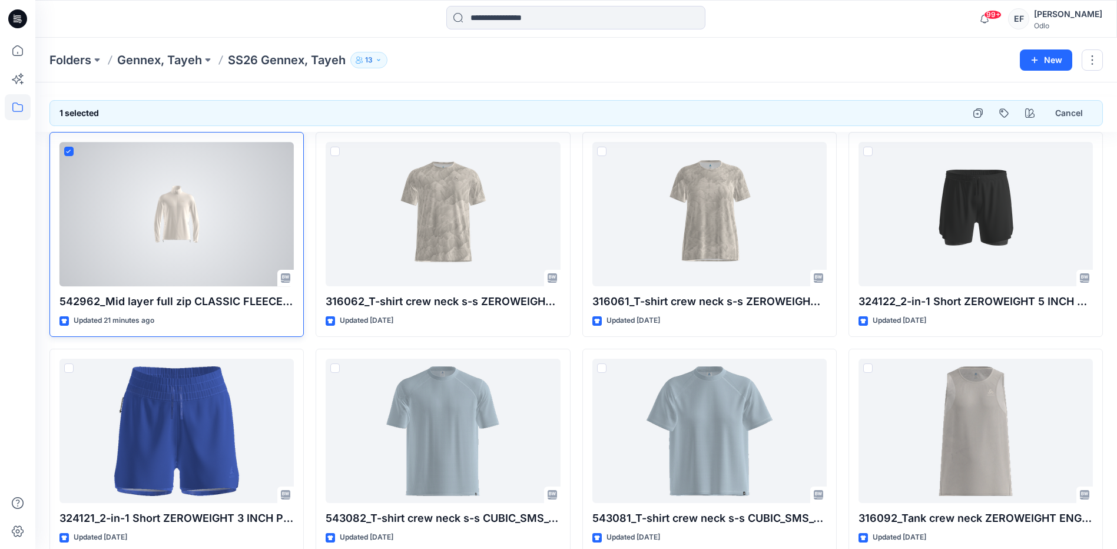
drag, startPoint x: 214, startPoint y: 173, endPoint x: 163, endPoint y: 193, distance: 54.7
click at [163, 193] on div at bounding box center [176, 214] width 234 height 144
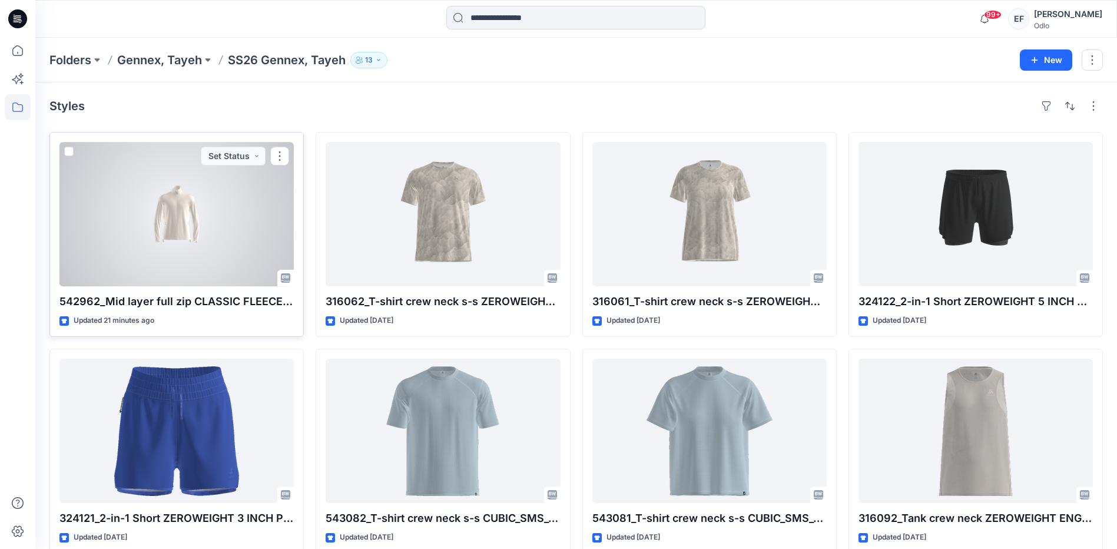
click at [67, 151] on span at bounding box center [68, 151] width 9 height 9
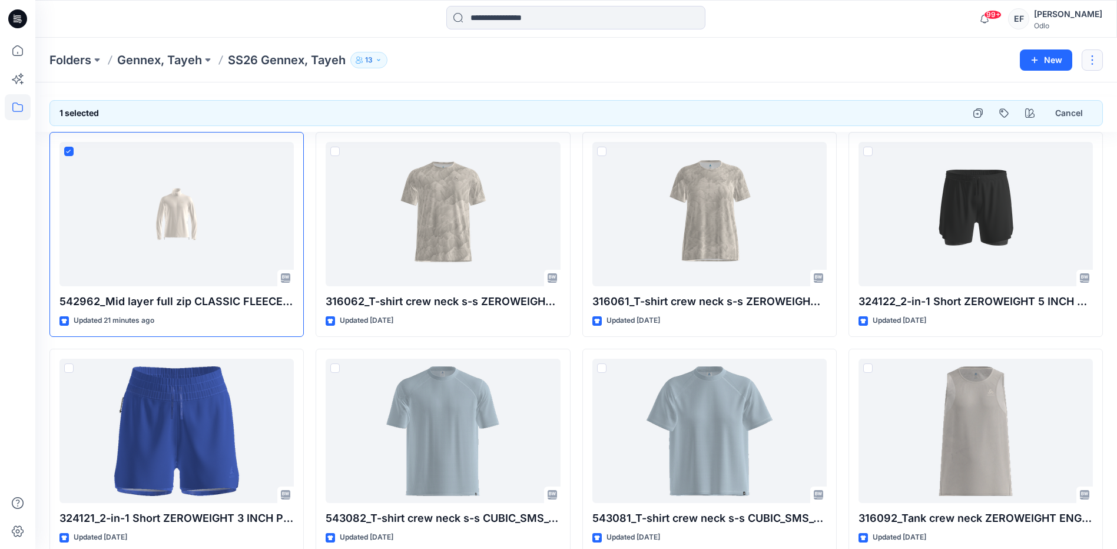
click at [1086, 63] on button "button" at bounding box center [1092, 59] width 21 height 21
click at [1092, 63] on button "button" at bounding box center [1092, 59] width 21 height 21
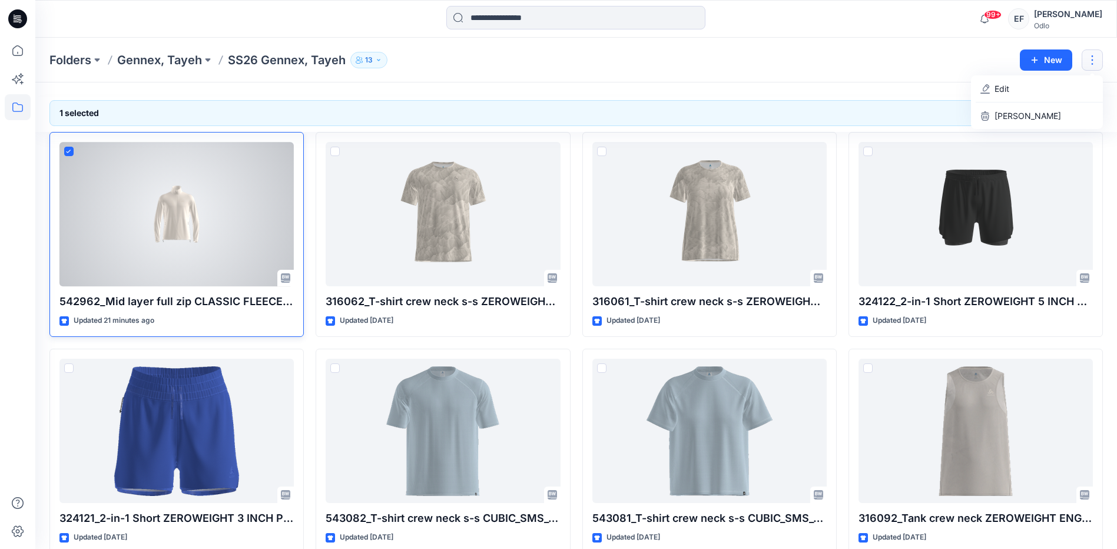
click at [259, 191] on div at bounding box center [176, 214] width 234 height 144
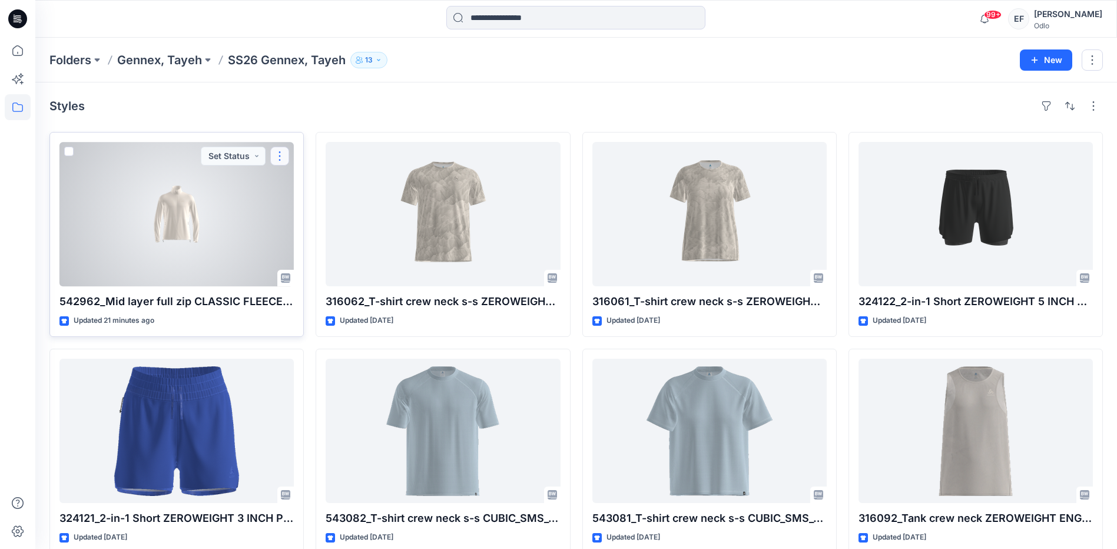
click at [281, 162] on button "button" at bounding box center [279, 156] width 19 height 19
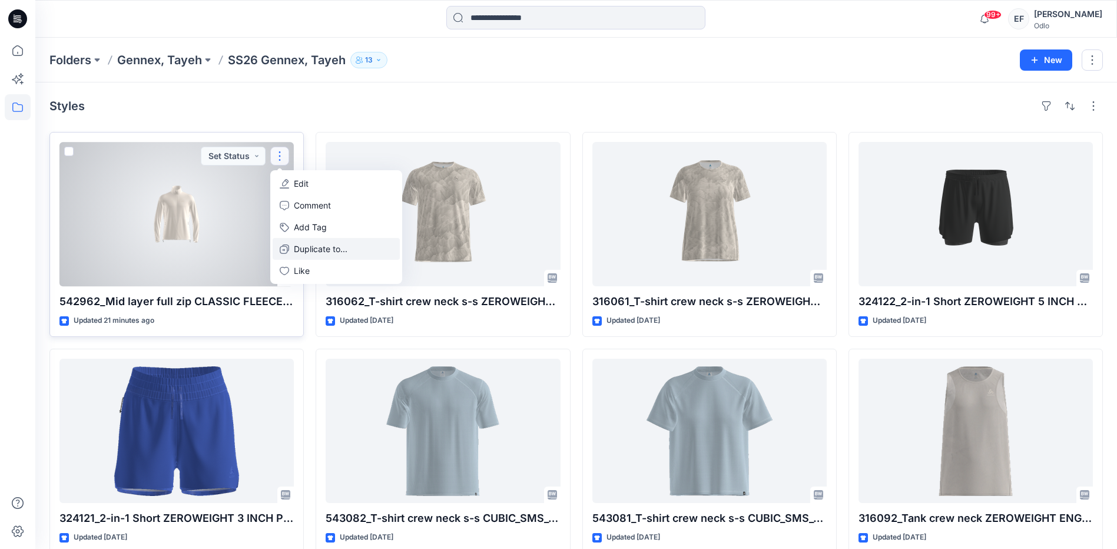
click at [319, 250] on p "Duplicate to..." at bounding box center [321, 249] width 54 height 12
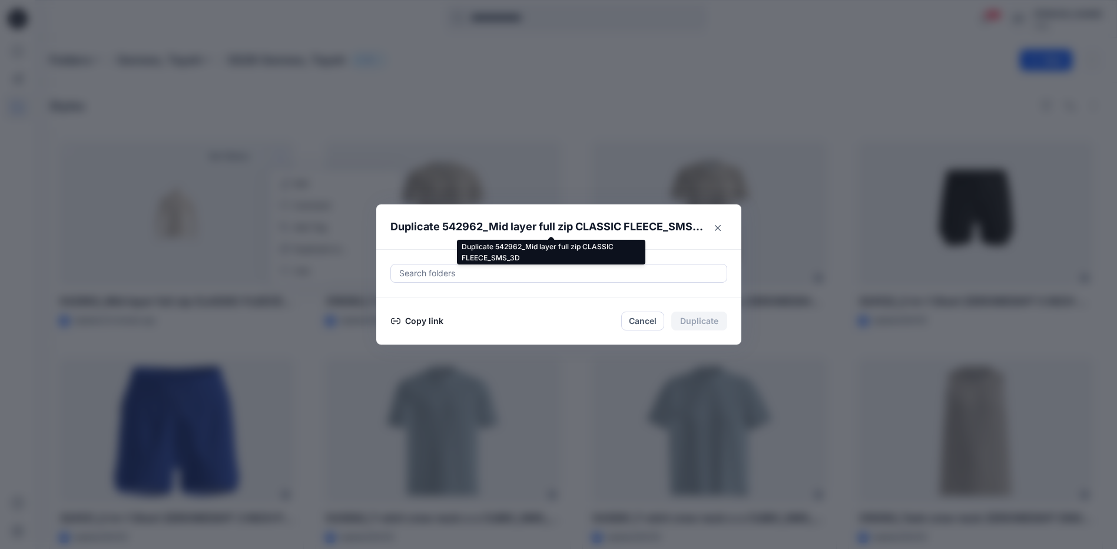
click at [464, 226] on p "Duplicate 542962_Mid layer full zip CLASSIC FLEECE_SMS_3D" at bounding box center [546, 226] width 313 height 16
click at [448, 271] on div at bounding box center [559, 273] width 322 height 14
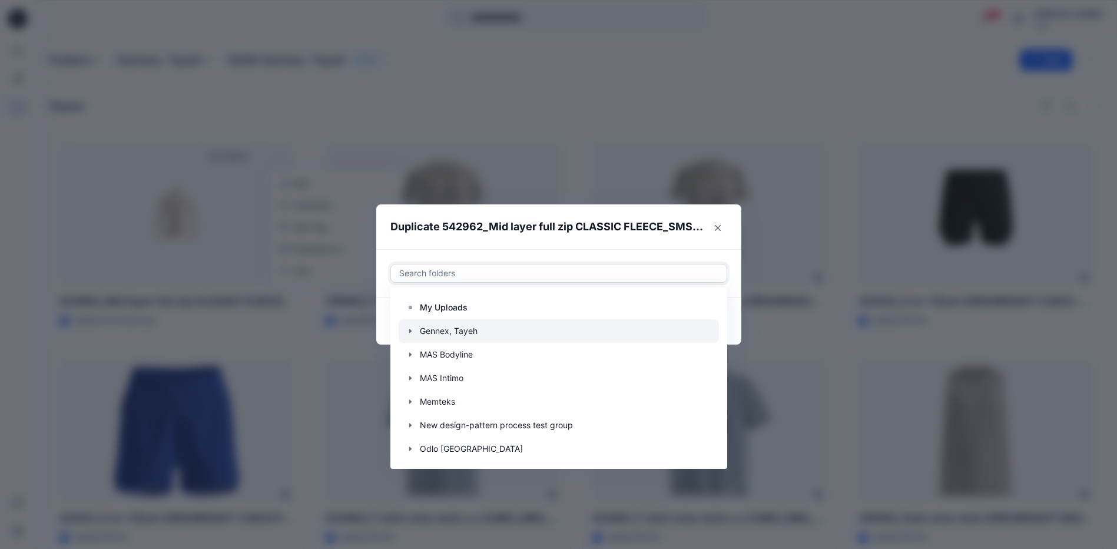
click at [415, 332] on icon "button" at bounding box center [410, 330] width 9 height 9
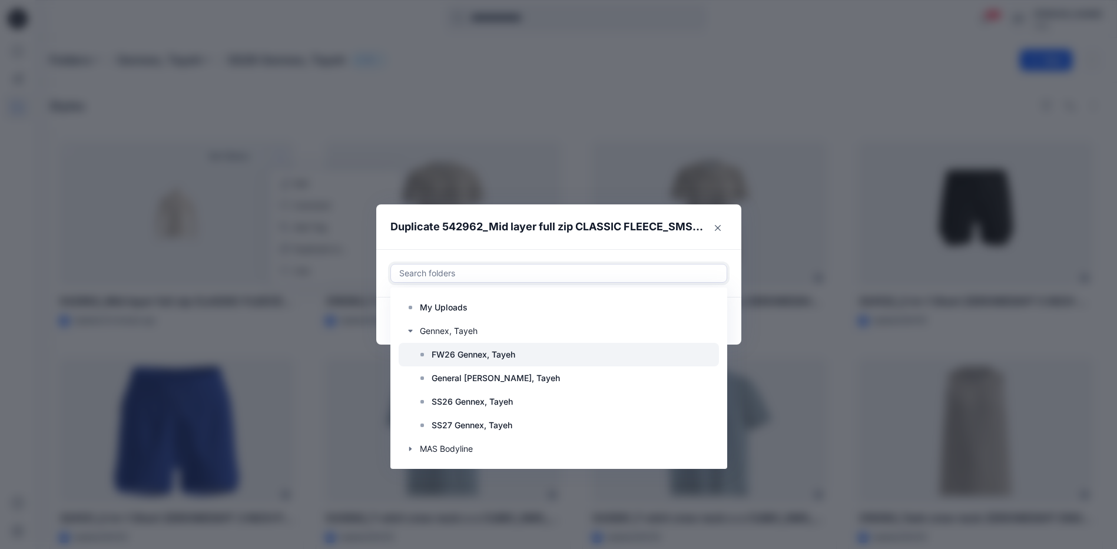
click at [469, 362] on div at bounding box center [559, 355] width 320 height 24
click at [621, 238] on header "Duplicate 542962_Mid layer full zip CLASSIC FLEECE_SMS_3D" at bounding box center [547, 226] width 342 height 45
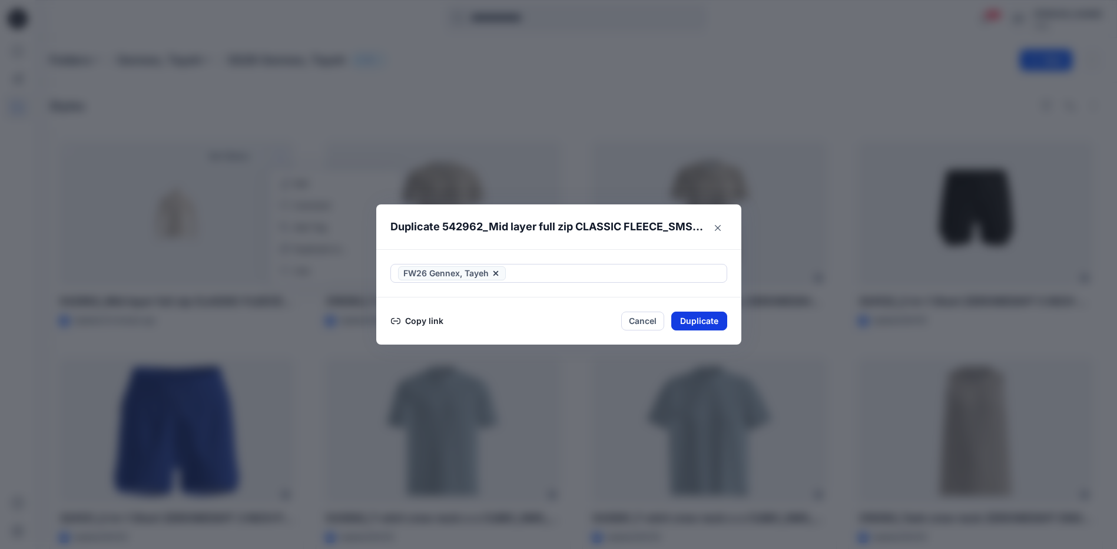
click at [697, 326] on button "Duplicate" at bounding box center [699, 320] width 56 height 19
click at [715, 326] on button "Close" at bounding box center [708, 320] width 38 height 19
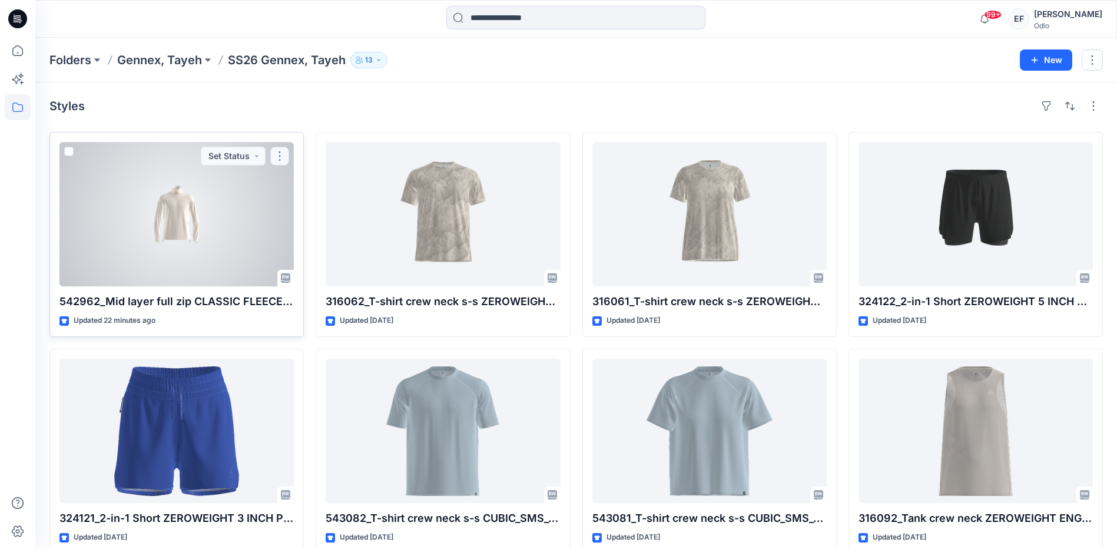
click at [278, 157] on button "button" at bounding box center [279, 156] width 19 height 19
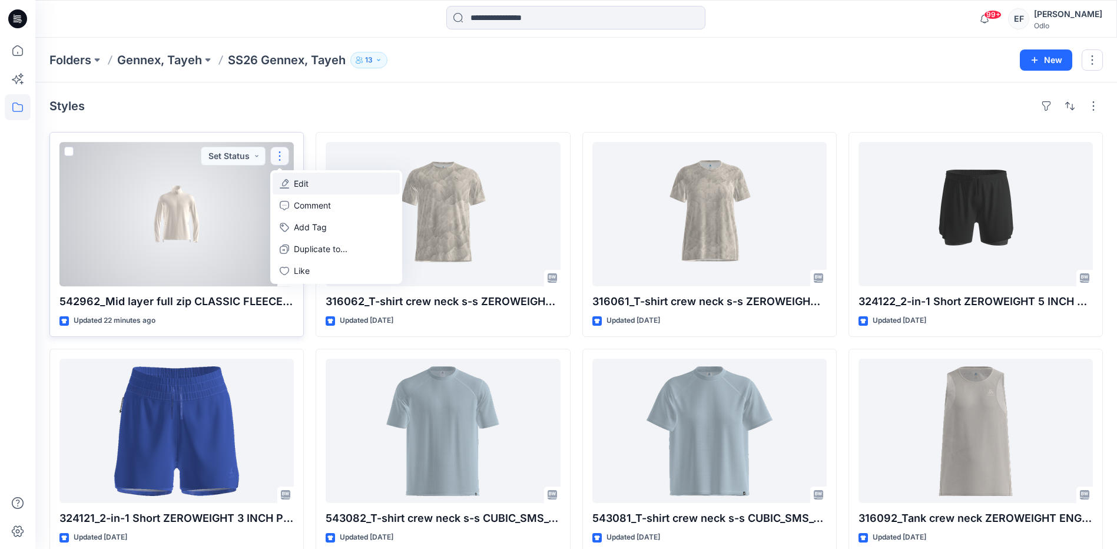
click at [309, 184] on p "Edit" at bounding box center [301, 183] width 15 height 12
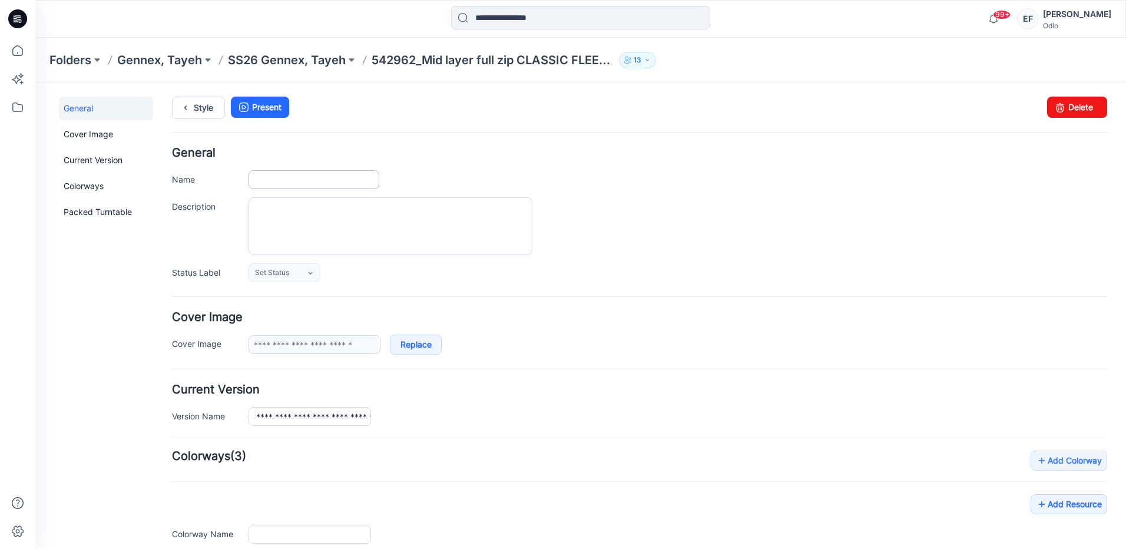
type input "**********"
type input "*****"
type input "**********"
click at [1052, 108] on icon at bounding box center [1060, 107] width 16 height 21
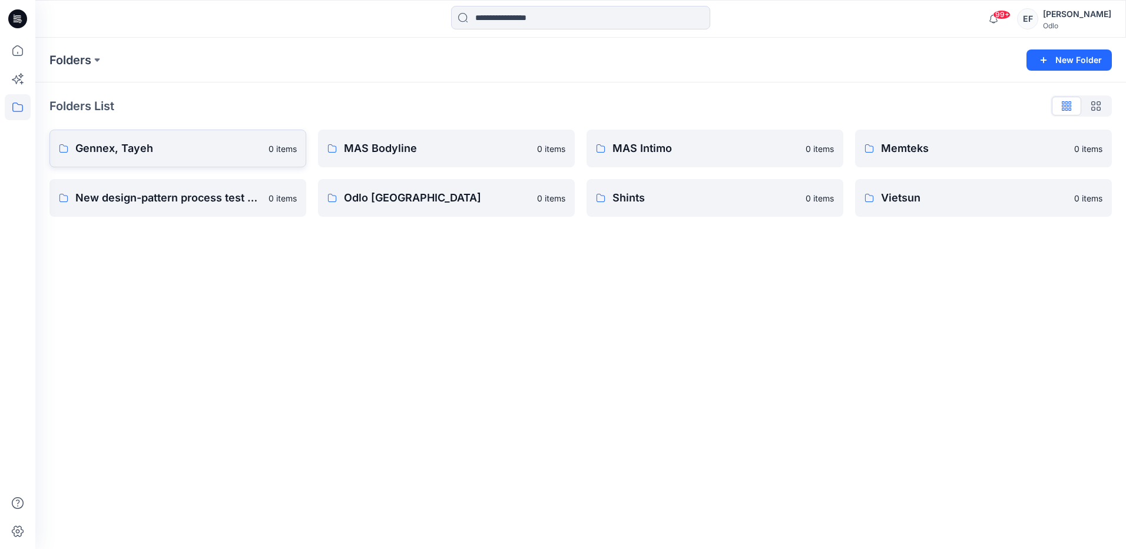
click at [138, 145] on p "Gennex, Tayeh" at bounding box center [168, 148] width 186 height 16
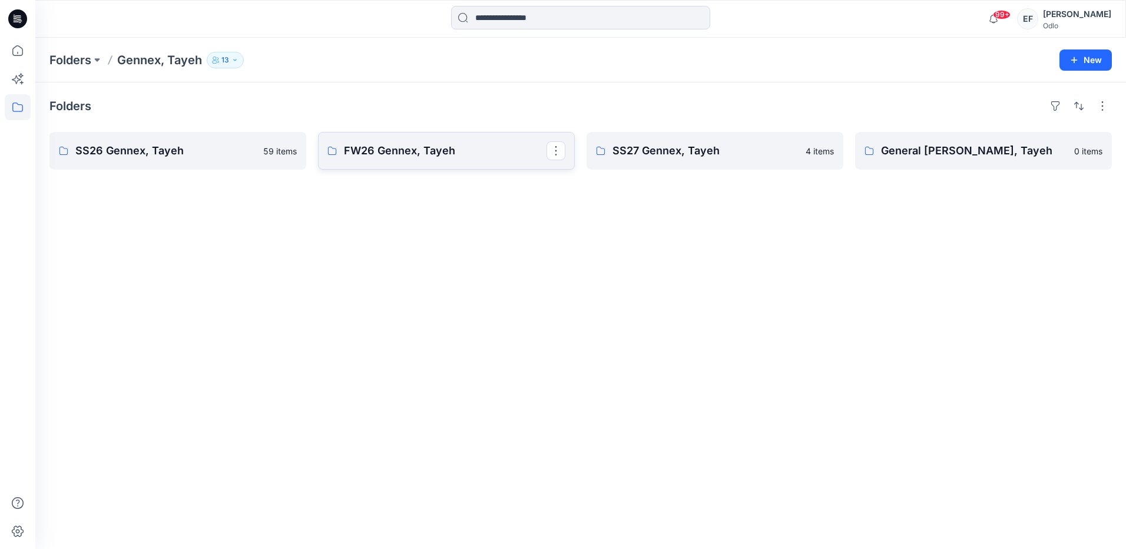
click at [362, 148] on p "FW26 Gennex, Tayeh" at bounding box center [445, 151] width 203 height 16
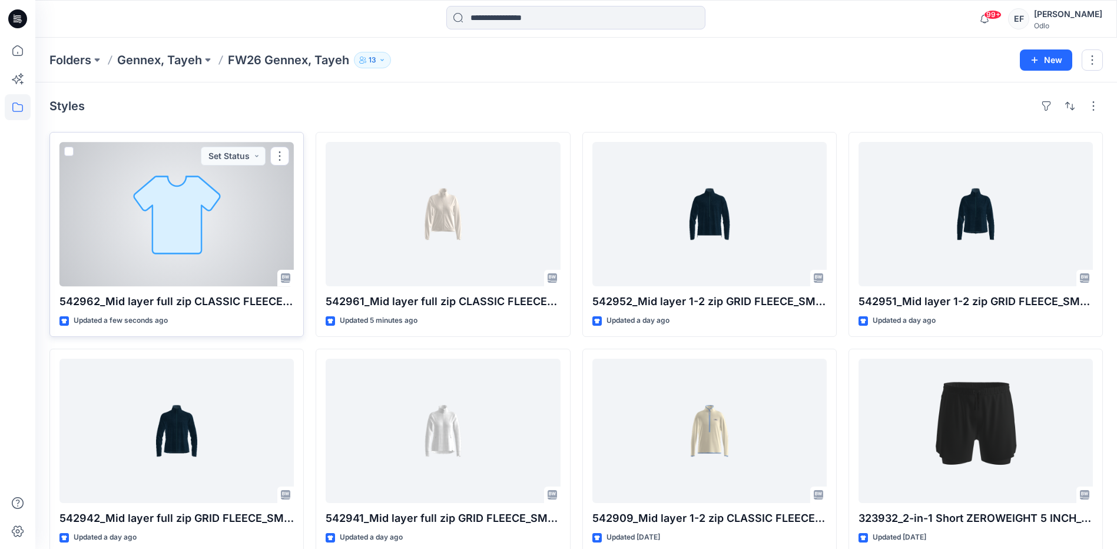
click at [231, 223] on div at bounding box center [176, 214] width 234 height 144
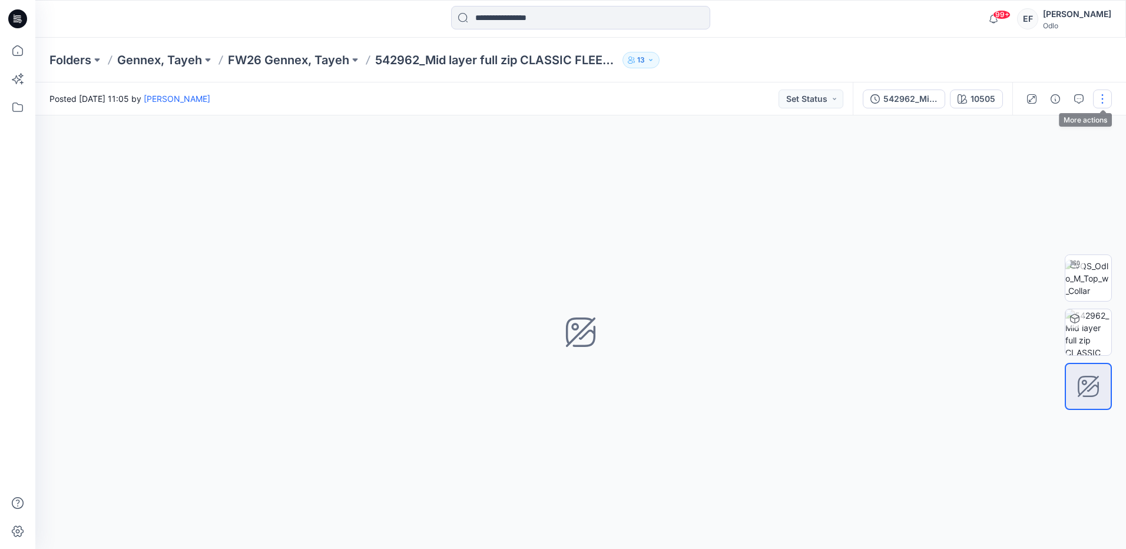
click at [1099, 99] on button "button" at bounding box center [1102, 99] width 19 height 19
click at [1062, 164] on button "Edit" at bounding box center [1053, 159] width 108 height 22
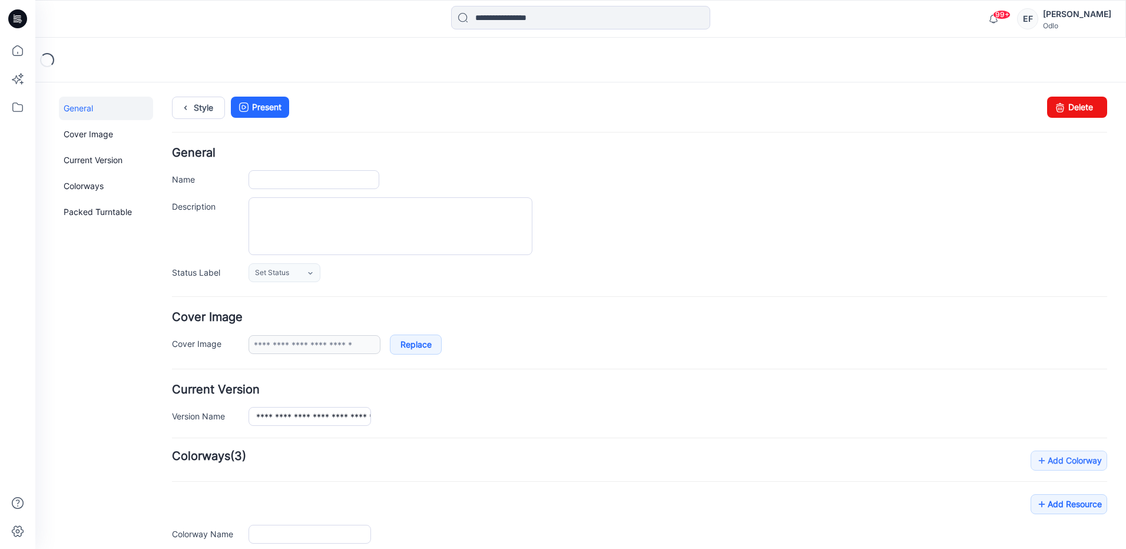
type input "**********"
type input "*****"
type input "**********"
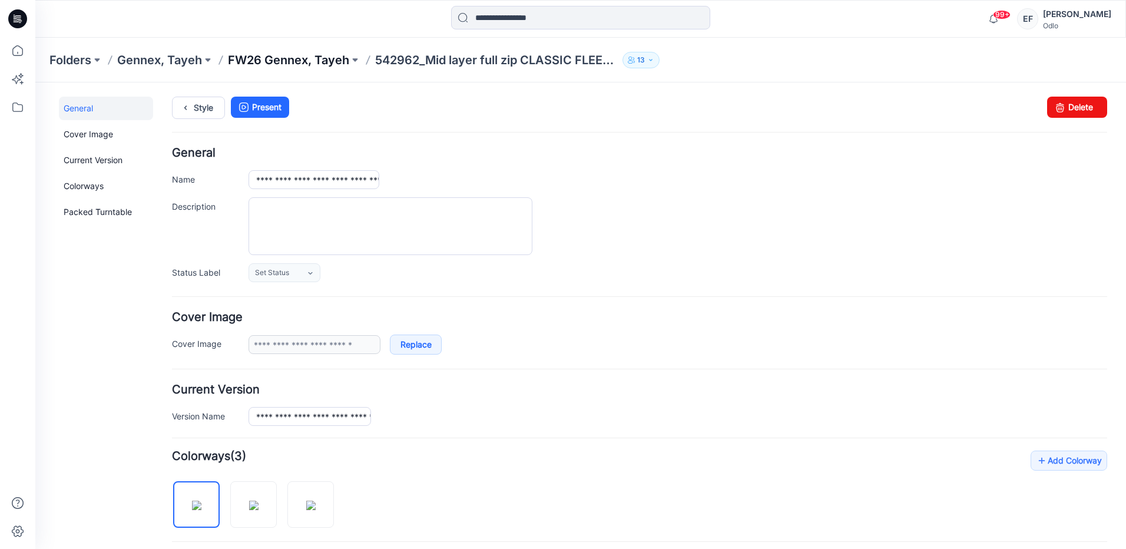
click at [322, 59] on p "FW26 Gennex, Tayeh" at bounding box center [288, 60] width 121 height 16
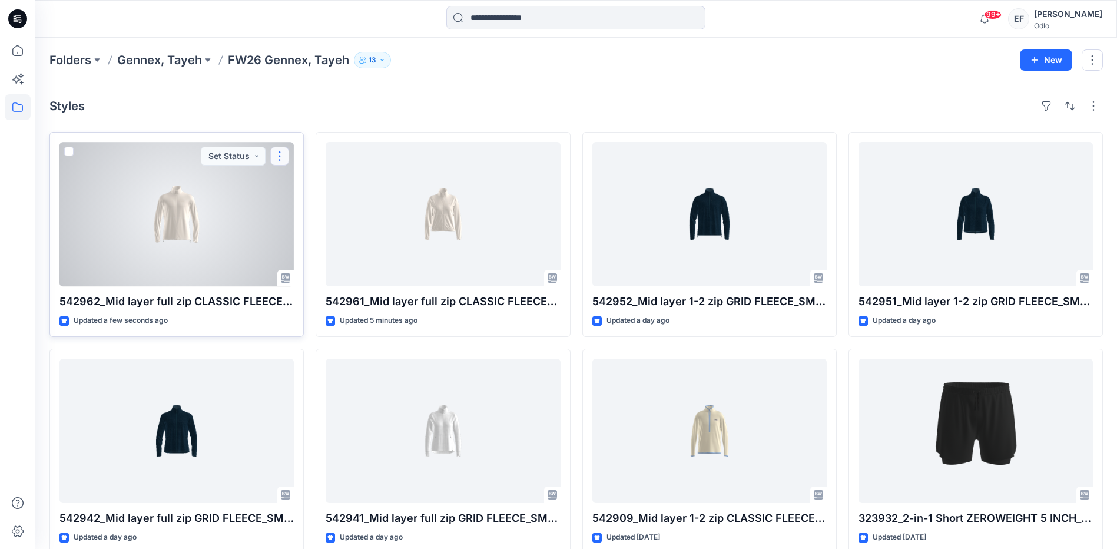
click at [284, 157] on button "button" at bounding box center [279, 156] width 19 height 19
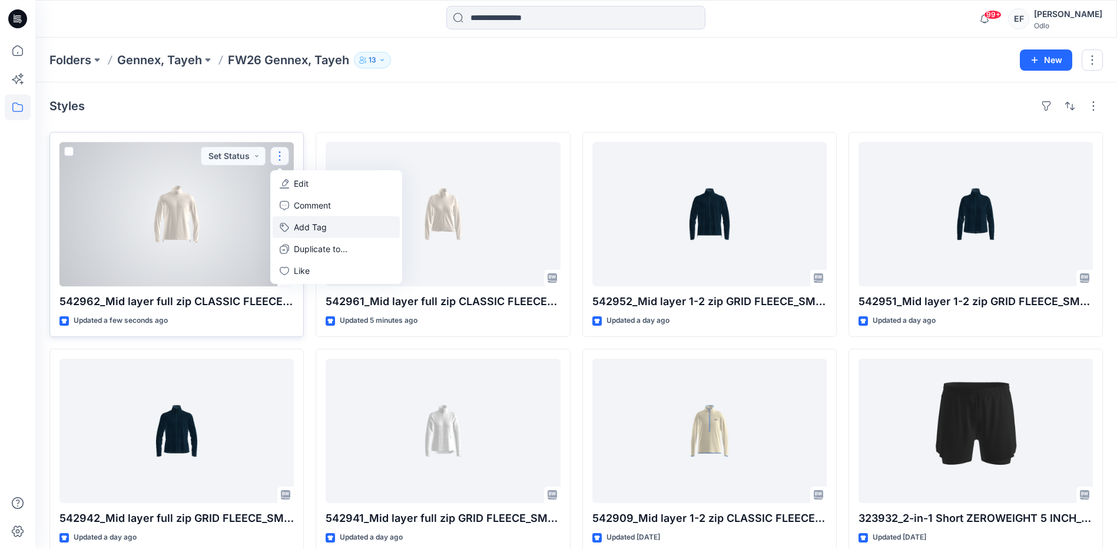
click at [310, 233] on button "Add Tag" at bounding box center [336, 227] width 127 height 22
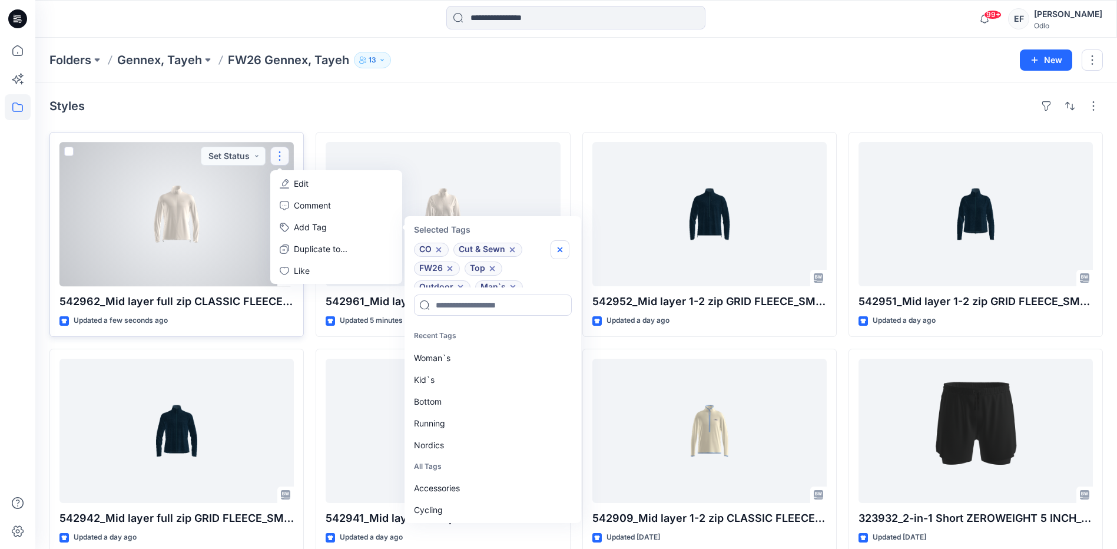
click at [558, 248] on icon "button" at bounding box center [560, 249] width 5 height 5
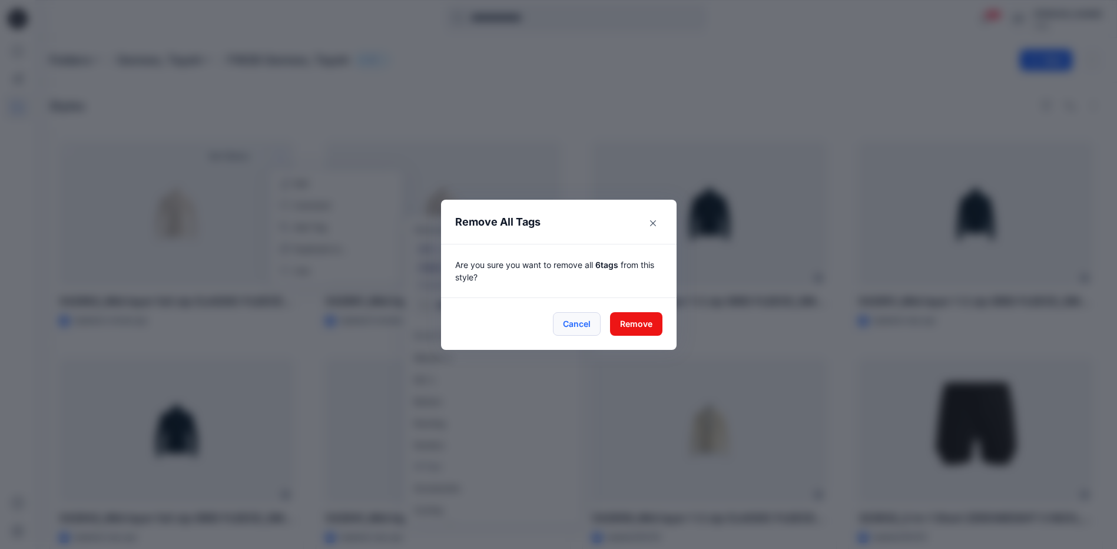
click at [588, 327] on button "Cancel" at bounding box center [577, 324] width 48 height 24
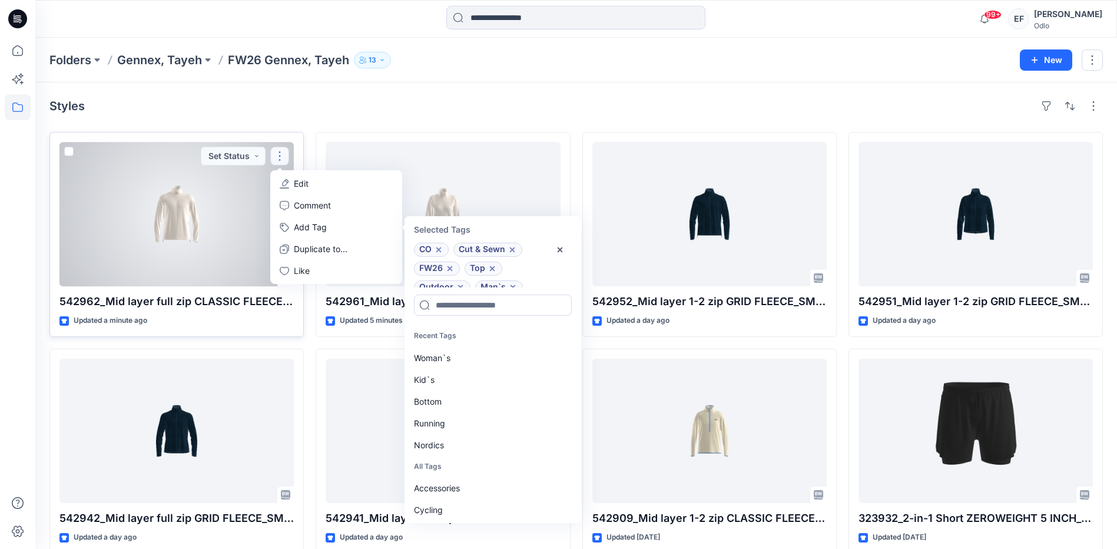
click at [238, 191] on div at bounding box center [176, 214] width 234 height 144
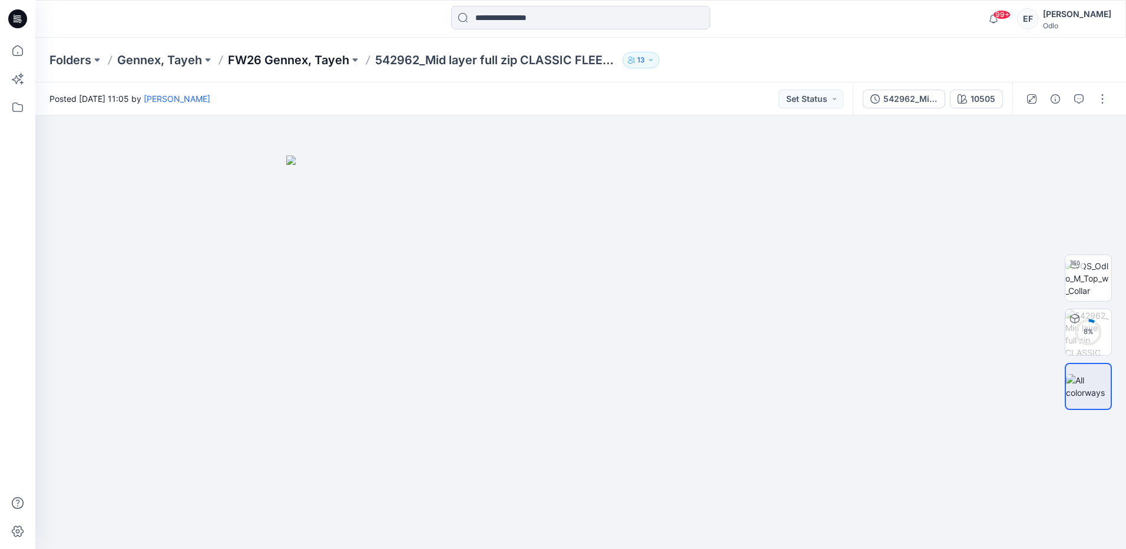
click at [237, 60] on p "FW26 Gennex, Tayeh" at bounding box center [288, 60] width 121 height 16
